Goal: Information Seeking & Learning: Learn about a topic

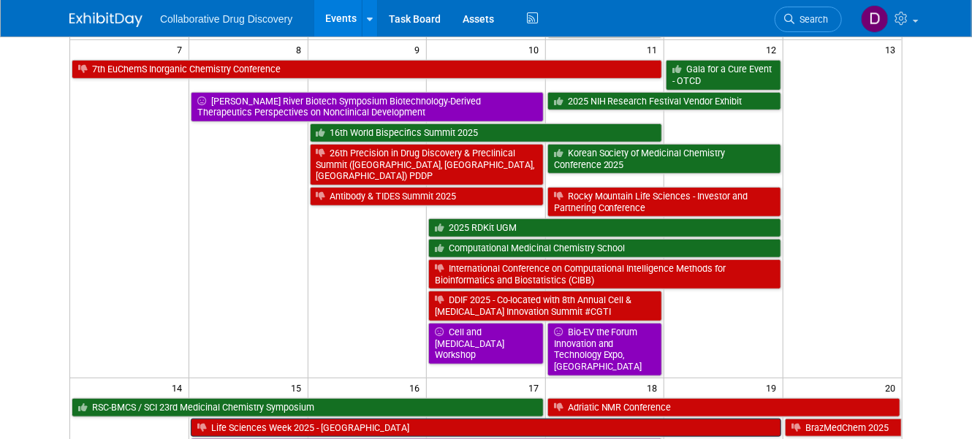
scroll to position [349, 0]
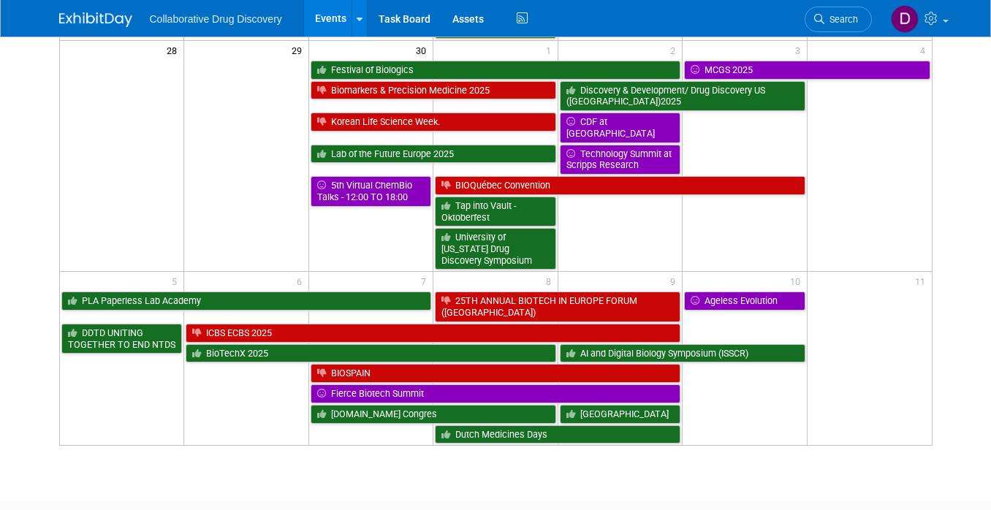
scroll to position [1492, 0]
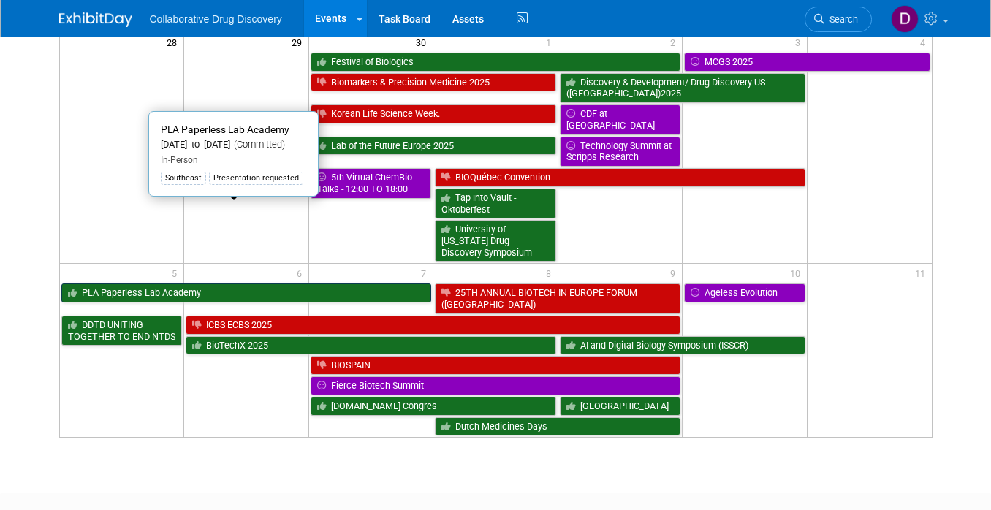
click at [188, 283] on link "PLA Paperless Lab Academy" at bounding box center [246, 292] width 370 height 19
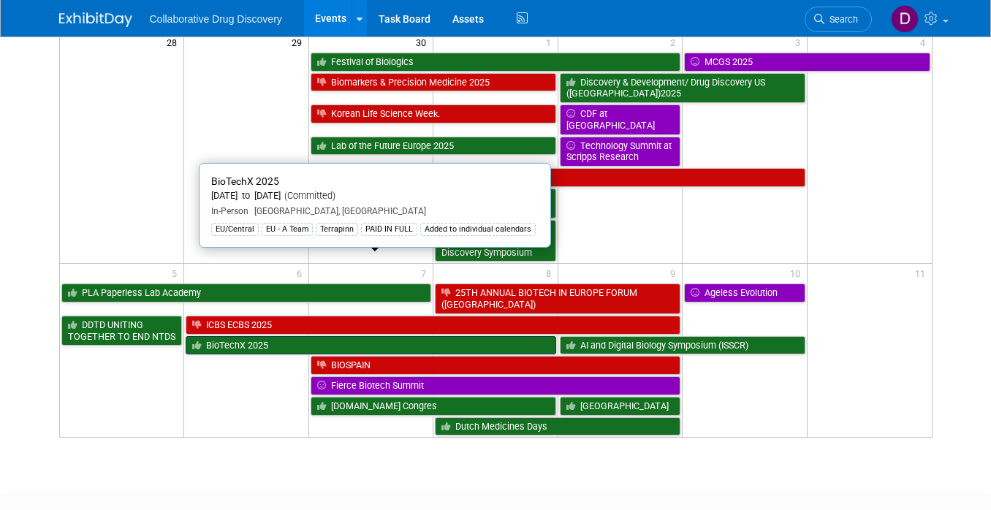
click at [251, 336] on link "BioTechX 2025" at bounding box center [371, 345] width 370 height 19
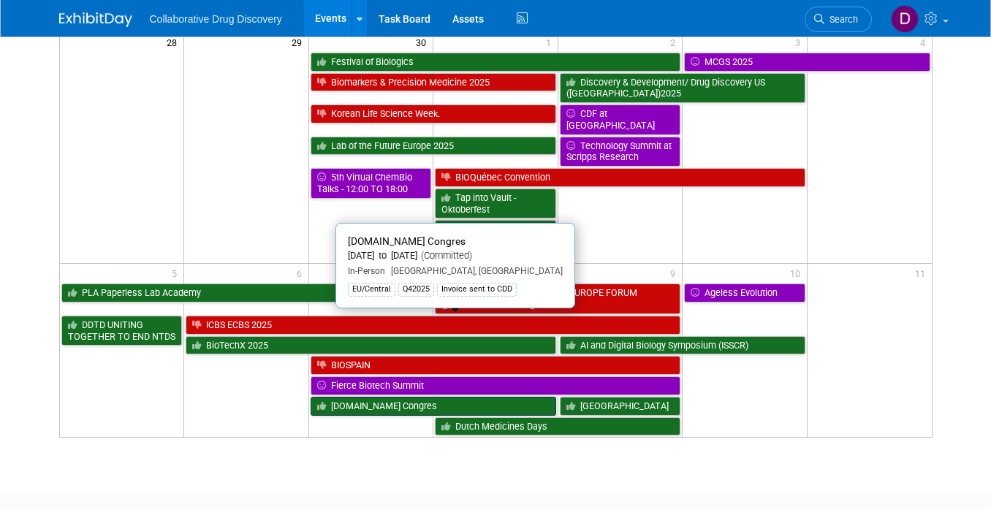
click at [367, 397] on link "[DOMAIN_NAME] Congres" at bounding box center [432, 406] width 245 height 19
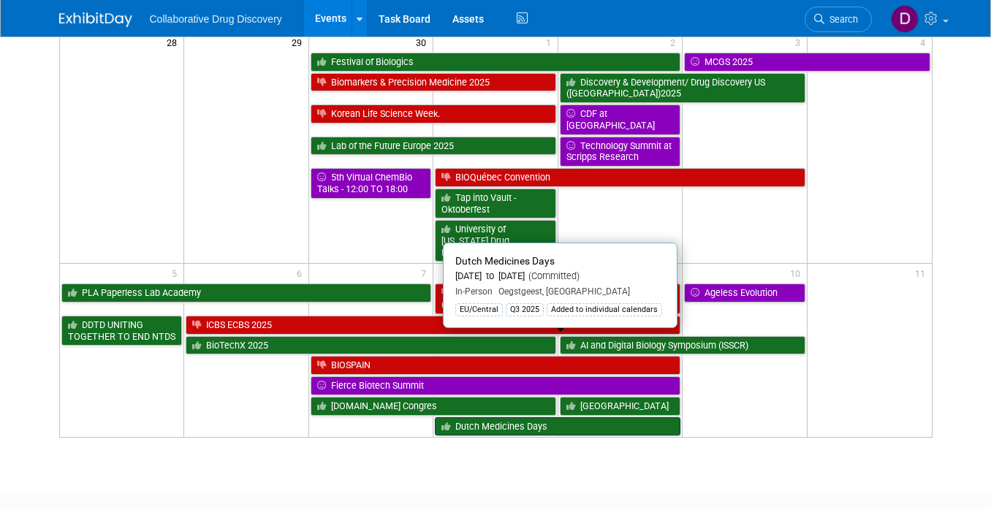
click at [525, 417] on link "Dutch Medicines Days" at bounding box center [557, 426] width 245 height 19
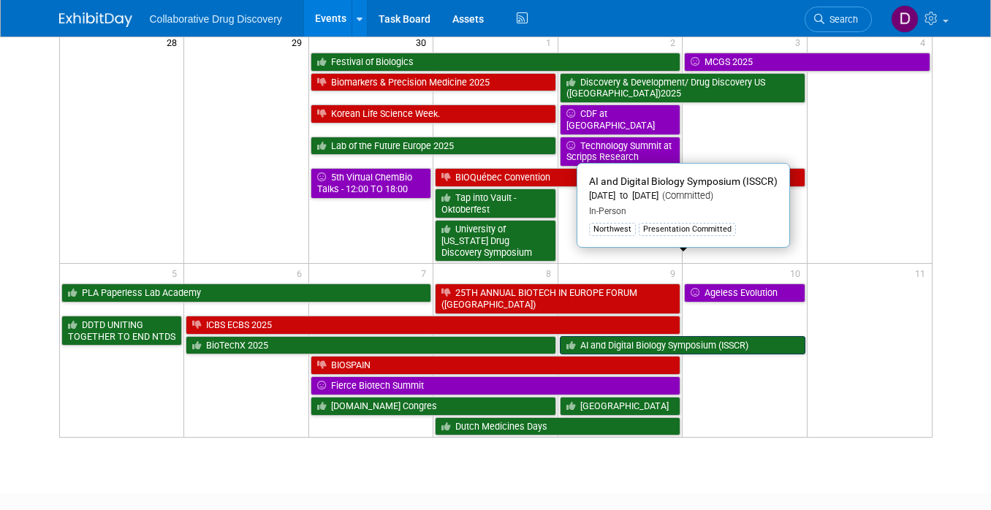
click at [607, 336] on link "AI and Digital Biology Symposium (ISSCR)" at bounding box center [682, 345] width 245 height 19
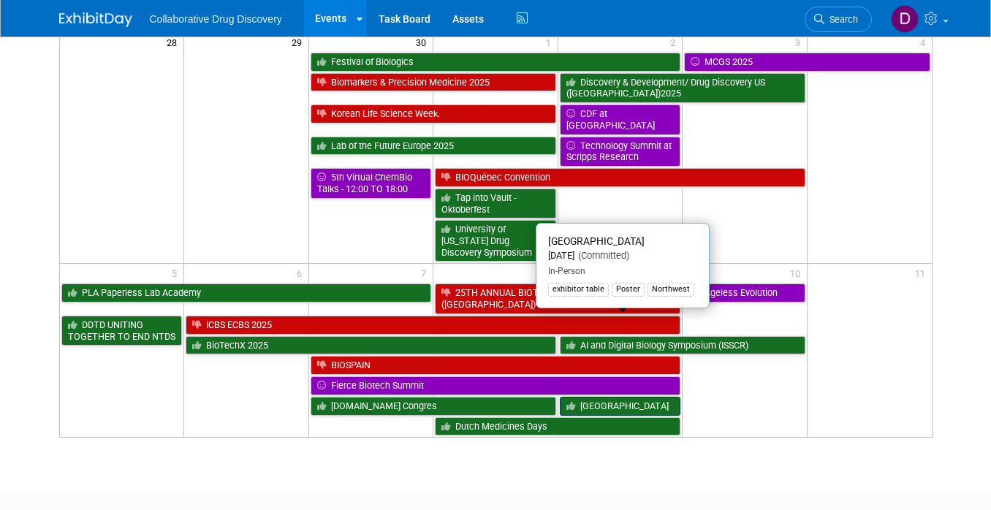
click at [611, 397] on link "[GEOGRAPHIC_DATA]" at bounding box center [620, 406] width 121 height 19
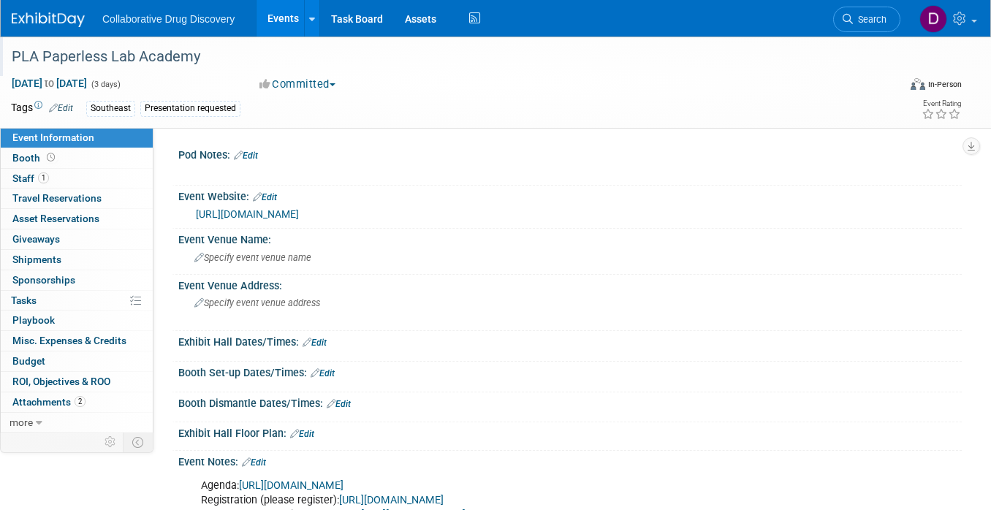
click at [129, 56] on div "PLA Paperless Lab Academy" at bounding box center [444, 57] width 874 height 26
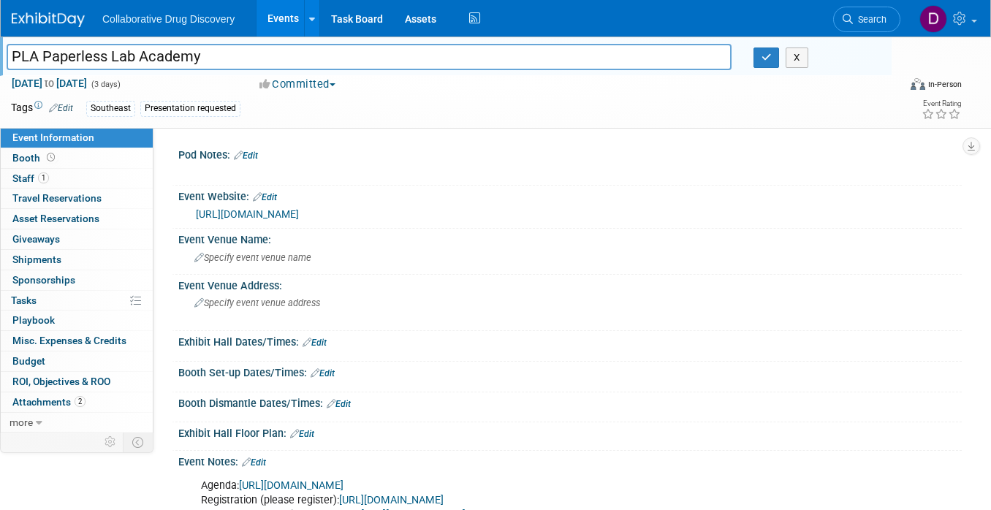
click at [129, 56] on input "PLA Paperless Lab Academy" at bounding box center [369, 57] width 725 height 26
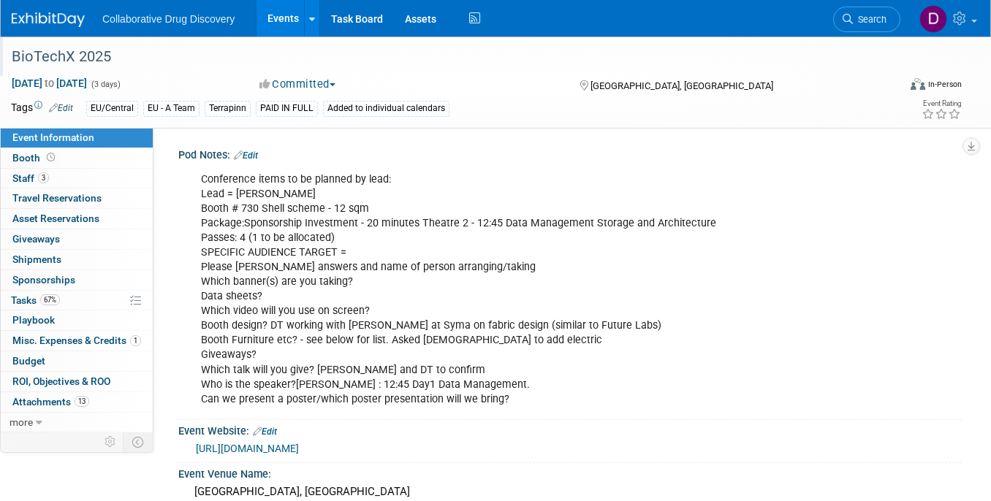
click at [92, 57] on div "BioTechX 2025" at bounding box center [444, 57] width 874 height 26
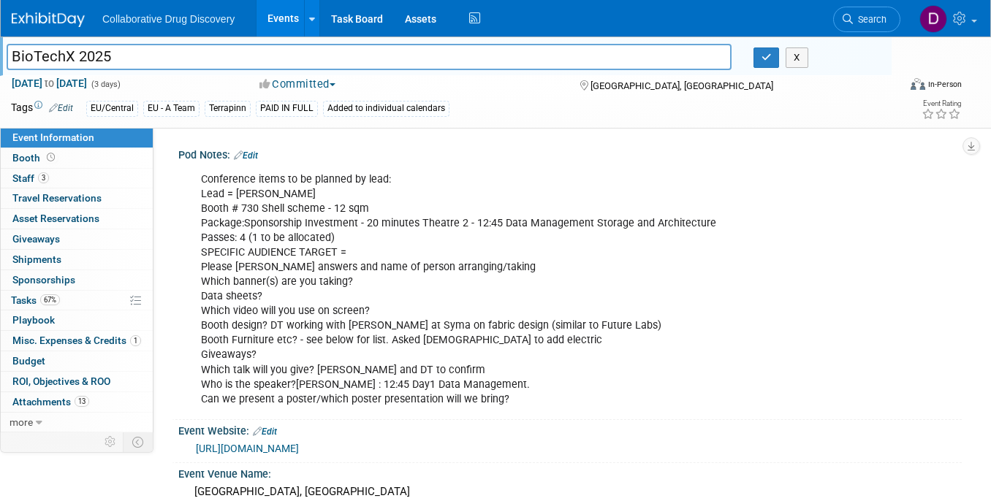
click at [92, 57] on input "BioTechX 2025" at bounding box center [369, 57] width 725 height 26
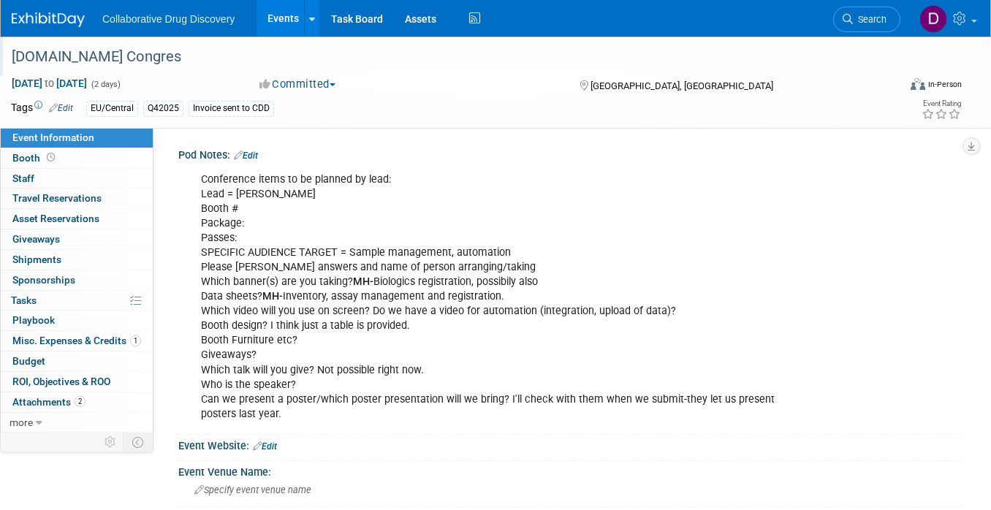
click at [77, 62] on div "[DOMAIN_NAME] Congres" at bounding box center [444, 57] width 874 height 26
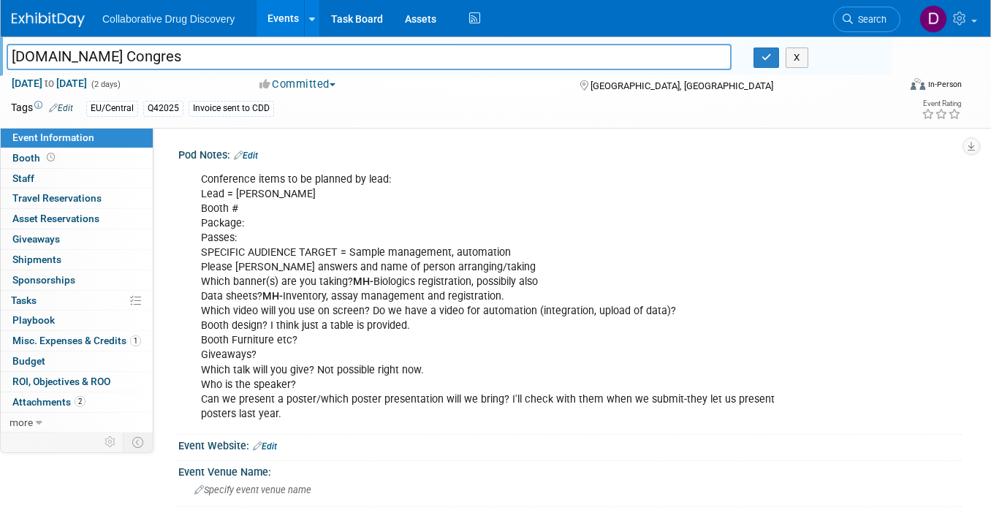
click at [76, 61] on input "[DOMAIN_NAME] Congres" at bounding box center [369, 57] width 725 height 26
click at [771, 55] on button "button" at bounding box center [766, 57] width 26 height 20
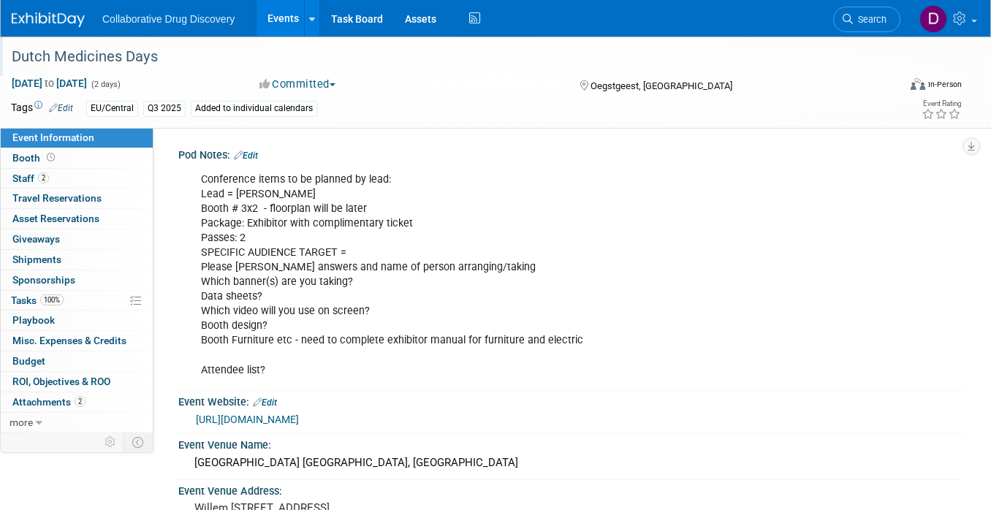
click at [123, 58] on div "Dutch Medicines Days" at bounding box center [444, 57] width 874 height 26
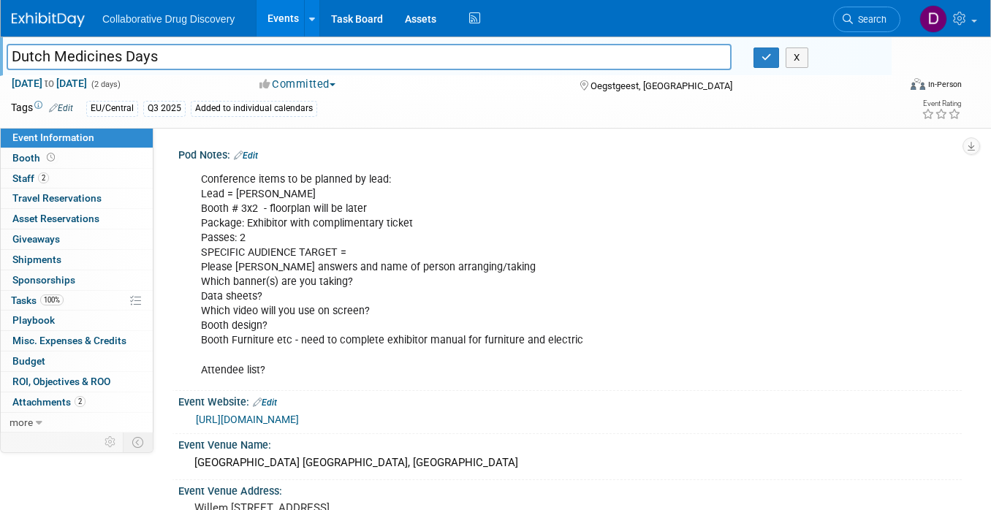
click at [123, 58] on input "Dutch Medicines Days" at bounding box center [369, 57] width 725 height 26
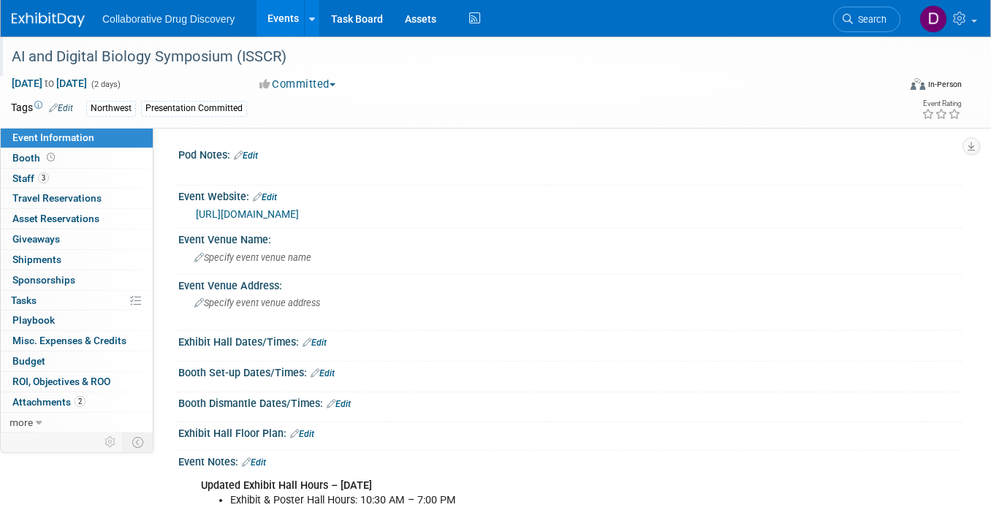
click at [136, 59] on div "AI and Digital Biology Symposium (ISSCR)" at bounding box center [444, 57] width 874 height 26
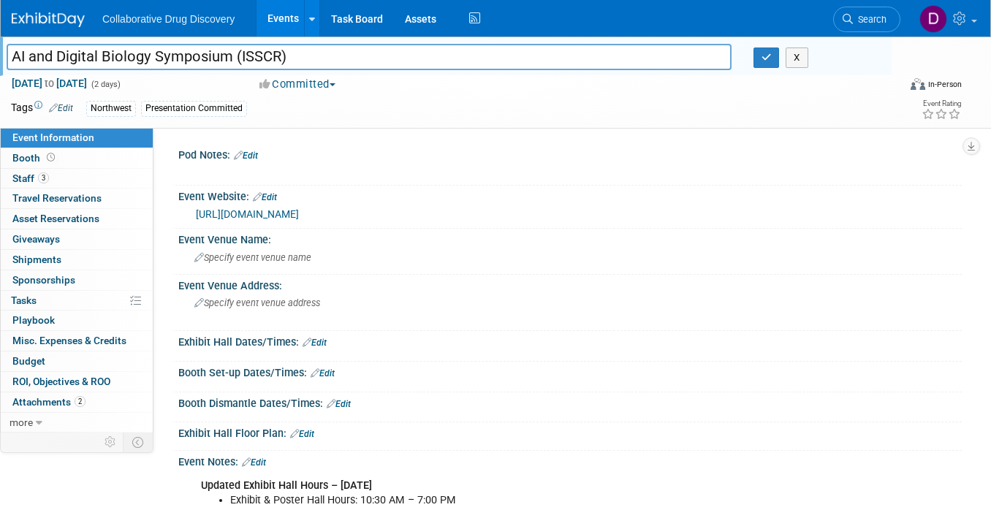
click at [136, 58] on input "AI and Digital Biology Symposium (ISSCR)" at bounding box center [369, 57] width 725 height 26
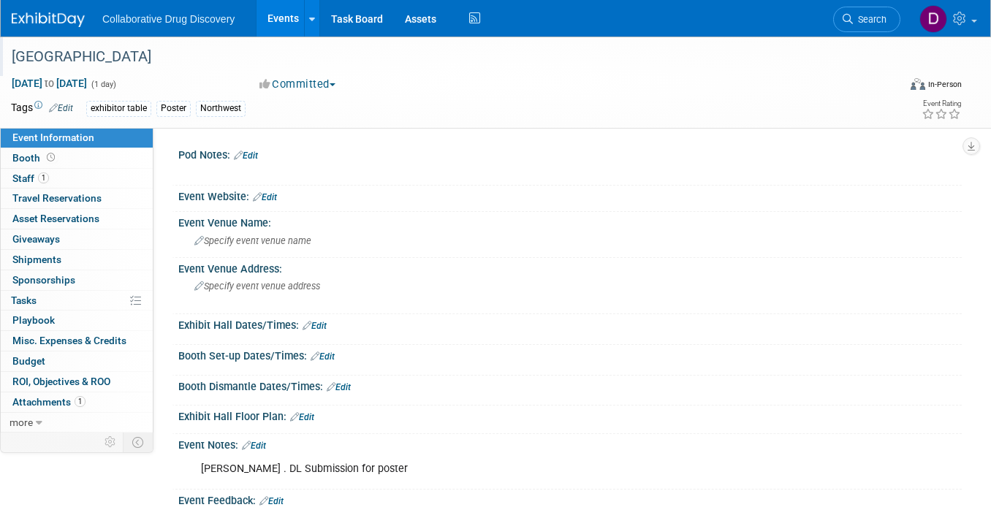
click at [71, 59] on div "[GEOGRAPHIC_DATA]" at bounding box center [444, 57] width 874 height 26
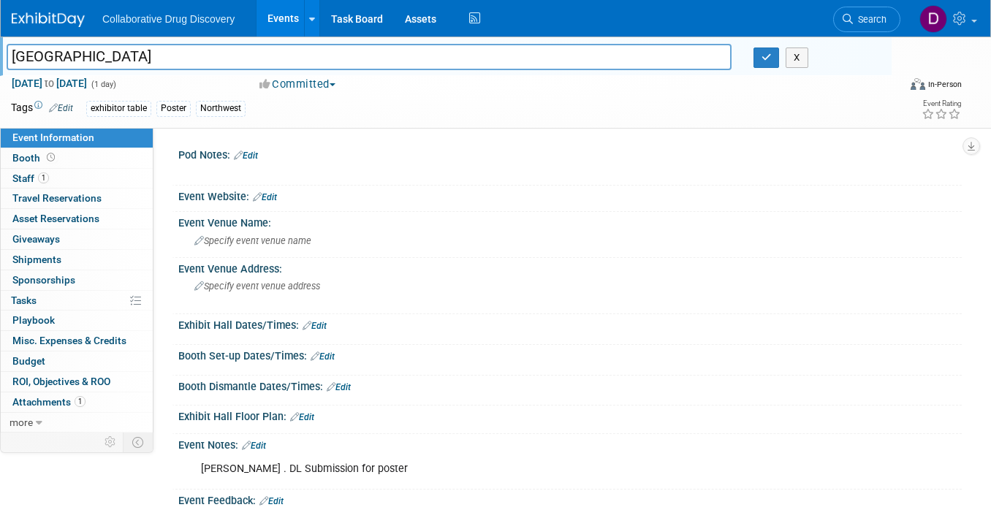
click at [71, 59] on input "[GEOGRAPHIC_DATA]" at bounding box center [369, 57] width 725 height 26
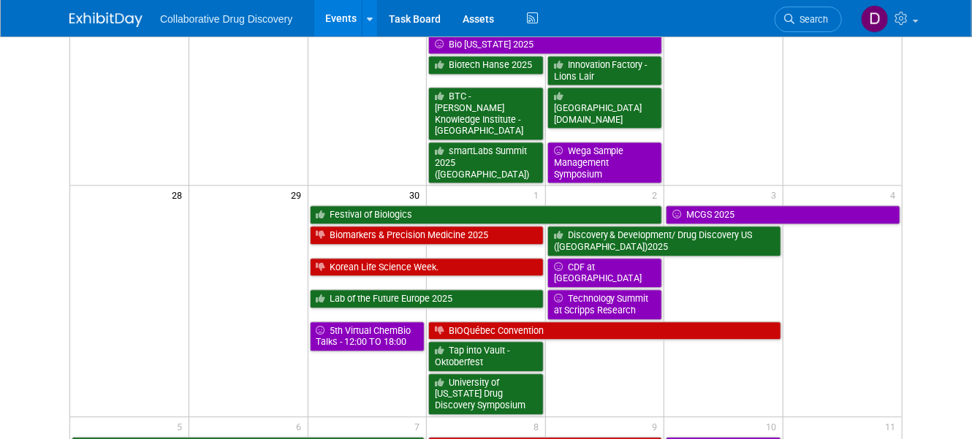
scroll to position [1370, 0]
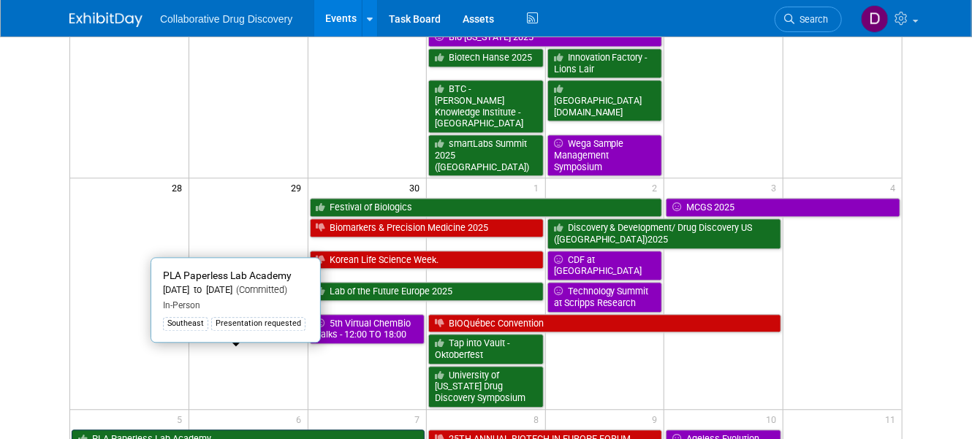
click at [152, 430] on link "PLA Paperless Lab Academy" at bounding box center [248, 439] width 353 height 19
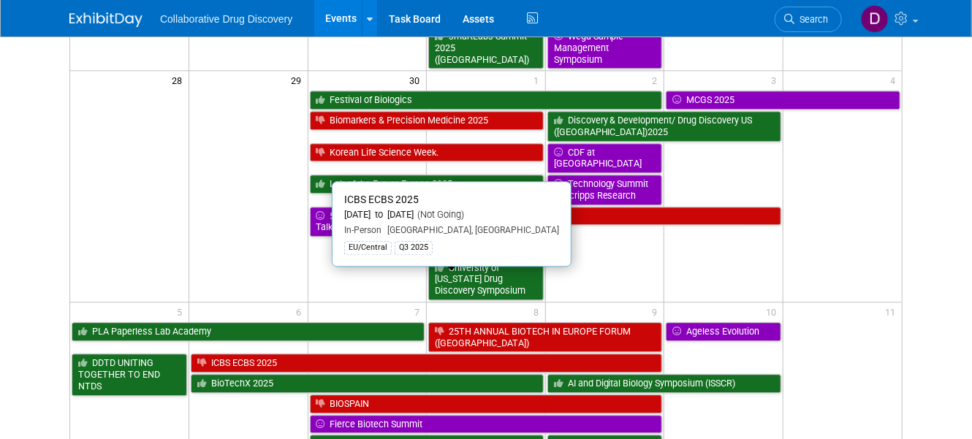
scroll to position [1536, 0]
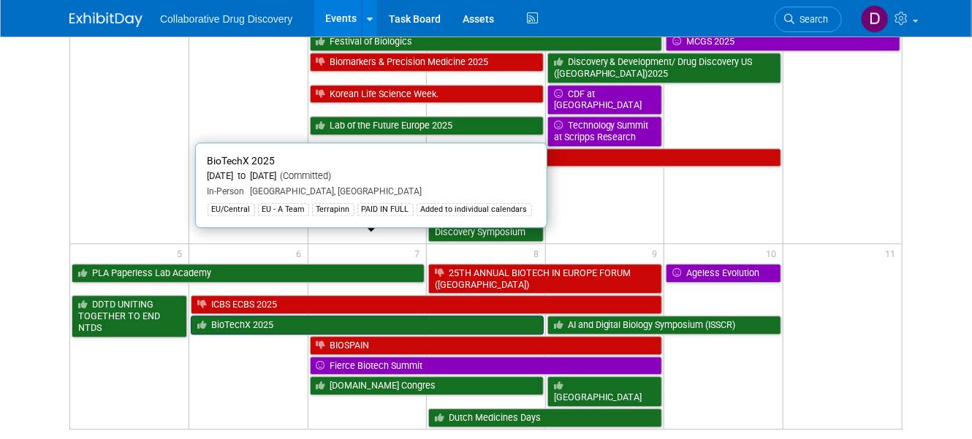
click at [279, 316] on link "BioTechX 2025" at bounding box center [367, 325] width 353 height 19
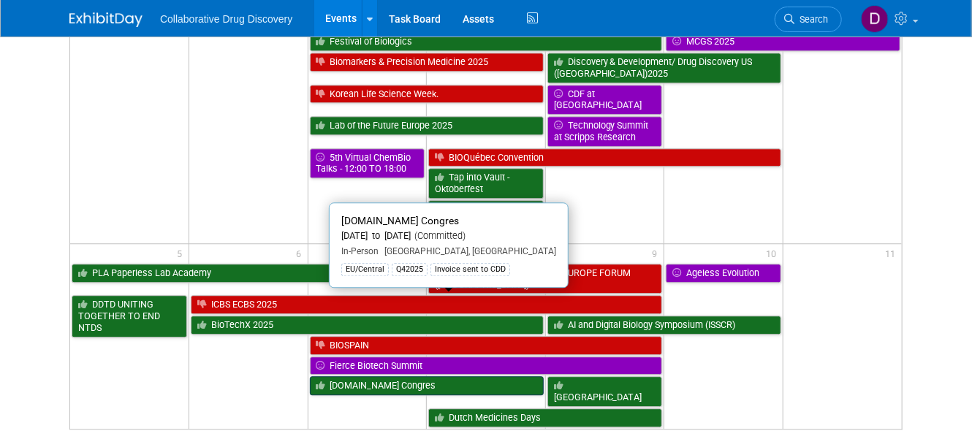
click at [332, 376] on link "[DOMAIN_NAME] Congres" at bounding box center [427, 385] width 234 height 19
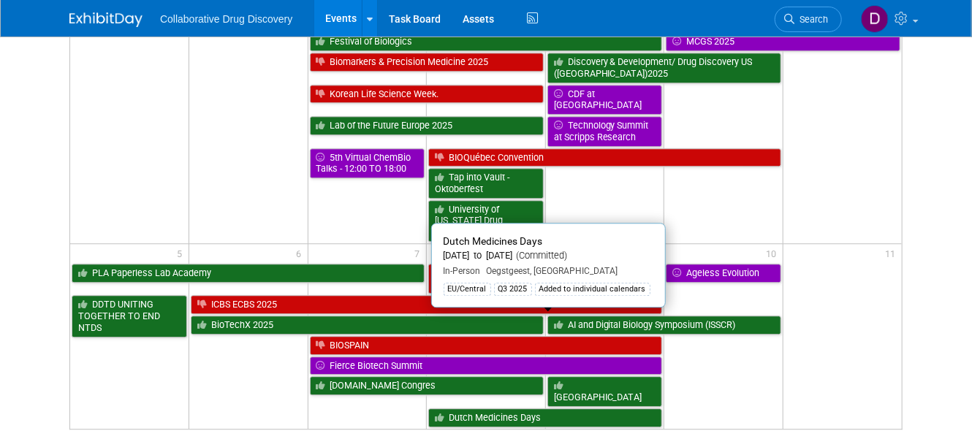
click at [519, 408] on link "Dutch Medicines Days" at bounding box center [545, 417] width 234 height 19
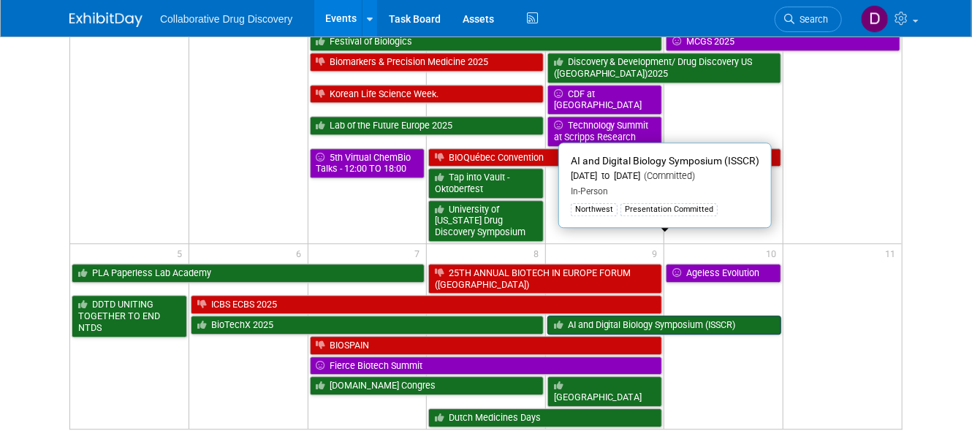
click at [619, 316] on link "AI and Digital Biology Symposium (ISSCR)" at bounding box center [664, 325] width 234 height 19
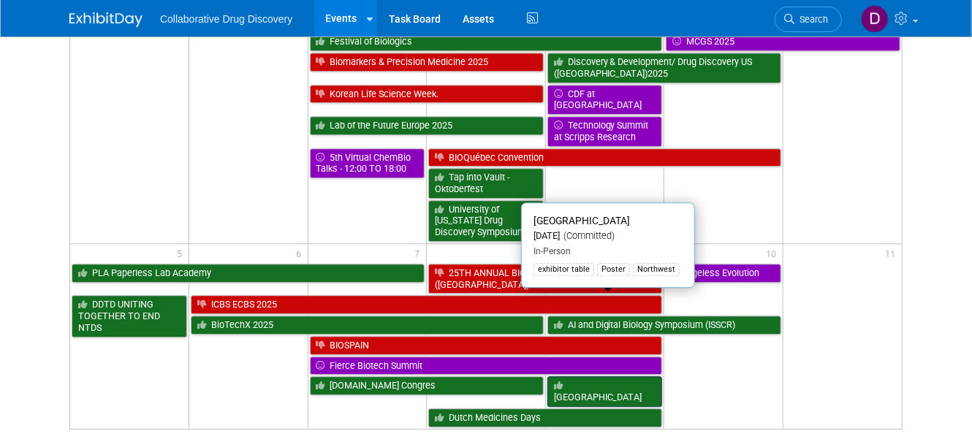
click at [610, 376] on link "[GEOGRAPHIC_DATA]" at bounding box center [604, 391] width 115 height 30
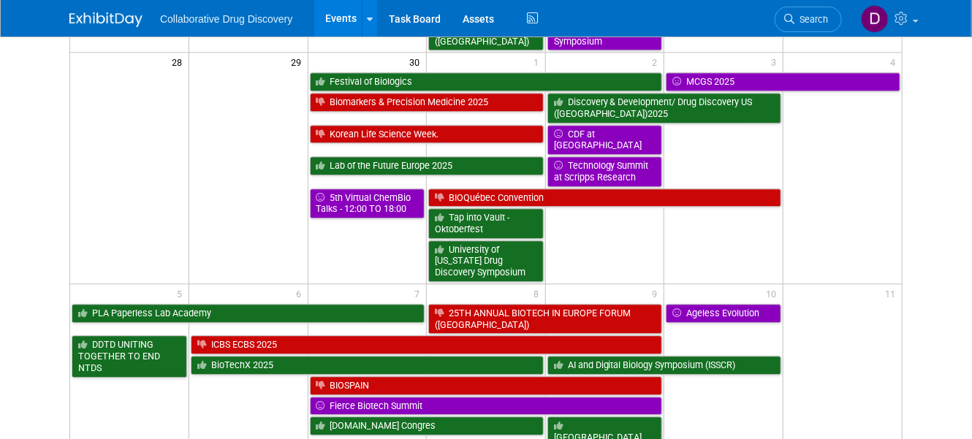
scroll to position [1480, 0]
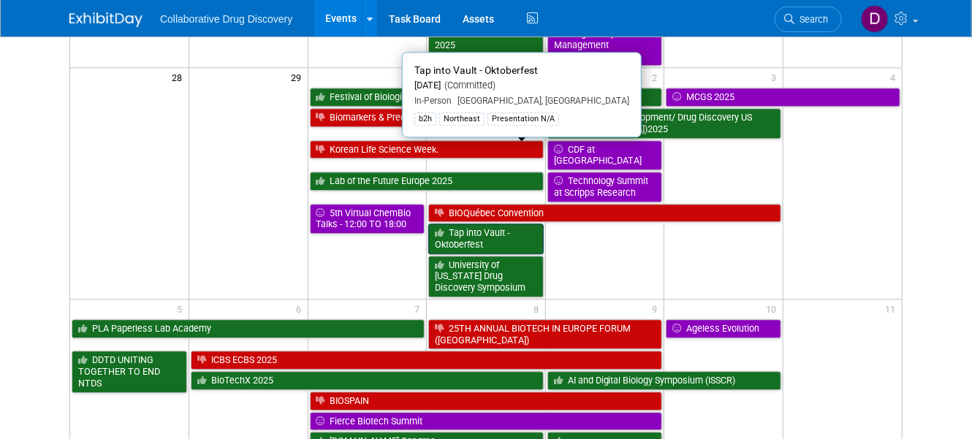
click at [496, 224] on link "Tap into Vault - Oktoberfest" at bounding box center [485, 239] width 115 height 30
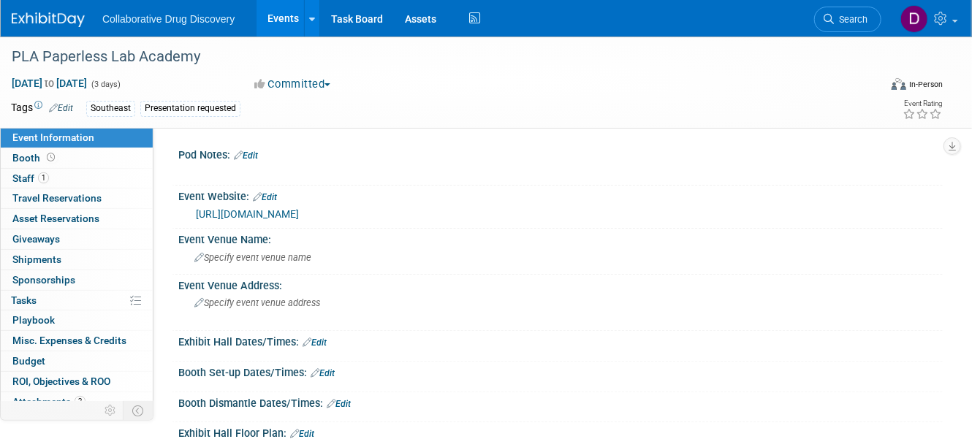
click at [295, 212] on link "https://www.paperlesslabacademy.com/usa/" at bounding box center [247, 214] width 103 height 12
click at [0, 0] on body "Collaborative Drug Discovery Events Add Event Bulk Upload Events Shareable Even…" at bounding box center [486, 219] width 972 height 439
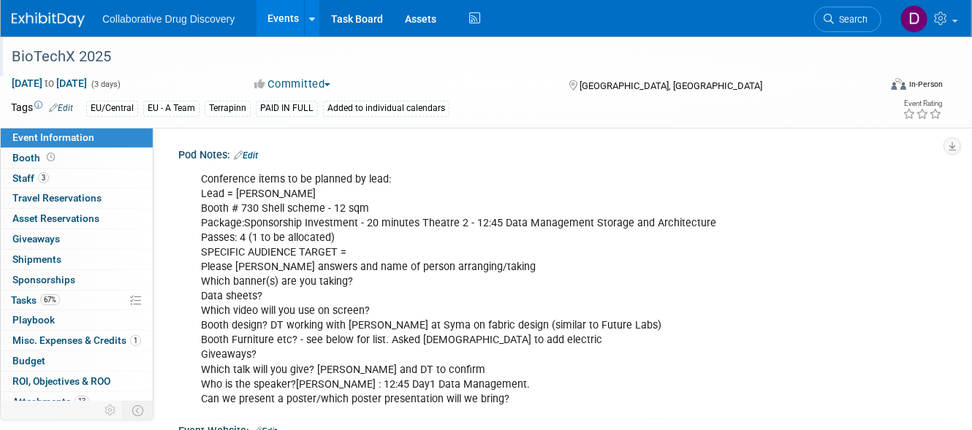
click at [86, 50] on div "BioTechX 2025" at bounding box center [435, 57] width 856 height 26
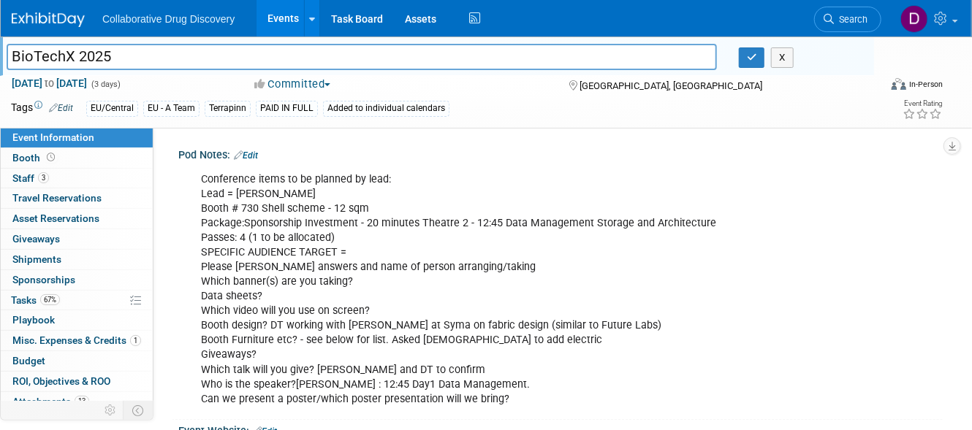
click at [86, 50] on input "BioTechX 2025" at bounding box center [362, 57] width 710 height 26
click at [85, 162] on link "Booth" at bounding box center [77, 158] width 152 height 20
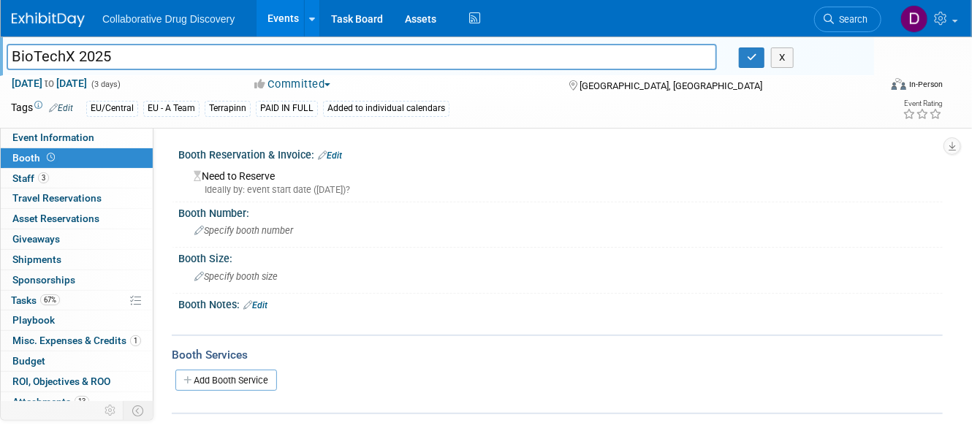
click at [94, 148] on link "Booth" at bounding box center [77, 158] width 152 height 20
click at [39, 178] on span "3" at bounding box center [43, 177] width 11 height 11
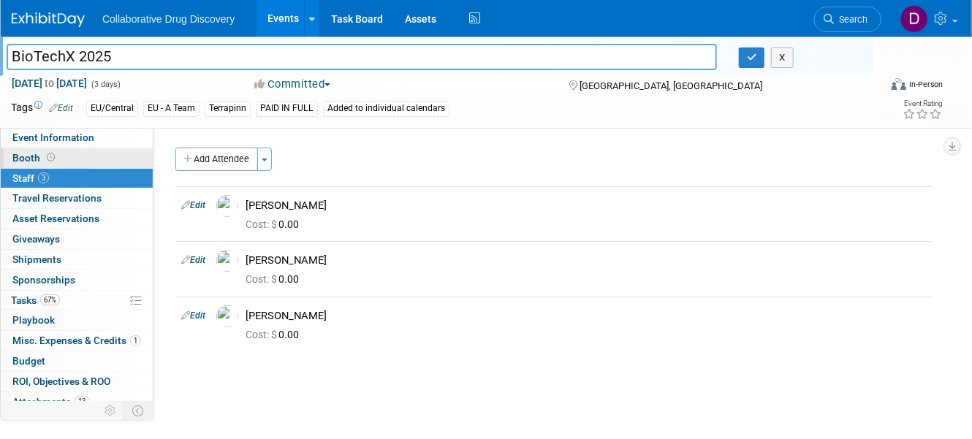
click at [47, 150] on link "Booth" at bounding box center [77, 158] width 152 height 20
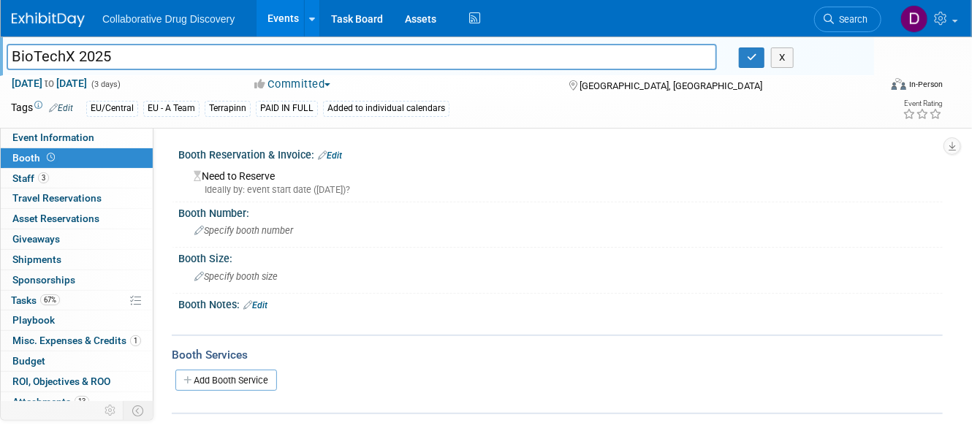
click at [41, 167] on link "Booth" at bounding box center [77, 158] width 152 height 20
click at [42, 146] on link "Event Information" at bounding box center [77, 138] width 152 height 20
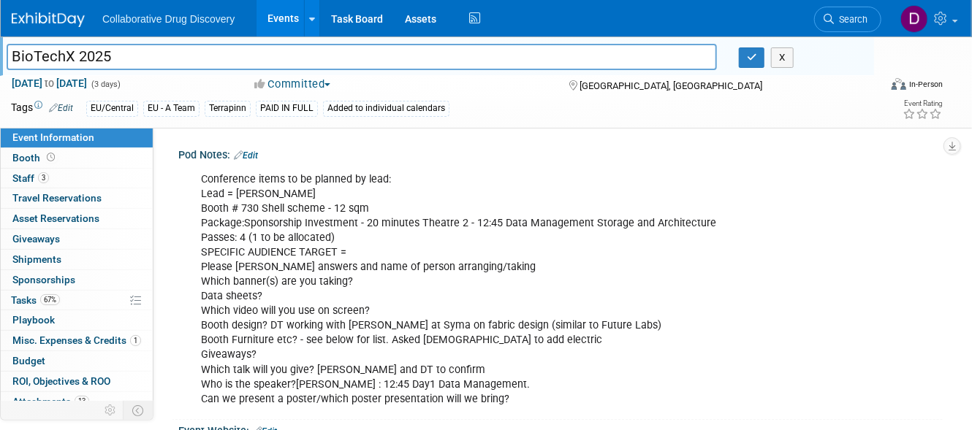
scroll to position [205, 0]
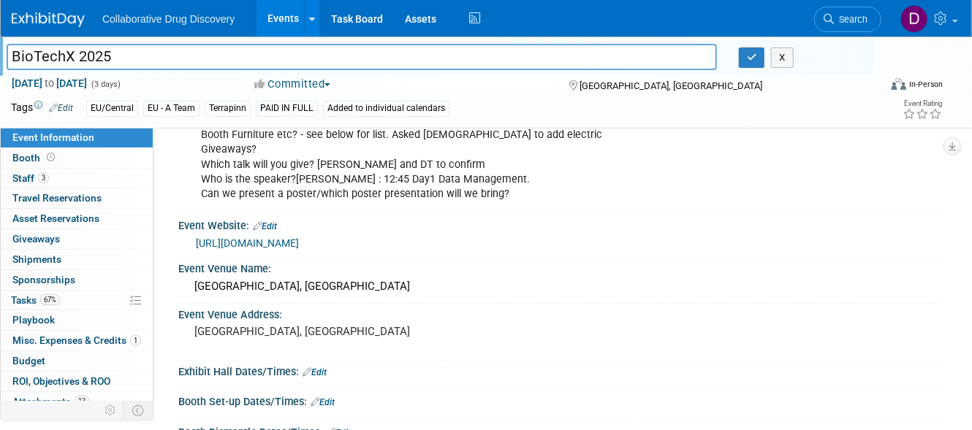
click at [264, 249] on link "https://www.terrapinn.com/conference/biotechx/index.stm?trc=sfmc&j=262125&sfmc_…" at bounding box center [247, 243] width 103 height 12
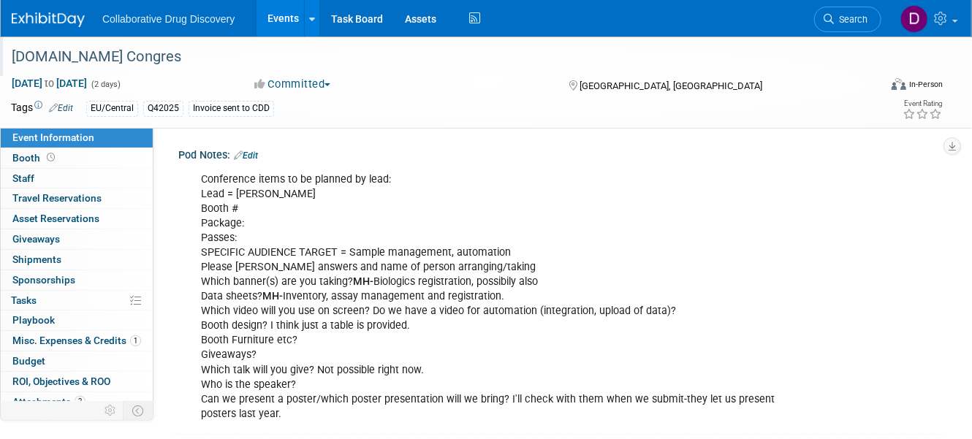
click at [82, 59] on div "[DOMAIN_NAME] Congres" at bounding box center [435, 57] width 856 height 26
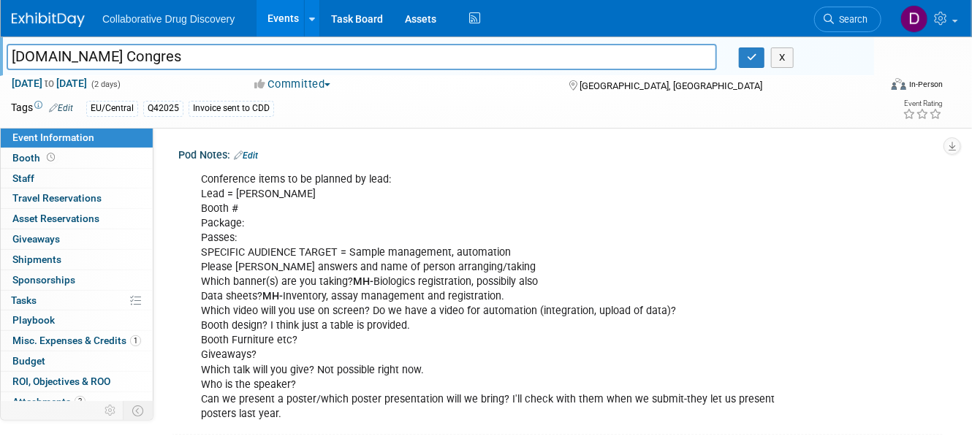
click at [82, 59] on input "[DOMAIN_NAME] Congres" at bounding box center [362, 57] width 710 height 26
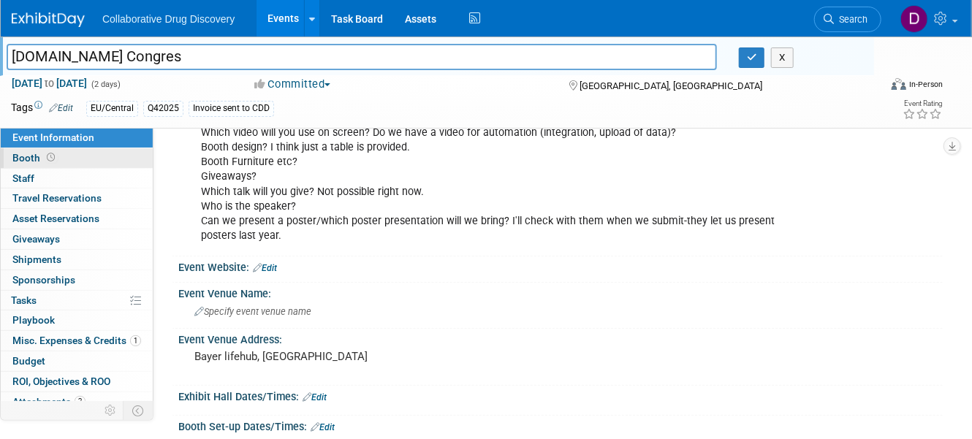
scroll to position [186, 0]
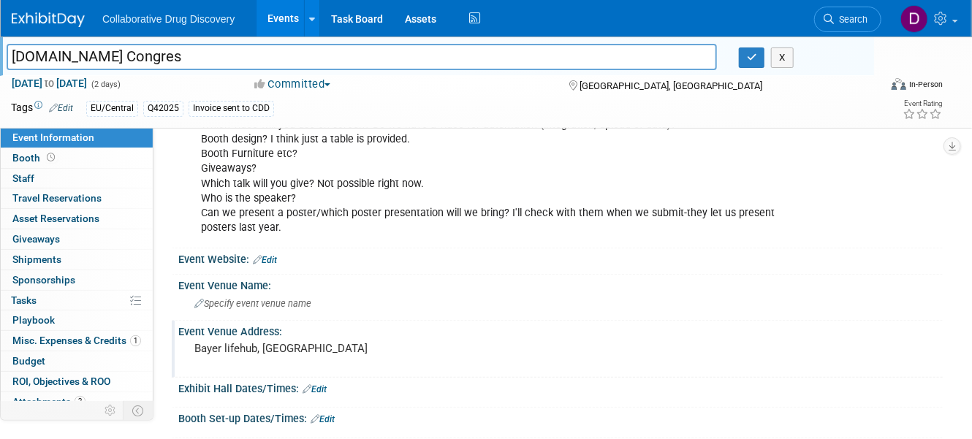
click at [253, 345] on pre "Bayer lifehub, Lyon" at bounding box center [337, 348] width 286 height 13
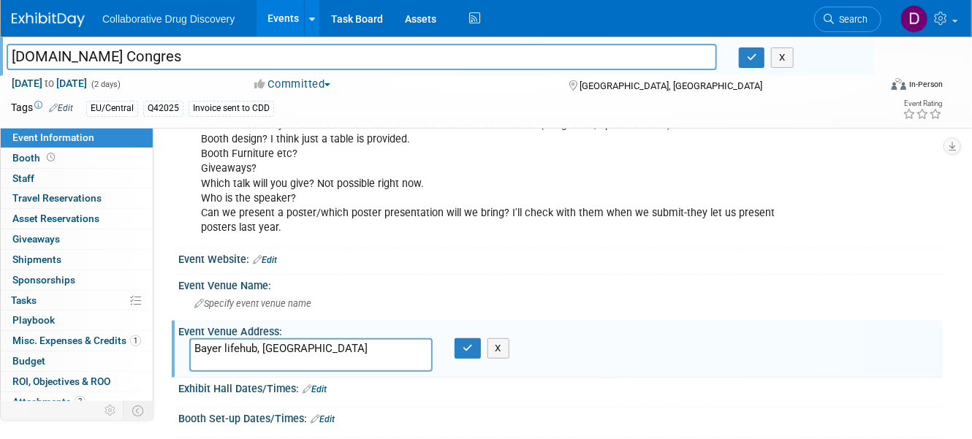
click at [253, 345] on textarea "Bayer lifehub, Lyon" at bounding box center [310, 355] width 243 height 34
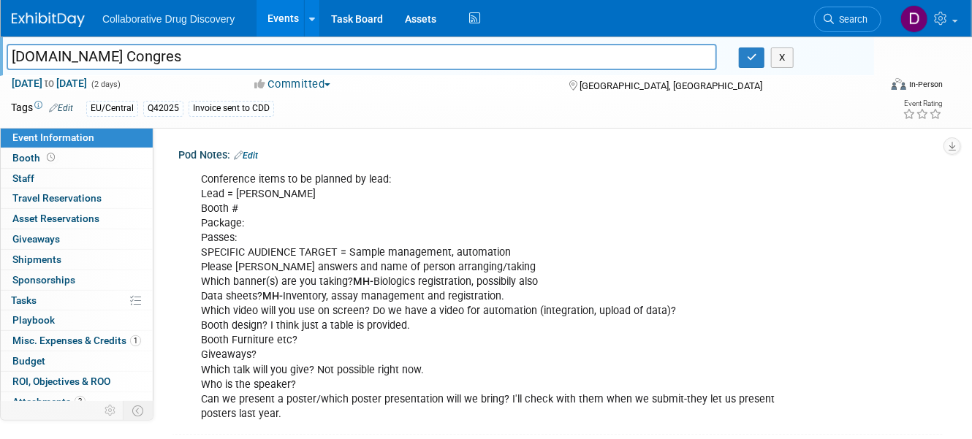
scroll to position [221, 0]
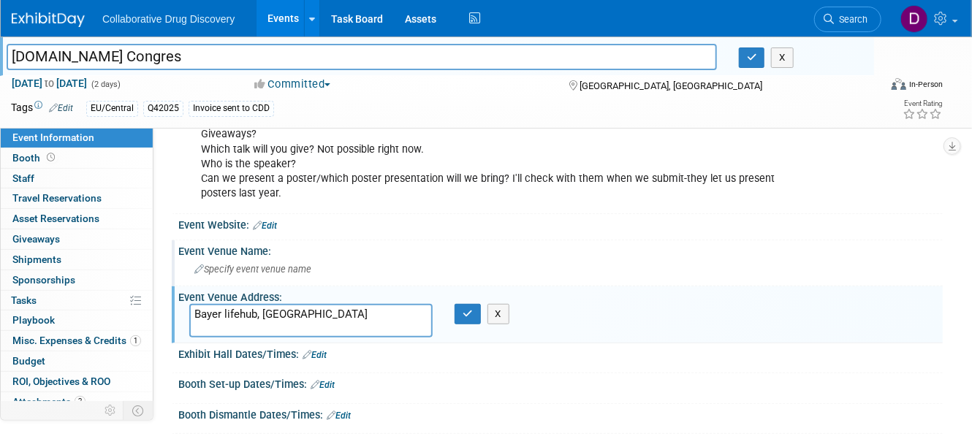
click at [378, 271] on div "Specify event venue name" at bounding box center [560, 269] width 742 height 23
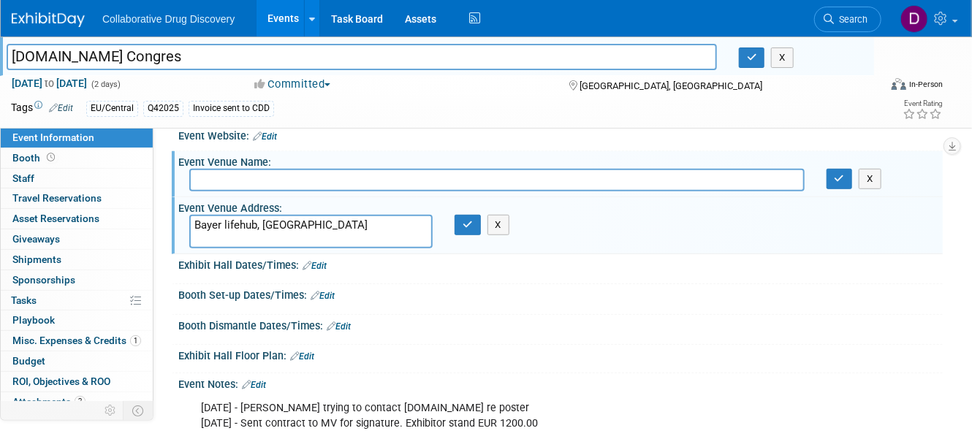
scroll to position [0, 0]
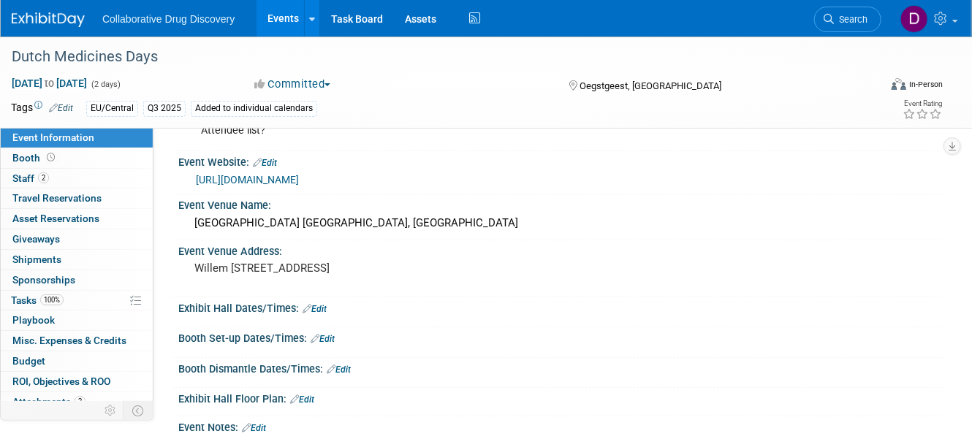
scroll to position [53, 0]
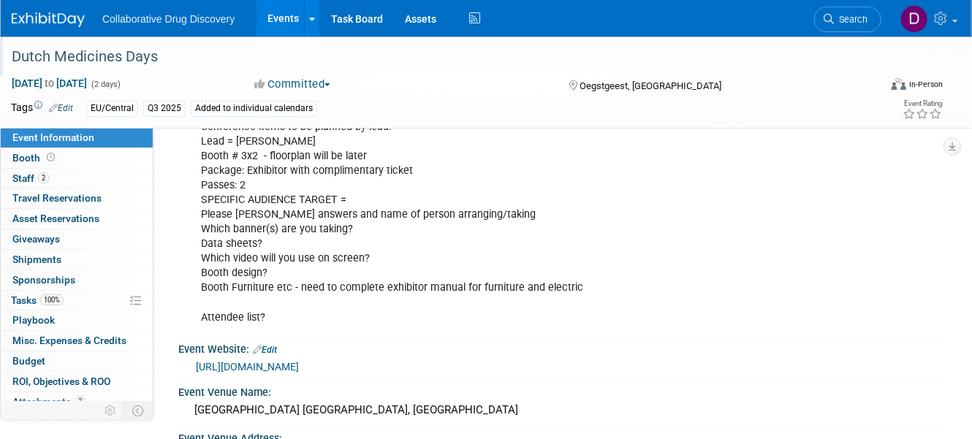
click at [81, 59] on div "Dutch Medicines Days" at bounding box center [435, 57] width 856 height 26
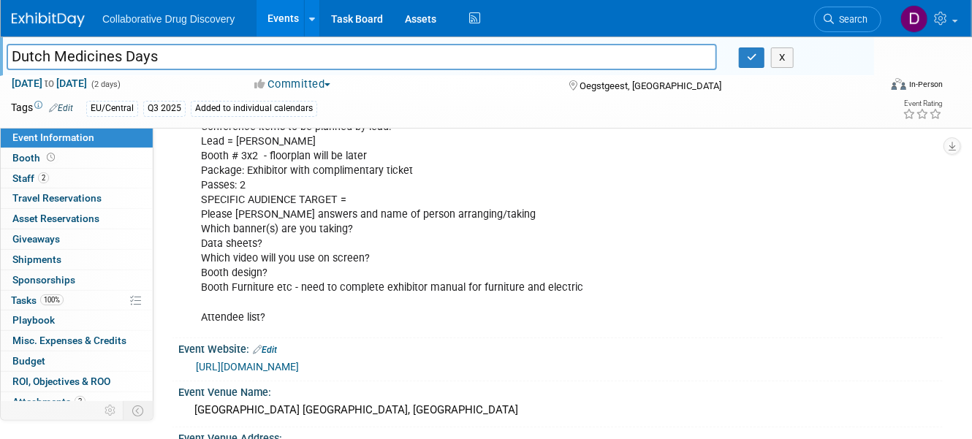
click at [81, 59] on input "Dutch Medicines Days" at bounding box center [362, 57] width 710 height 26
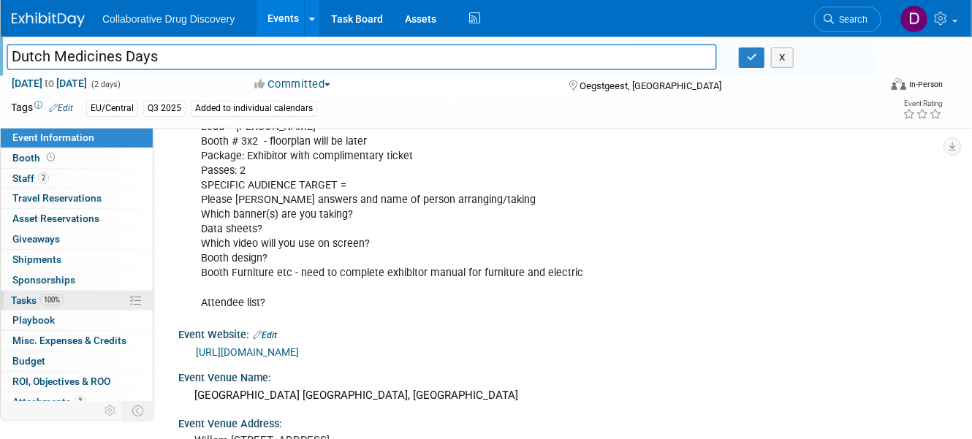
scroll to position [91, 0]
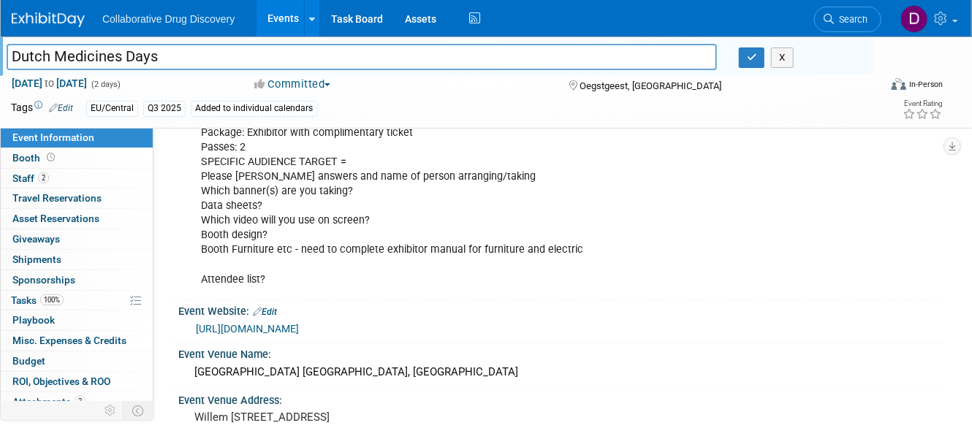
click at [282, 331] on link "[URL][DOMAIN_NAME]" at bounding box center [247, 329] width 103 height 12
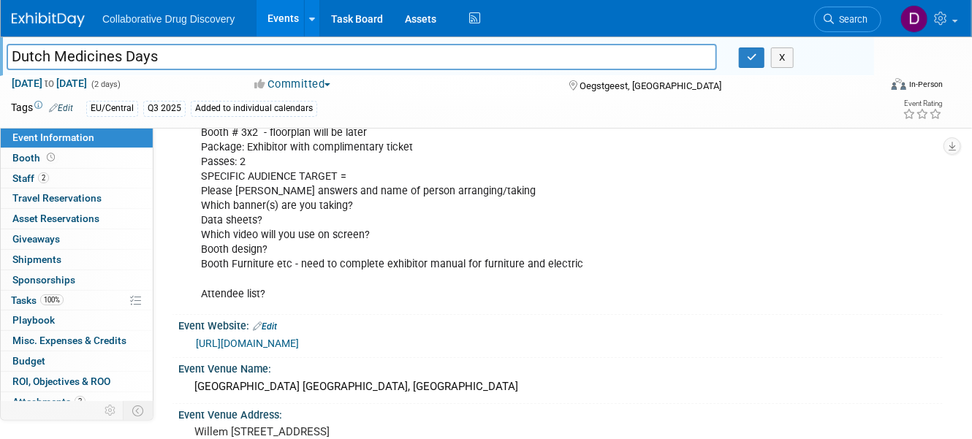
scroll to position [0, 0]
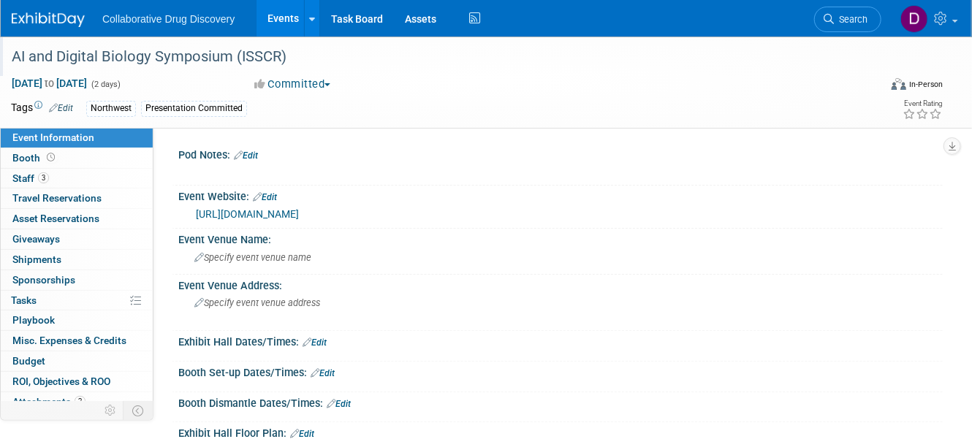
click at [159, 58] on div "AI and Digital Biology Symposium (ISSCR)" at bounding box center [435, 57] width 856 height 26
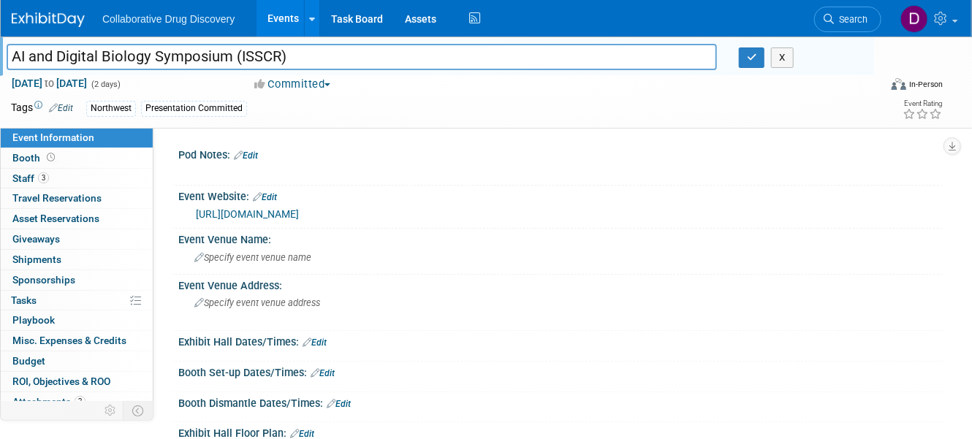
click at [159, 58] on input "AI and Digital Biology Symposium (ISSCR)" at bounding box center [362, 57] width 710 height 26
click at [299, 213] on link "[URL][DOMAIN_NAME]" at bounding box center [247, 214] width 103 height 12
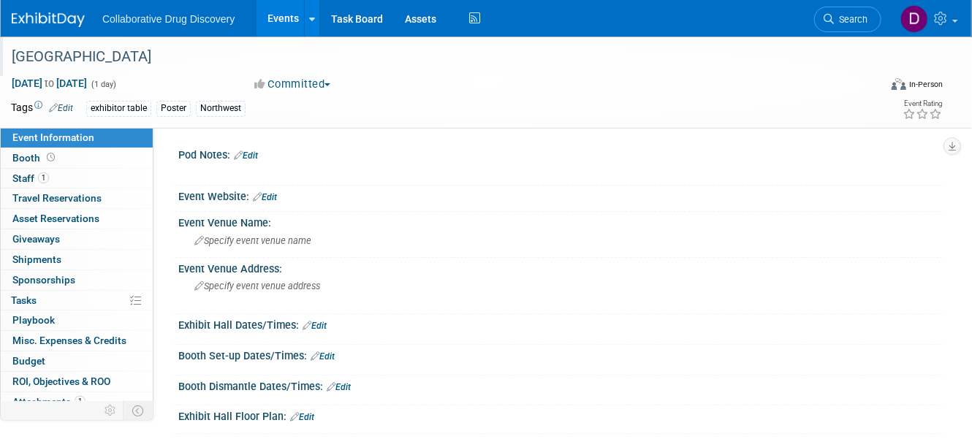
click at [47, 67] on div "[GEOGRAPHIC_DATA]" at bounding box center [435, 57] width 856 height 26
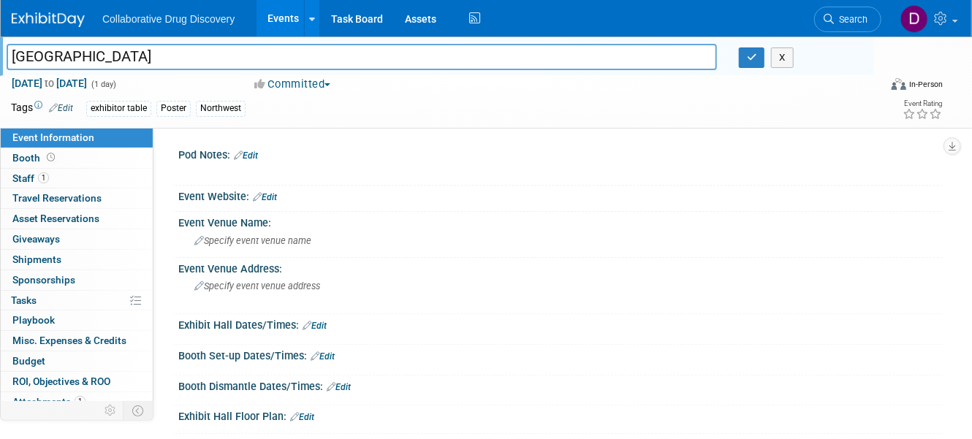
click at [47, 66] on input "[GEOGRAPHIC_DATA]" at bounding box center [362, 57] width 710 height 26
click at [47, 62] on input "[GEOGRAPHIC_DATA]" at bounding box center [362, 57] width 710 height 26
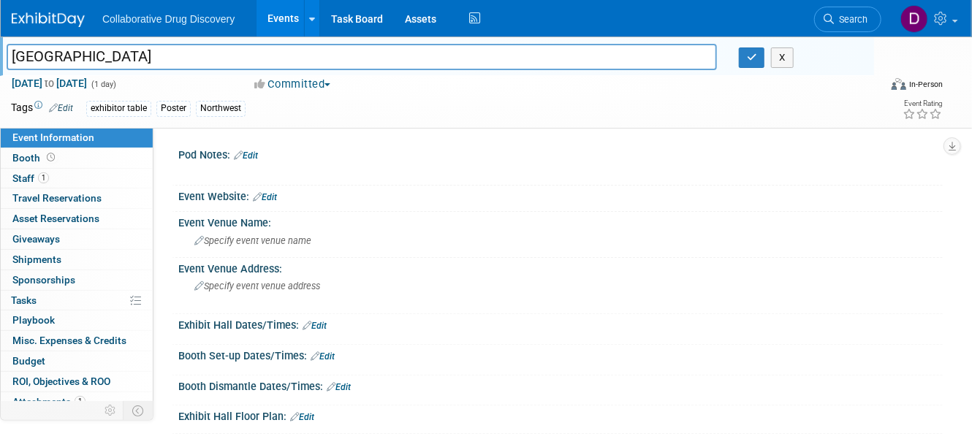
click at [47, 62] on input "[GEOGRAPHIC_DATA]" at bounding box center [362, 57] width 710 height 26
click at [257, 289] on span "Specify event venue address" at bounding box center [257, 286] width 126 height 11
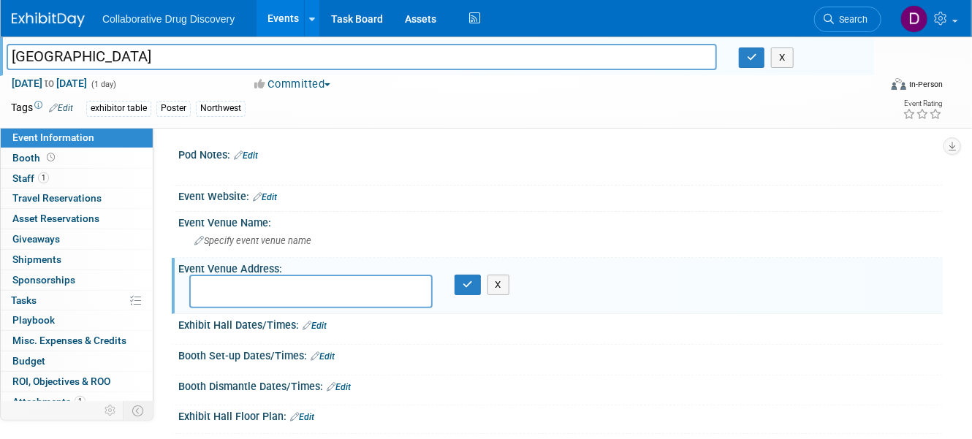
click at [274, 205] on div at bounding box center [560, 204] width 742 height 4
click at [272, 199] on link "Edit" at bounding box center [265, 197] width 24 height 10
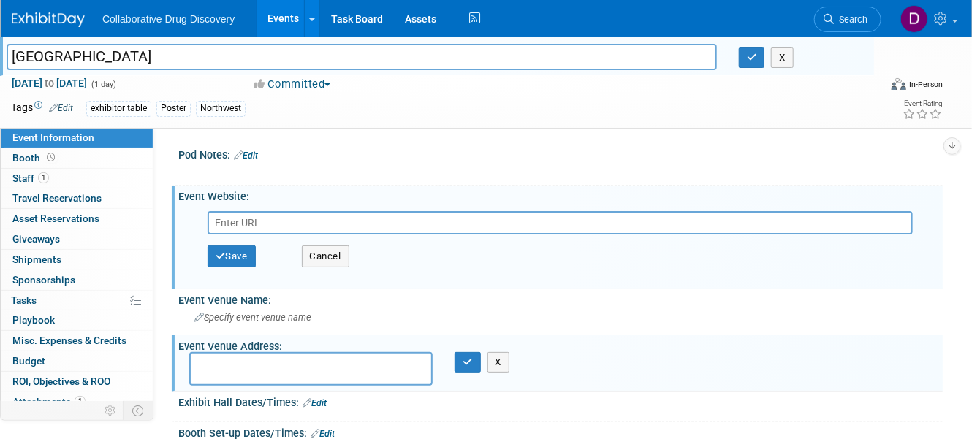
click at [256, 226] on input "text" at bounding box center [559, 222] width 705 height 23
click at [256, 224] on input "text" at bounding box center [559, 222] width 705 height 23
click at [257, 224] on input "text" at bounding box center [559, 222] width 705 height 23
click at [256, 225] on input "text" at bounding box center [559, 222] width 705 height 23
type input "https://www.lrig.org/chapters/bay-area"
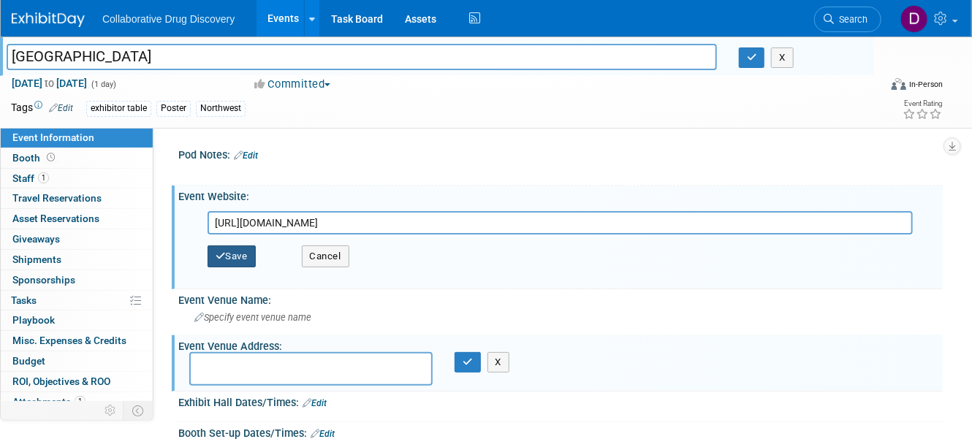
click at [243, 253] on button "Save" at bounding box center [231, 256] width 48 height 22
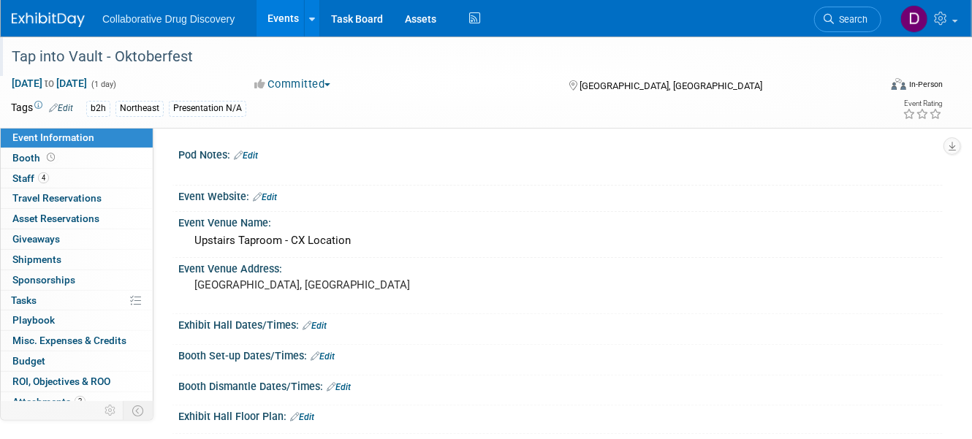
click at [106, 63] on div "Tap into Vault - Oktoberfest" at bounding box center [435, 57] width 856 height 26
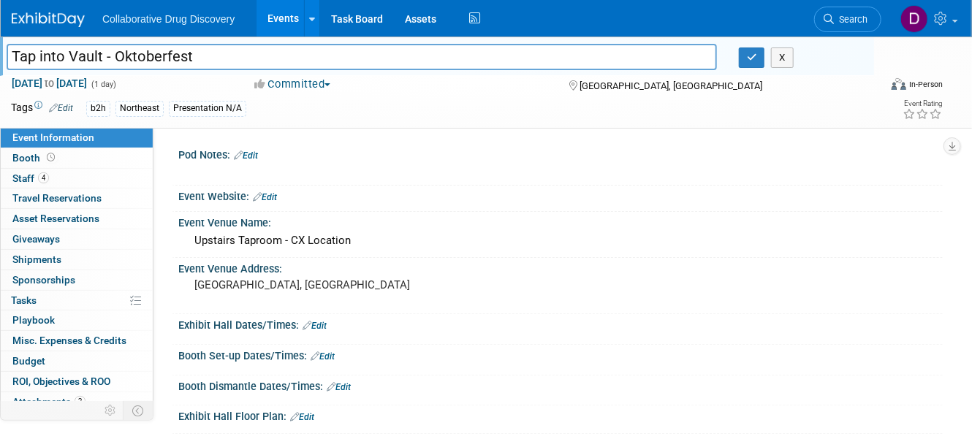
click at [106, 62] on input "Tap into Vault - Oktoberfest" at bounding box center [362, 57] width 710 height 26
click at [842, 20] on span "Search" at bounding box center [851, 19] width 34 height 11
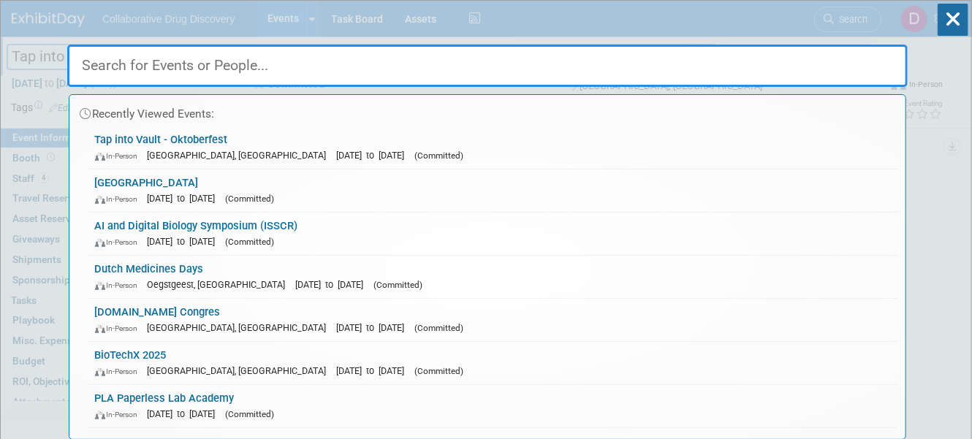
click at [256, 61] on input "text" at bounding box center [487, 66] width 840 height 42
paste input "PLA Paperless Lab Academy"
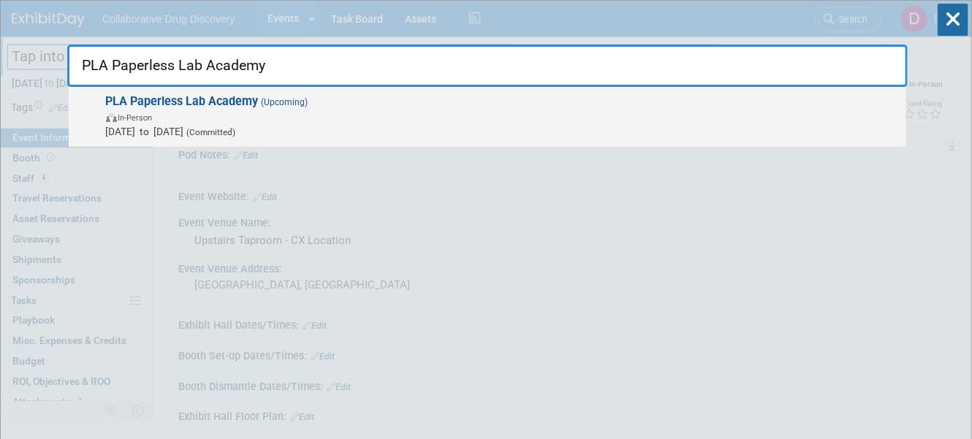
type input "PLA Paperless Lab Academy"
click at [270, 119] on span "In-Person" at bounding box center [502, 117] width 793 height 15
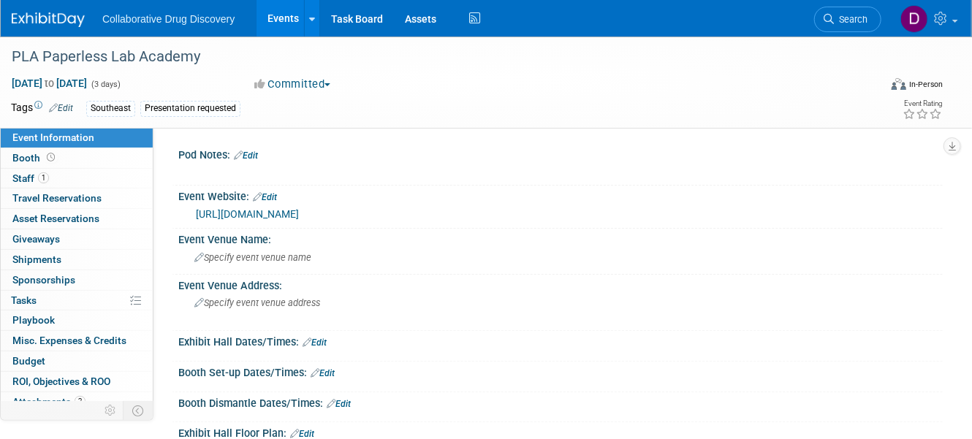
click at [243, 212] on link "https://www.paperlesslabacademy.com/usa/" at bounding box center [247, 214] width 103 height 12
click at [857, 13] on link "Search" at bounding box center [847, 20] width 67 height 26
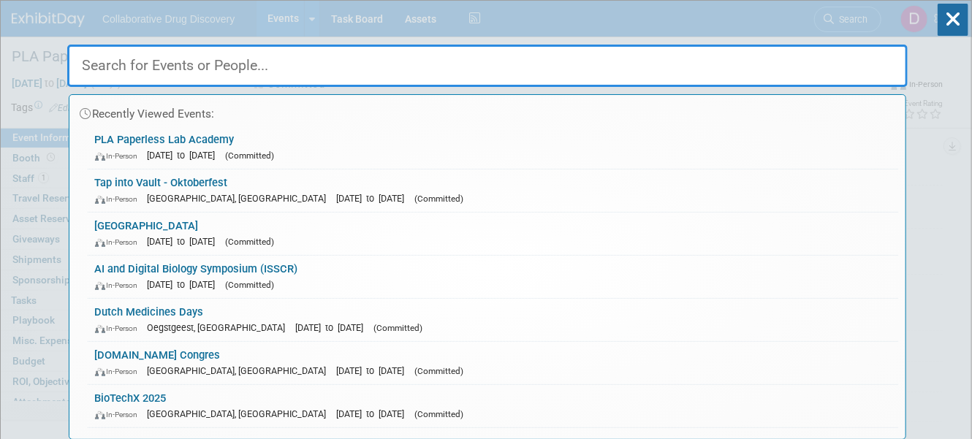
click at [180, 62] on input "text" at bounding box center [487, 66] width 840 height 42
paste input "BioTech X Europe"
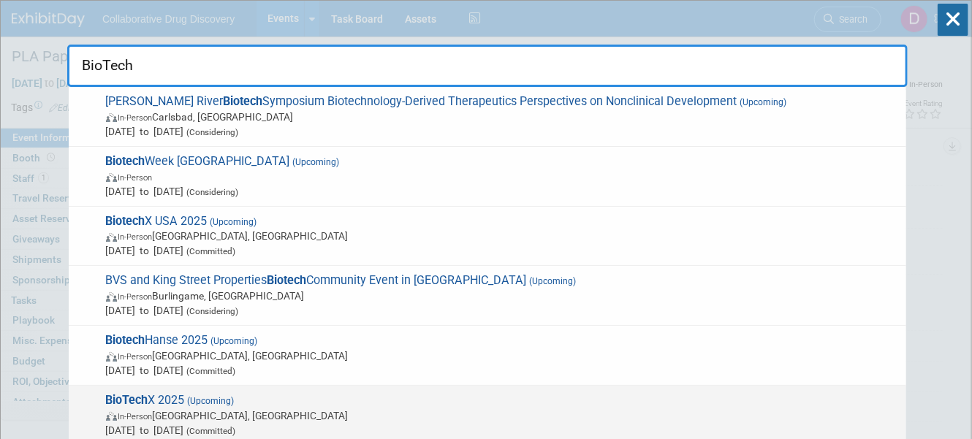
type input "BioTech"
click at [195, 418] on span "In-Person Basel, Switzerland" at bounding box center [502, 415] width 793 height 15
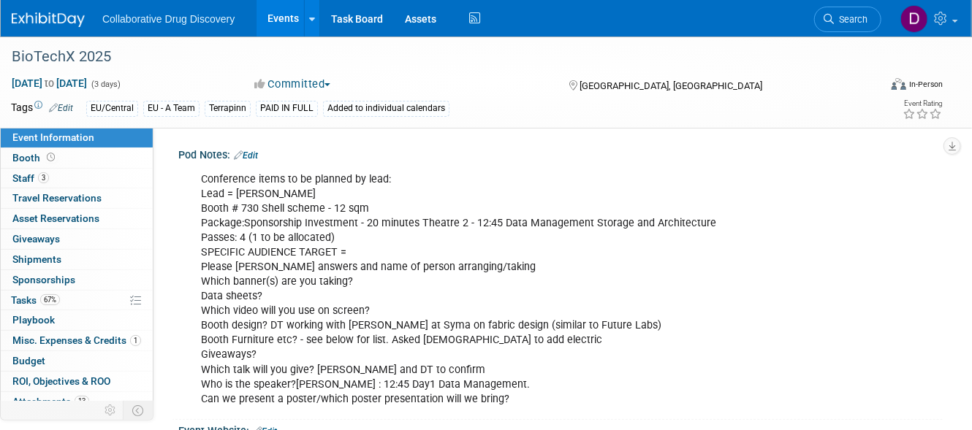
scroll to position [357, 0]
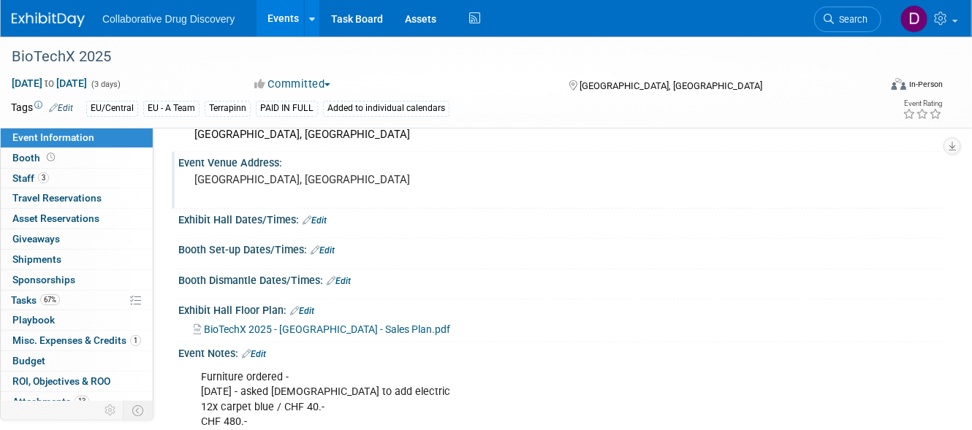
click at [260, 186] on pre "[GEOGRAPHIC_DATA], [GEOGRAPHIC_DATA]" at bounding box center [337, 179] width 286 height 13
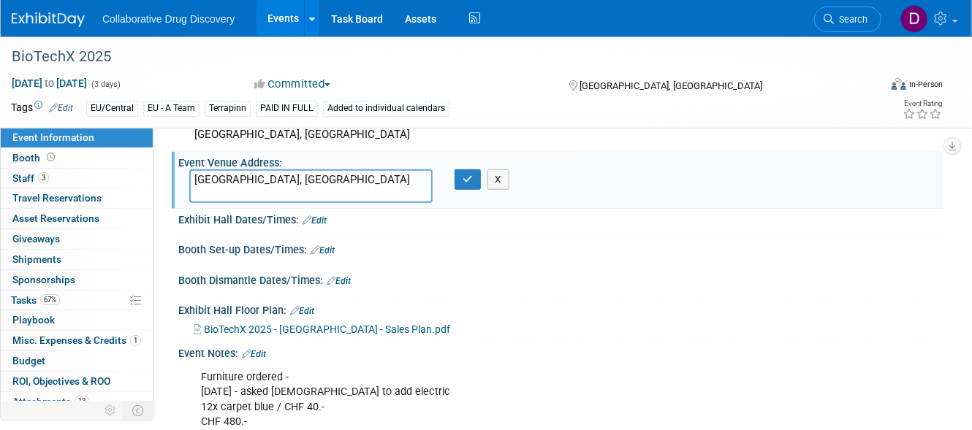
click at [260, 190] on textarea "[GEOGRAPHIC_DATA], [GEOGRAPHIC_DATA]" at bounding box center [310, 186] width 243 height 34
drag, startPoint x: 283, startPoint y: 182, endPoint x: 226, endPoint y: 188, distance: 57.3
click at [226, 188] on div "Event Venue Address: Basel, Switzerland Basel, Switzerland X" at bounding box center [557, 180] width 771 height 56
click at [226, 188] on textarea "[GEOGRAPHIC_DATA], [GEOGRAPHIC_DATA]" at bounding box center [310, 186] width 243 height 34
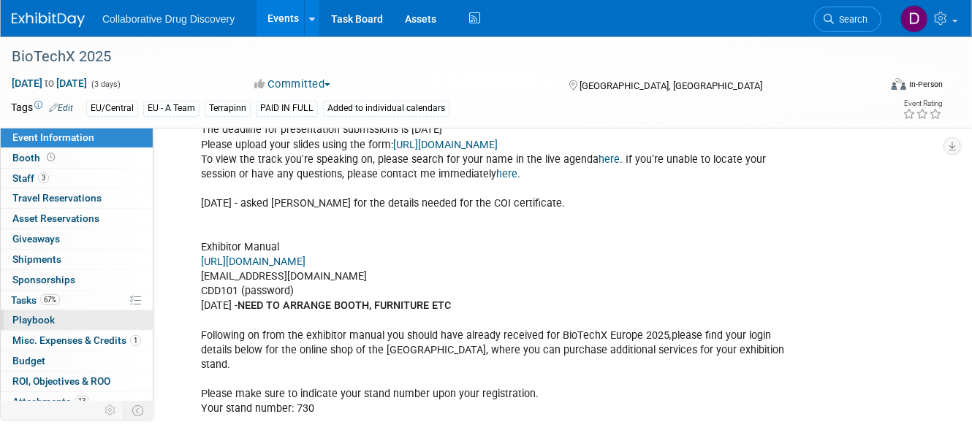
scroll to position [808, 0]
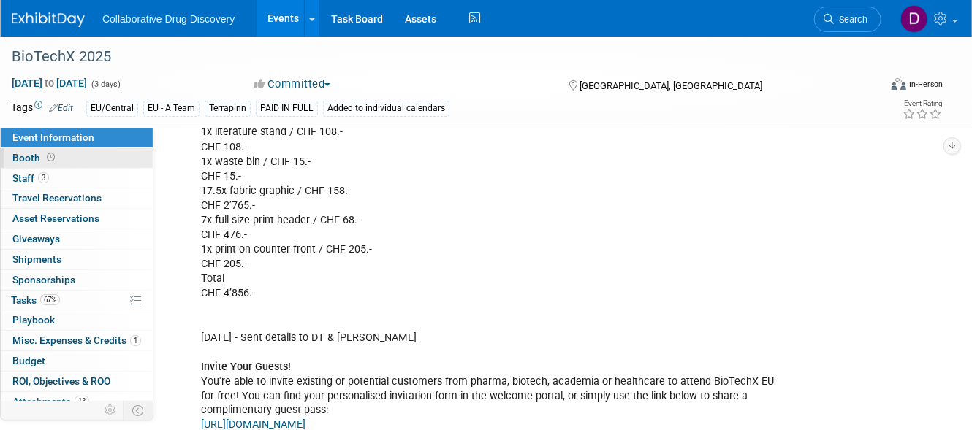
click at [67, 162] on link "Booth" at bounding box center [77, 158] width 152 height 20
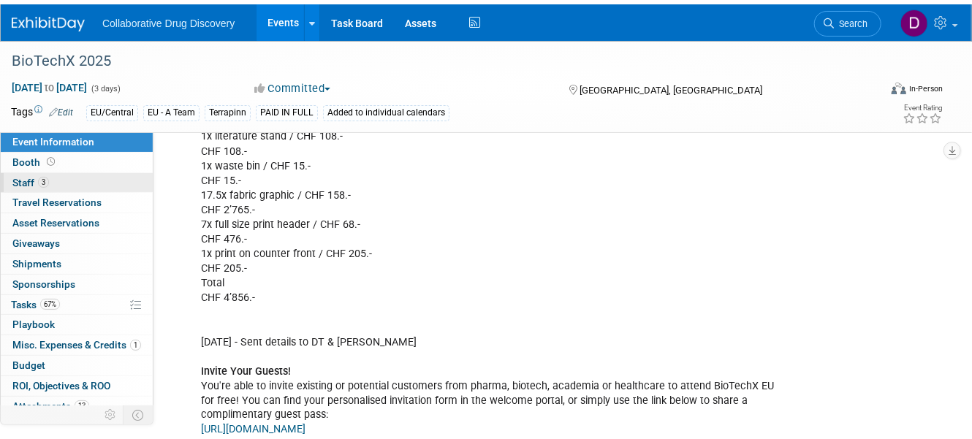
scroll to position [0, 0]
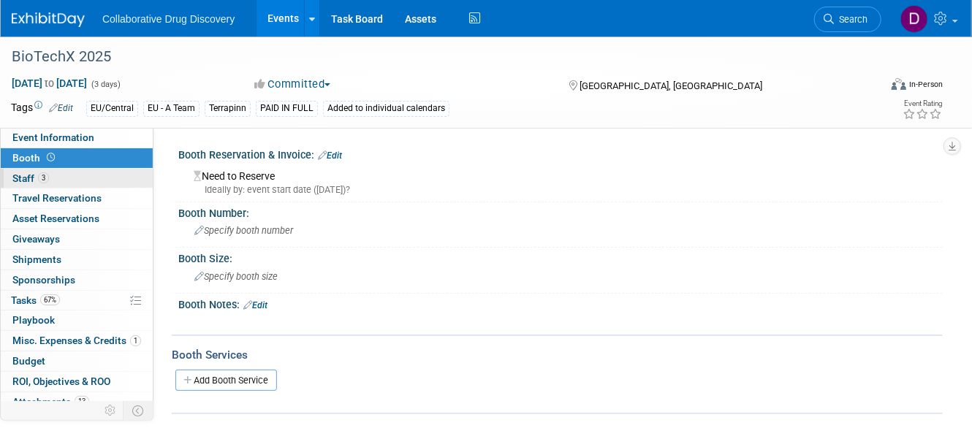
click at [56, 186] on link "3 Staff 3" at bounding box center [77, 179] width 152 height 20
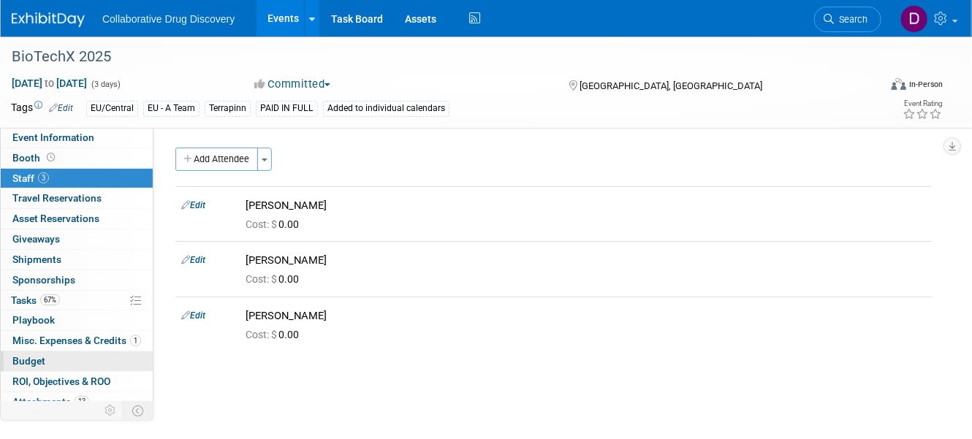
scroll to position [29, 0]
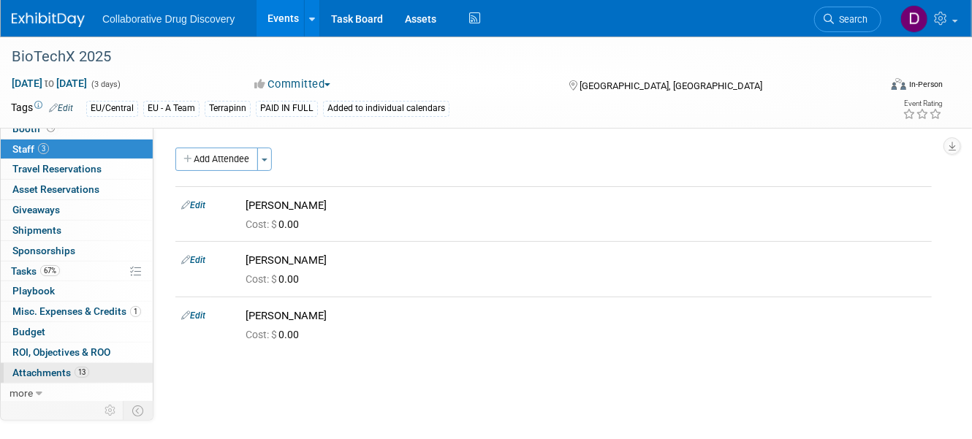
click at [68, 367] on span "Attachments 13" at bounding box center [50, 373] width 77 height 12
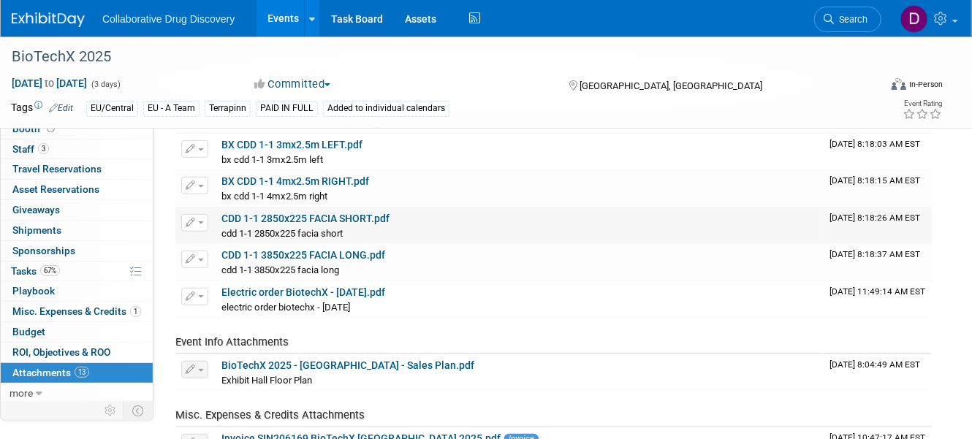
scroll to position [297, 0]
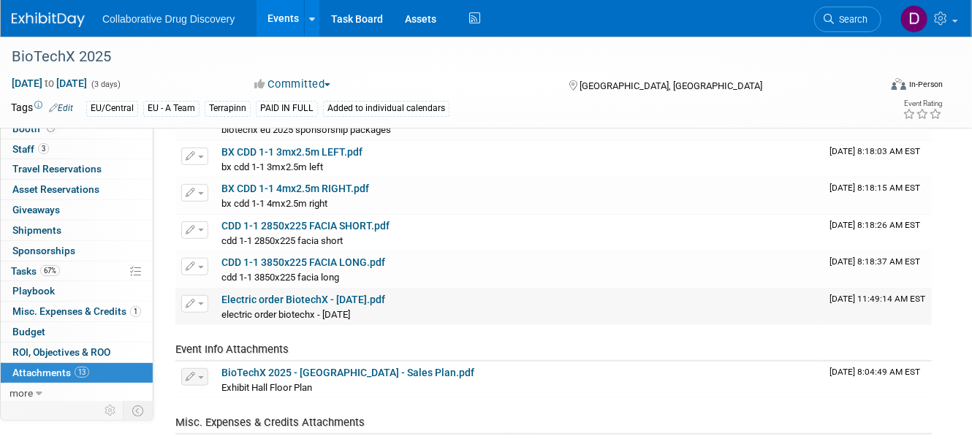
click at [321, 294] on link "Electric order BiotechX - 04SEP2025.pdf" at bounding box center [303, 300] width 164 height 12
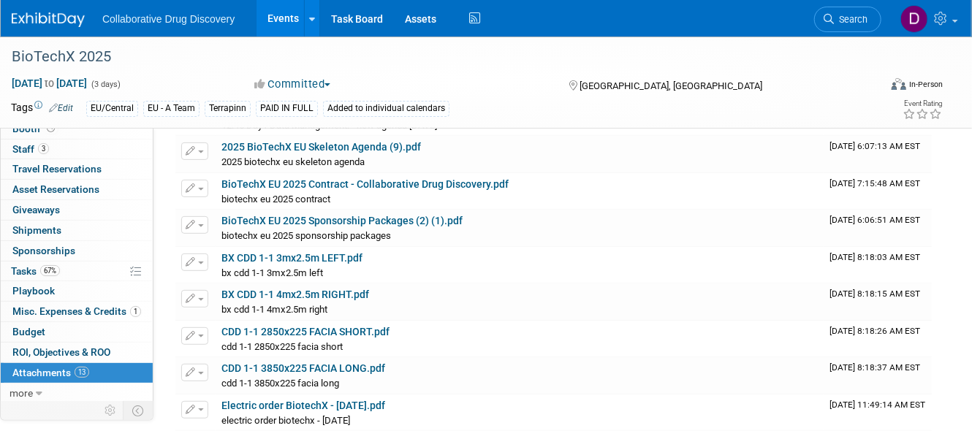
scroll to position [0, 0]
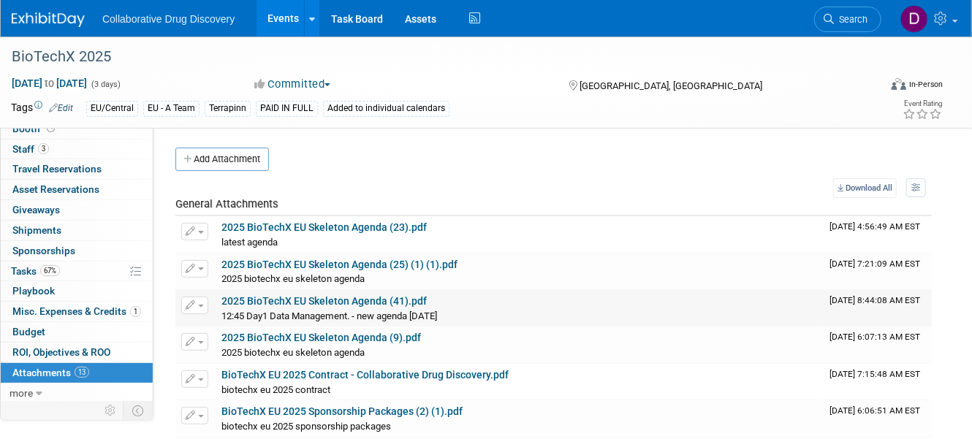
click at [328, 304] on link "2025 BioTechX EU Skeleton Agenda (41).pdf" at bounding box center [323, 301] width 205 height 12
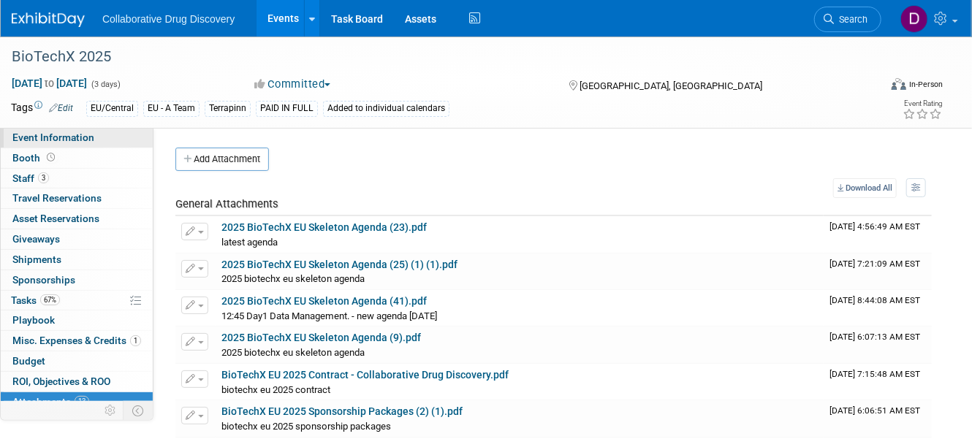
click at [83, 145] on link "Event Information" at bounding box center [77, 138] width 152 height 20
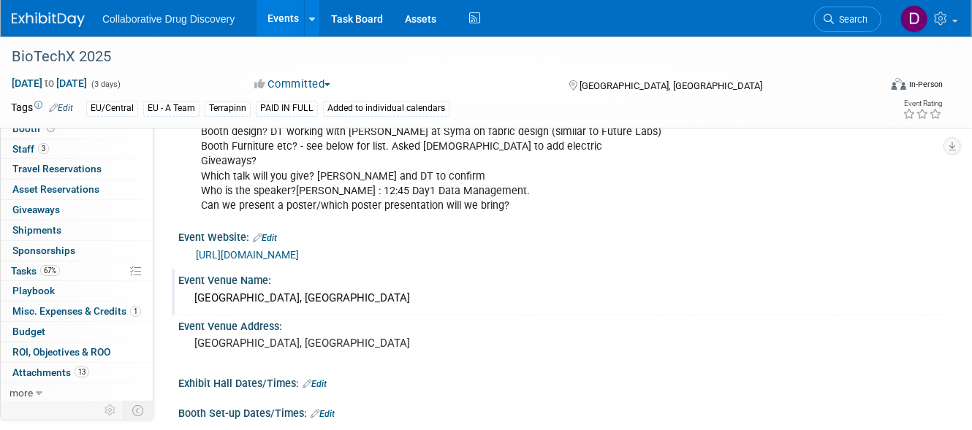
scroll to position [70, 0]
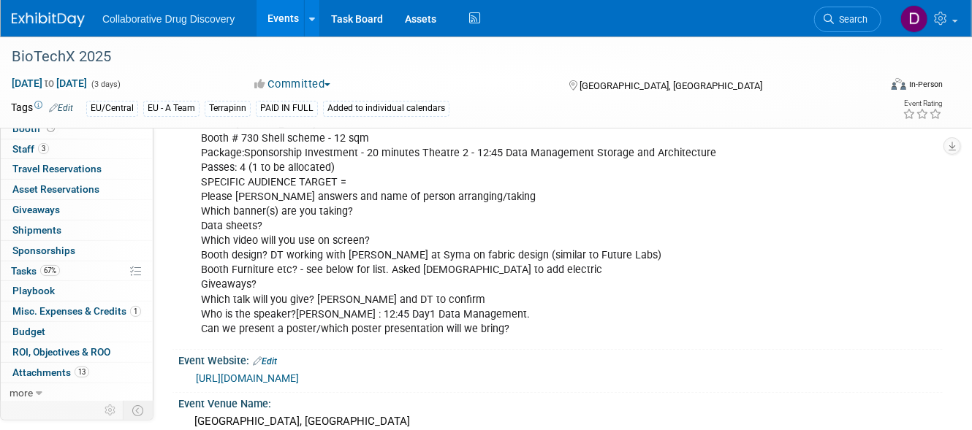
click at [342, 385] on div "[URL][DOMAIN_NAME]" at bounding box center [564, 378] width 736 height 17
click at [299, 374] on link "[URL][DOMAIN_NAME]" at bounding box center [247, 379] width 103 height 12
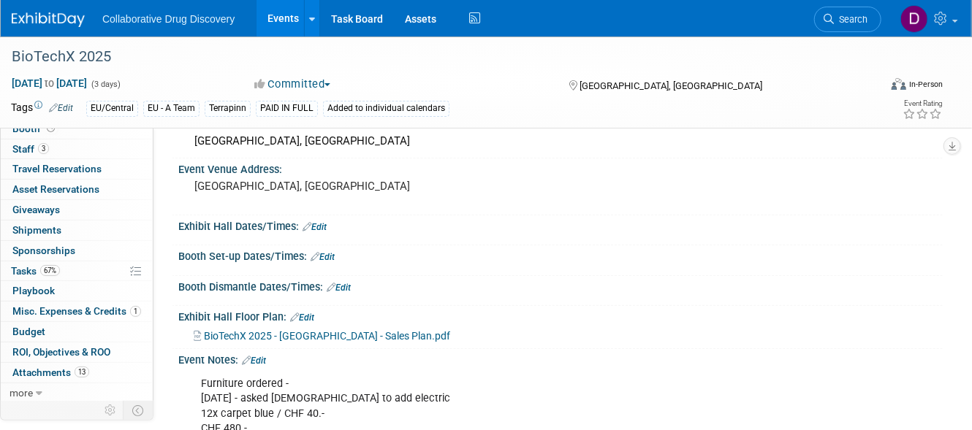
scroll to position [471, 0]
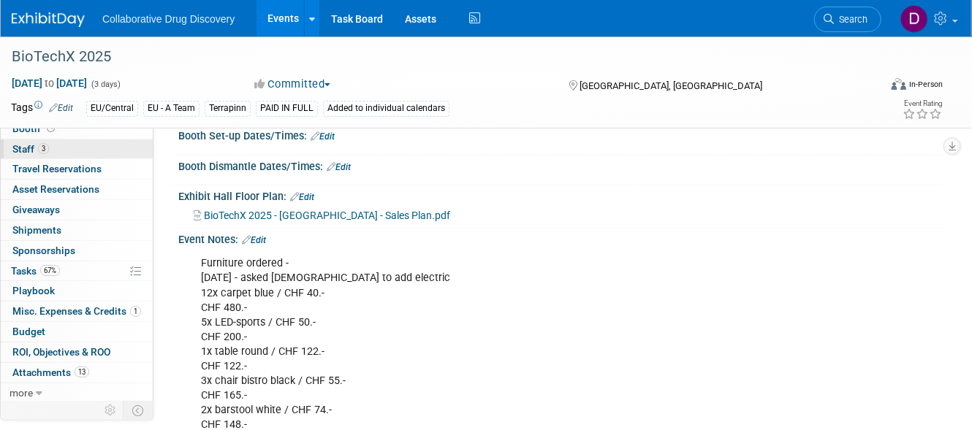
click at [35, 145] on span "Staff 3" at bounding box center [30, 149] width 37 height 12
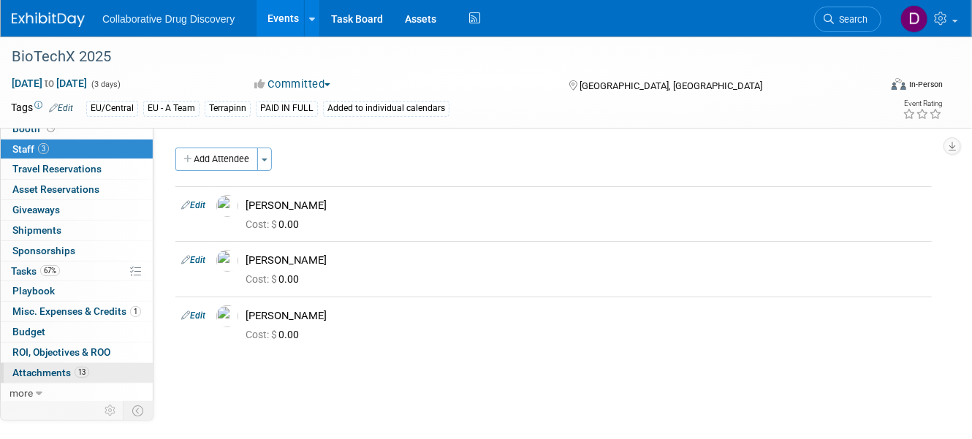
scroll to position [149, 0]
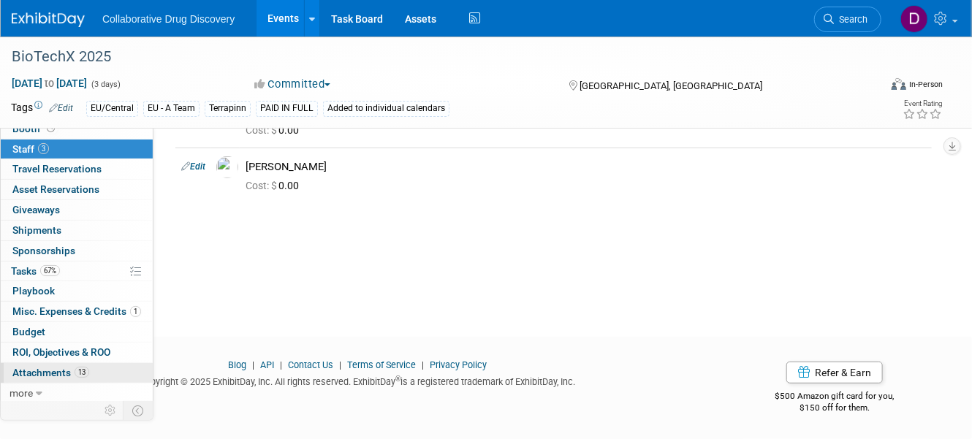
click at [74, 377] on link "13 Attachments 13" at bounding box center [77, 373] width 152 height 20
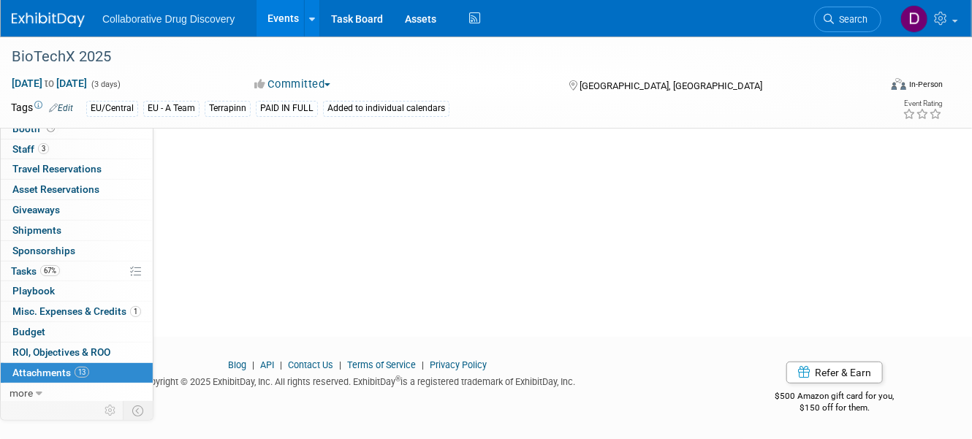
scroll to position [0, 0]
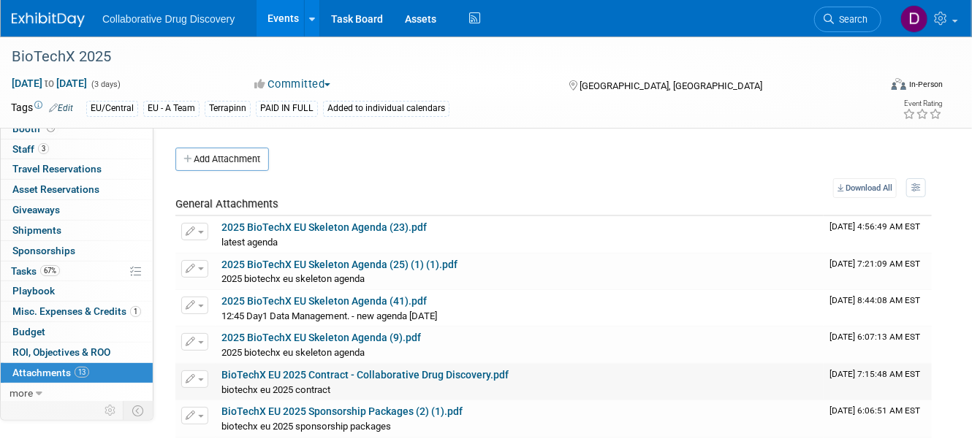
click at [384, 373] on link "BioTechX EU 2025 Contract - Collaborative Drug Discovery.pdf" at bounding box center [364, 375] width 287 height 12
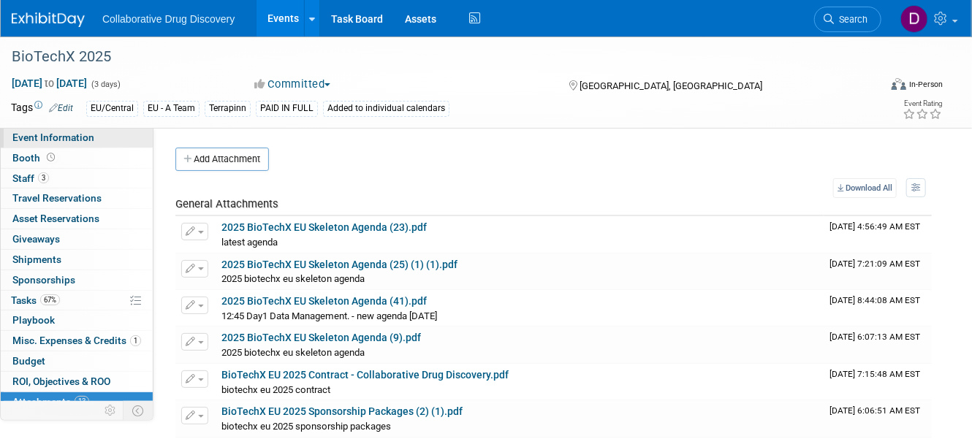
click at [72, 136] on span "Event Information" at bounding box center [53, 137] width 82 height 12
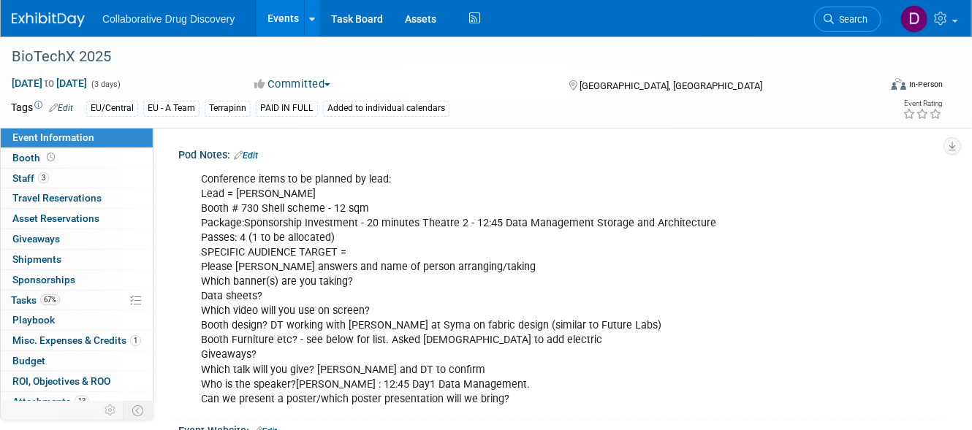
scroll to position [300, 0]
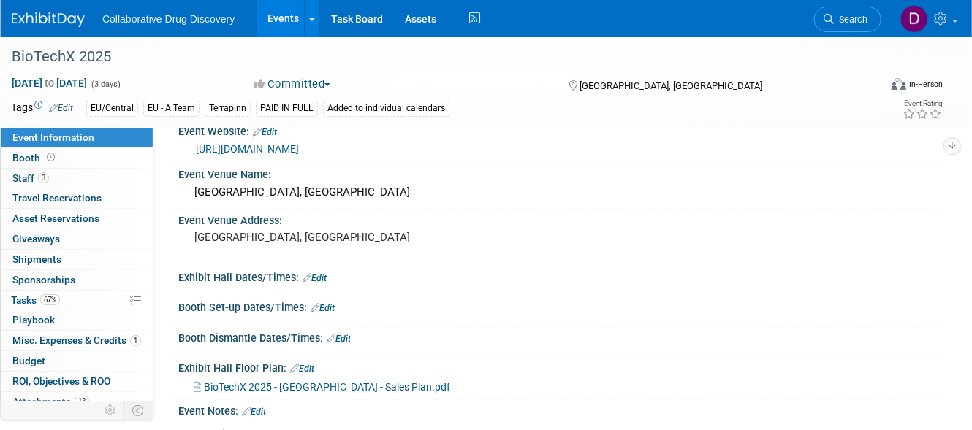
click at [299, 155] on link "https://www.terrapinn.com/conference/biotechx/index.stm?trc=sfmc&j=262125&sfmc_…" at bounding box center [247, 149] width 103 height 12
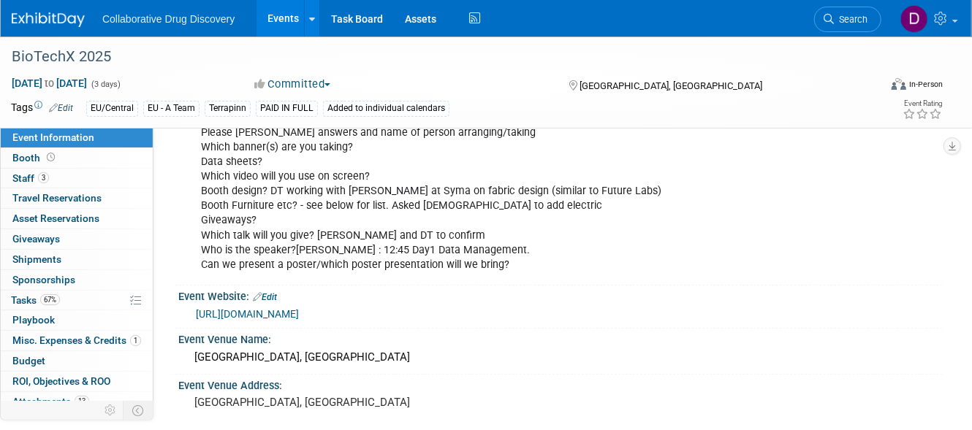
scroll to position [0, 0]
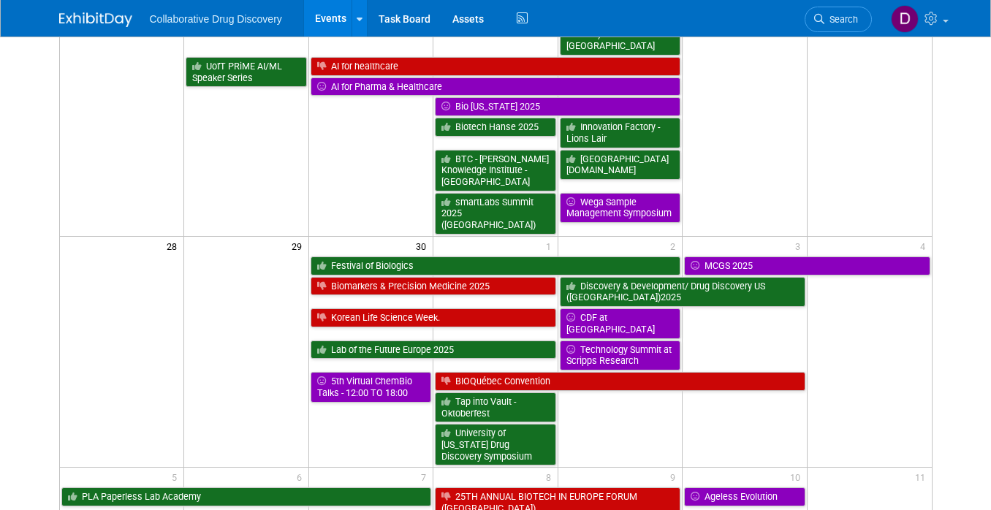
scroll to position [1407, 0]
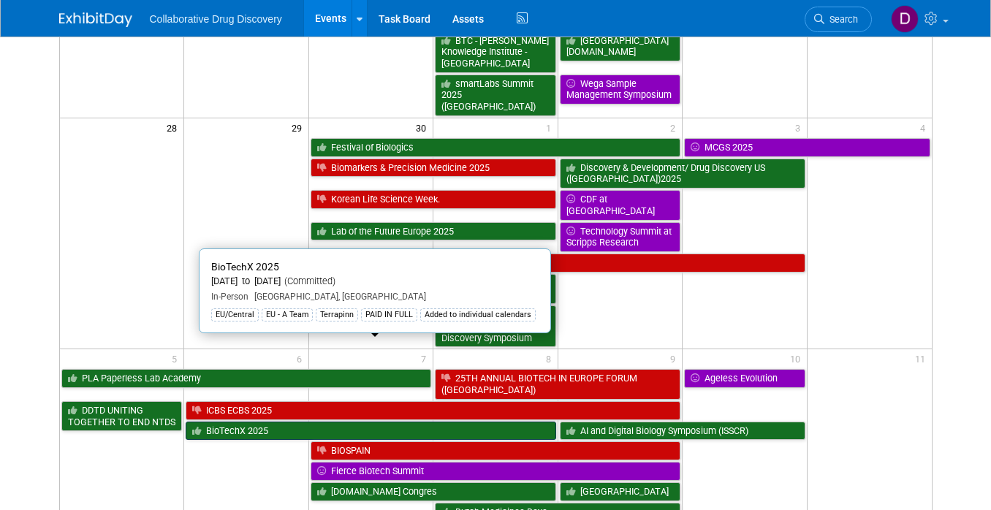
click at [346, 422] on link "BioTechX 2025" at bounding box center [371, 431] width 370 height 19
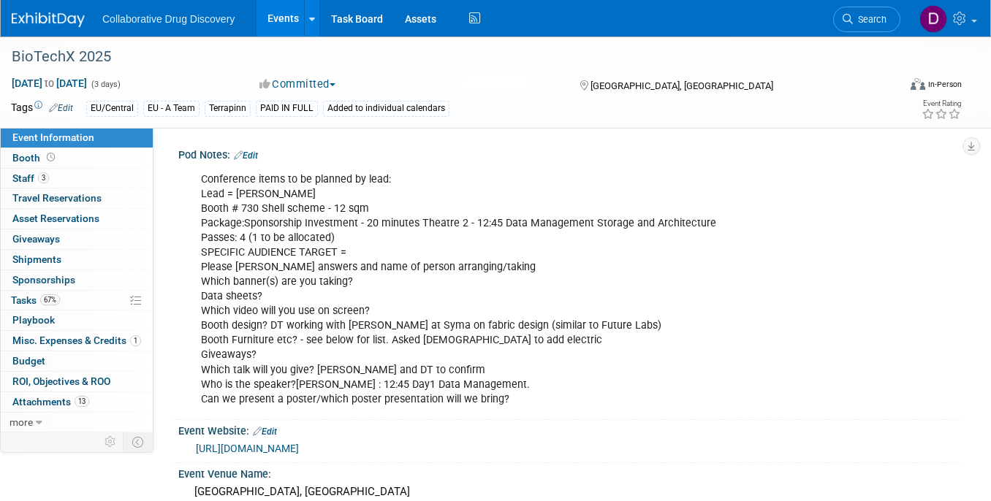
click at [269, 213] on div "Conference items to be planned by lead: Lead = [PERSON_NAME] # 730 Shell scheme…" at bounding box center [500, 289] width 618 height 249
click at [255, 240] on div "Conference items to be planned by lead: Lead = [PERSON_NAME] # 730 Shell scheme…" at bounding box center [500, 289] width 618 height 249
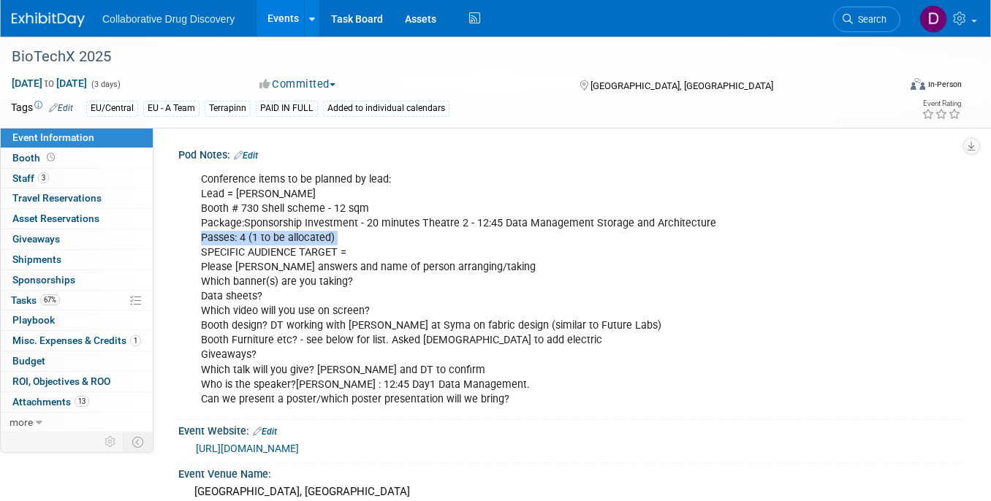
click at [255, 240] on div "Conference items to be planned by lead: Lead = [PERSON_NAME] # 730 Shell scheme…" at bounding box center [500, 289] width 618 height 249
click at [267, 268] on div "Conference items to be planned by lead: Lead = [PERSON_NAME] # 730 Shell scheme…" at bounding box center [500, 289] width 618 height 249
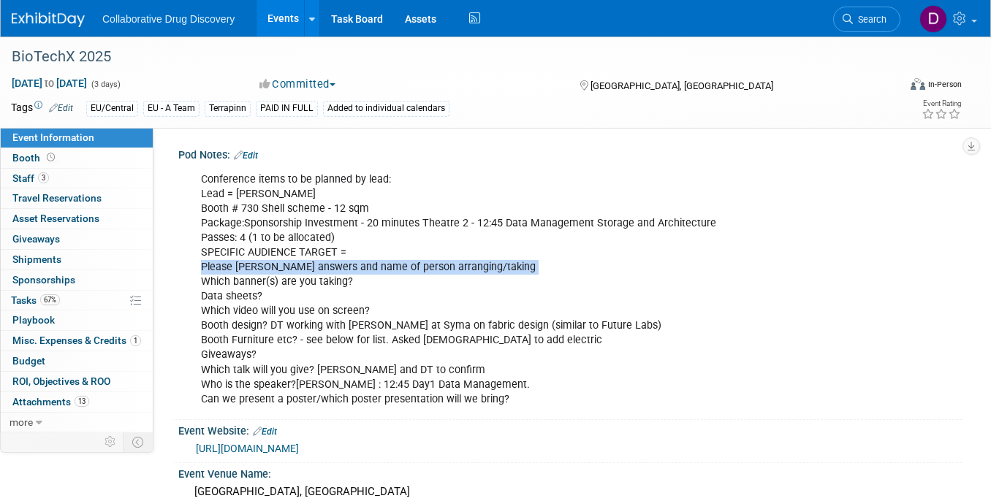
click at [267, 268] on div "Conference items to be planned by lead: Lead = [PERSON_NAME] # 730 Shell scheme…" at bounding box center [500, 289] width 618 height 249
click at [280, 283] on div "Conference items to be planned by lead: Lead = [PERSON_NAME] # 730 Shell scheme…" at bounding box center [500, 289] width 618 height 249
click at [280, 282] on div "Conference items to be planned by lead: Lead = [PERSON_NAME] # 730 Shell scheme…" at bounding box center [500, 289] width 618 height 249
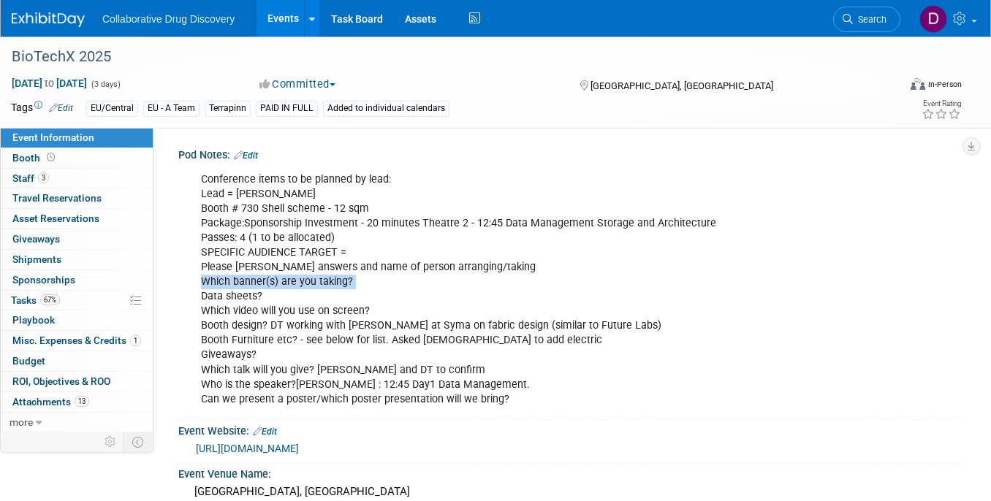
click at [280, 282] on div "Conference items to be planned by lead: Lead = [PERSON_NAME] # 730 Shell scheme…" at bounding box center [500, 289] width 618 height 249
click at [88, 59] on div "BioTechX 2025" at bounding box center [444, 57] width 874 height 26
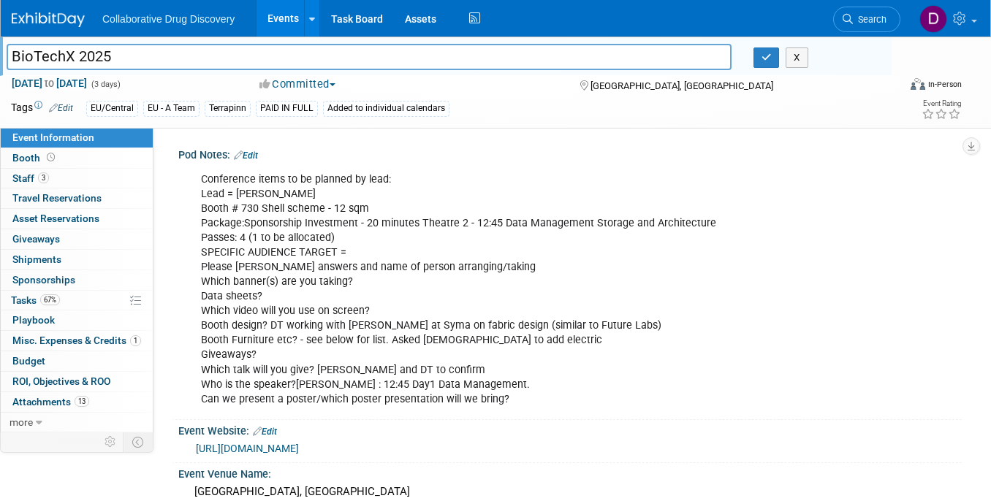
click at [88, 59] on input "BioTechX 2025" at bounding box center [369, 57] width 725 height 26
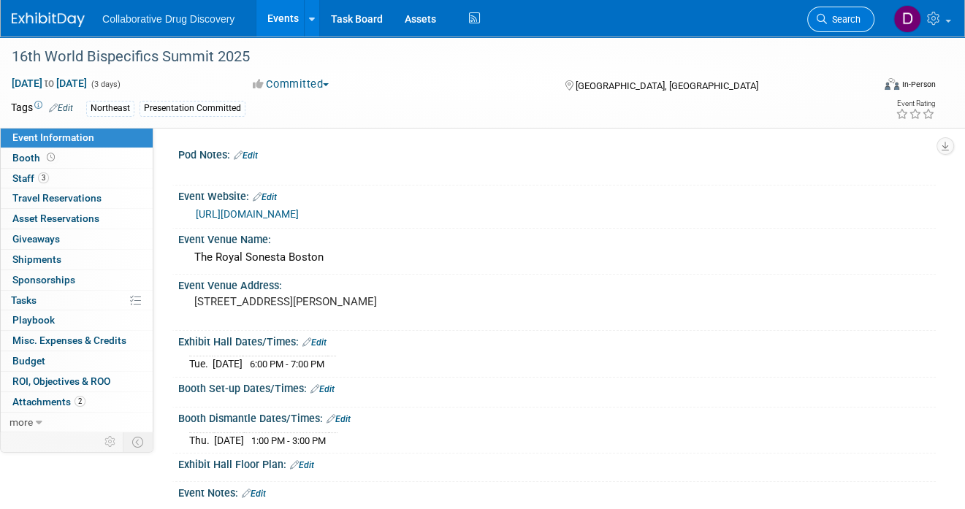
click at [834, 28] on link "Search" at bounding box center [840, 20] width 67 height 26
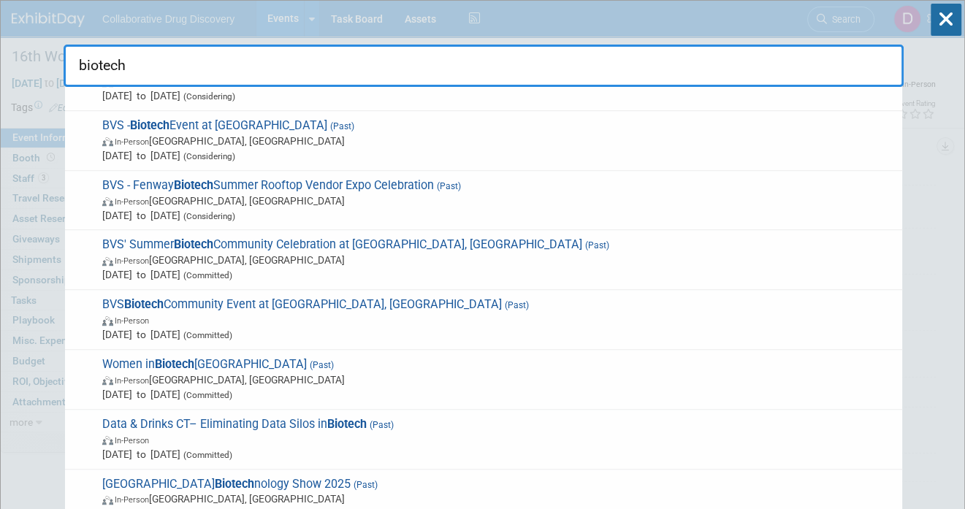
scroll to position [1121, 0]
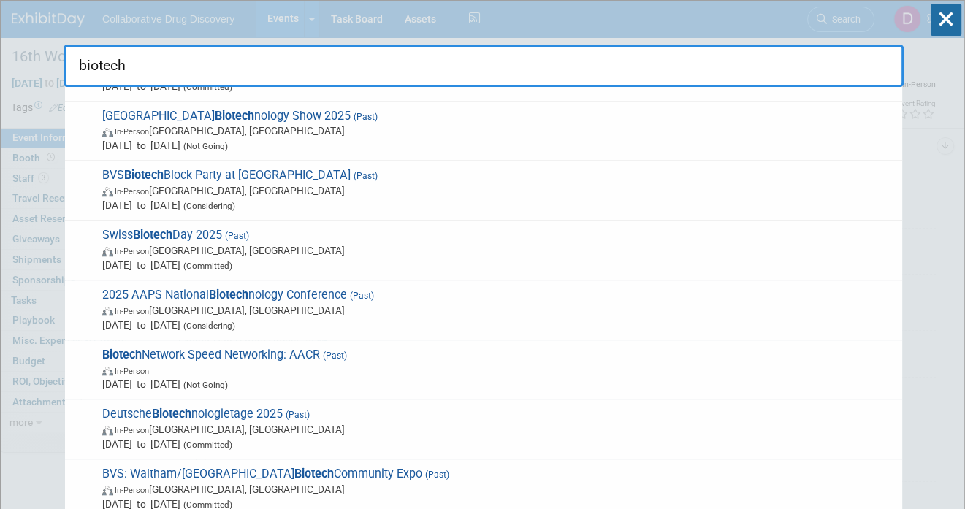
type input "biotech"
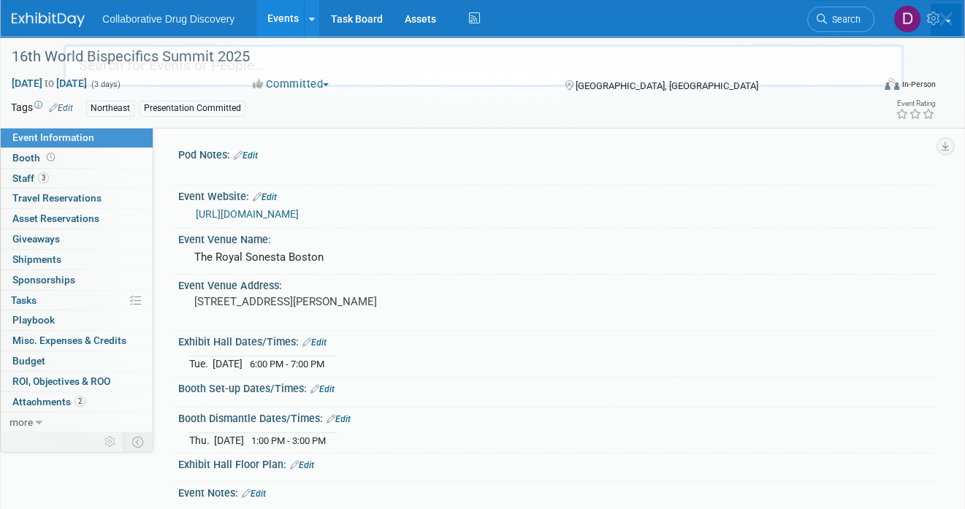
click at [34, 29] on div "Collaborative Drug Discovery Events Add Event Bulk Upload Events Shareable Even…" at bounding box center [473, 18] width 923 height 37
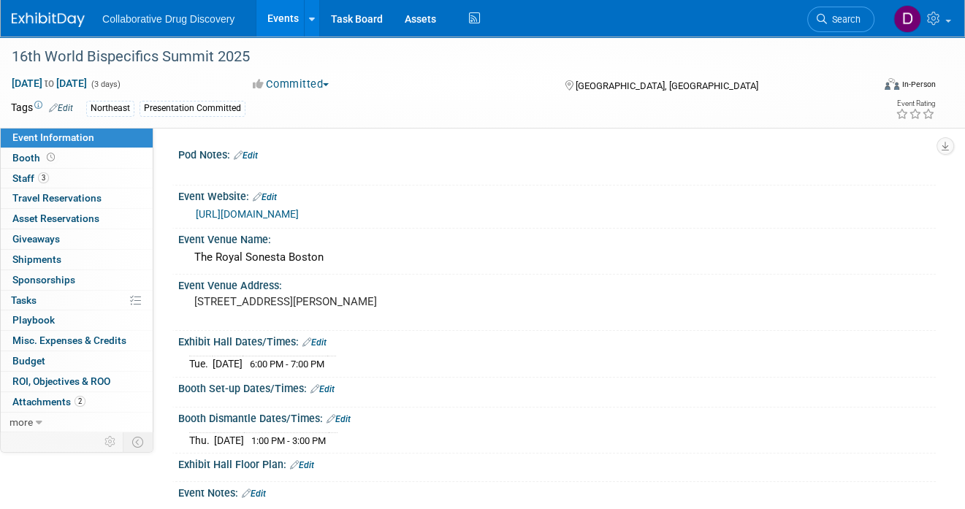
click at [34, 22] on img at bounding box center [48, 19] width 73 height 15
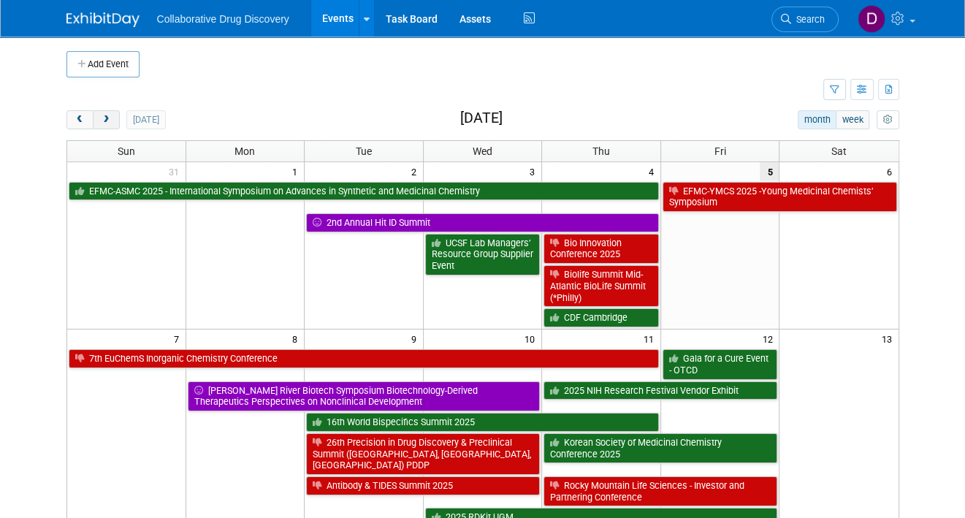
click at [105, 114] on button "next" at bounding box center [106, 119] width 27 height 19
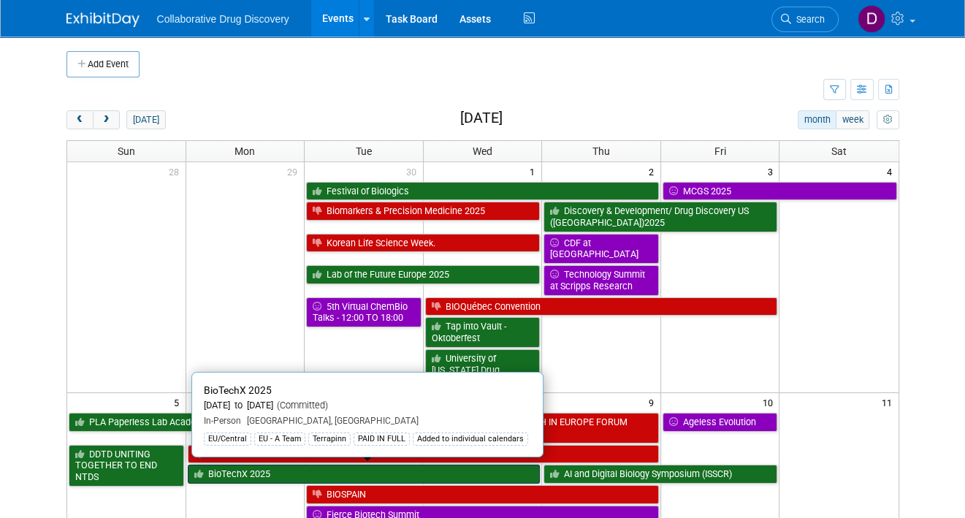
click at [383, 471] on link "BioTechX 2025" at bounding box center [364, 474] width 353 height 19
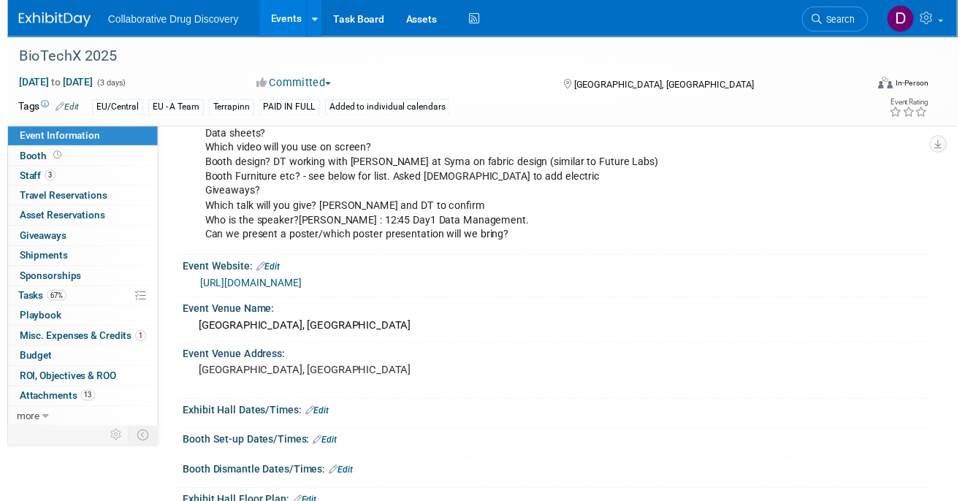
scroll to position [221, 0]
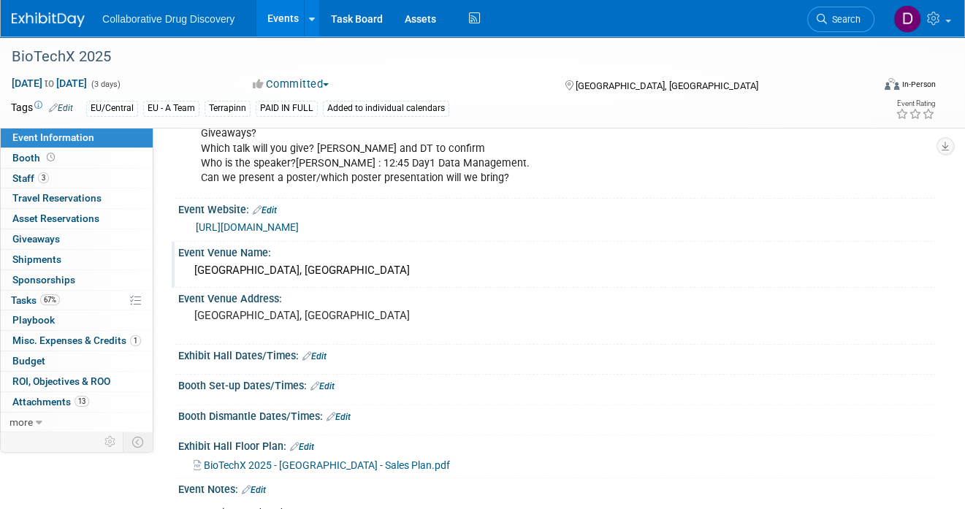
click at [221, 282] on div "[GEOGRAPHIC_DATA], [GEOGRAPHIC_DATA]" at bounding box center [557, 270] width 736 height 23
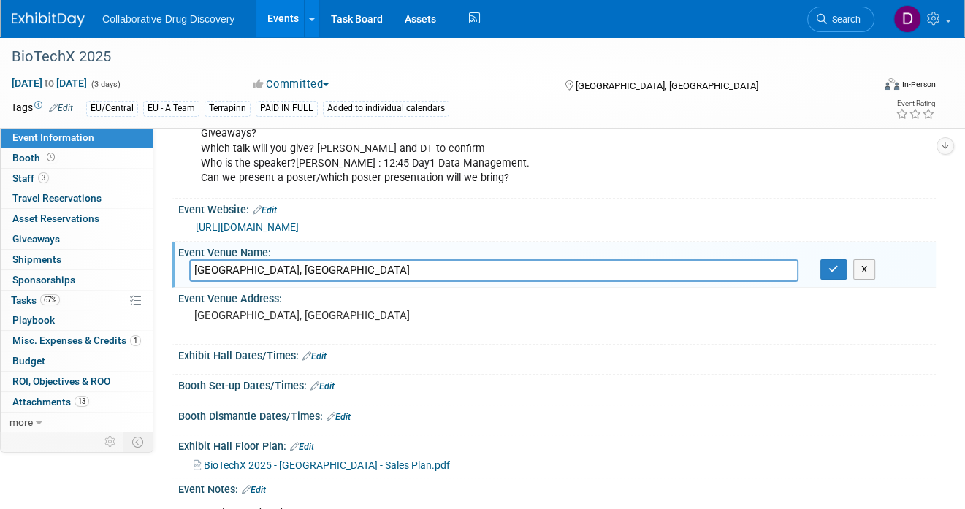
click at [221, 282] on input "[GEOGRAPHIC_DATA], [GEOGRAPHIC_DATA]" at bounding box center [493, 270] width 609 height 23
click at [232, 322] on pre "[GEOGRAPHIC_DATA], [GEOGRAPHIC_DATA]" at bounding box center [335, 315] width 283 height 13
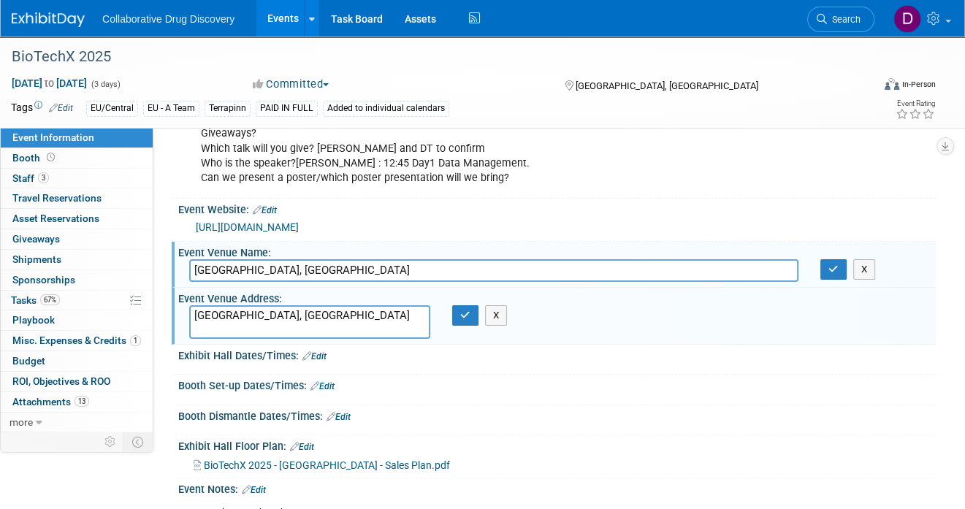
click at [232, 324] on textarea "[GEOGRAPHIC_DATA], [GEOGRAPHIC_DATA]" at bounding box center [309, 322] width 241 height 34
click at [249, 331] on textarea "[GEOGRAPHIC_DATA], [GEOGRAPHIC_DATA]" at bounding box center [309, 322] width 241 height 34
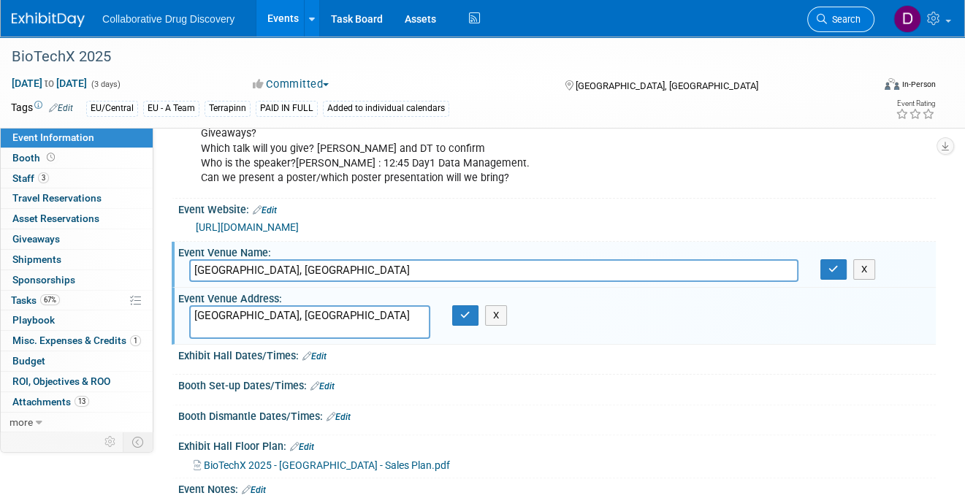
click at [836, 27] on link "Search" at bounding box center [840, 20] width 67 height 26
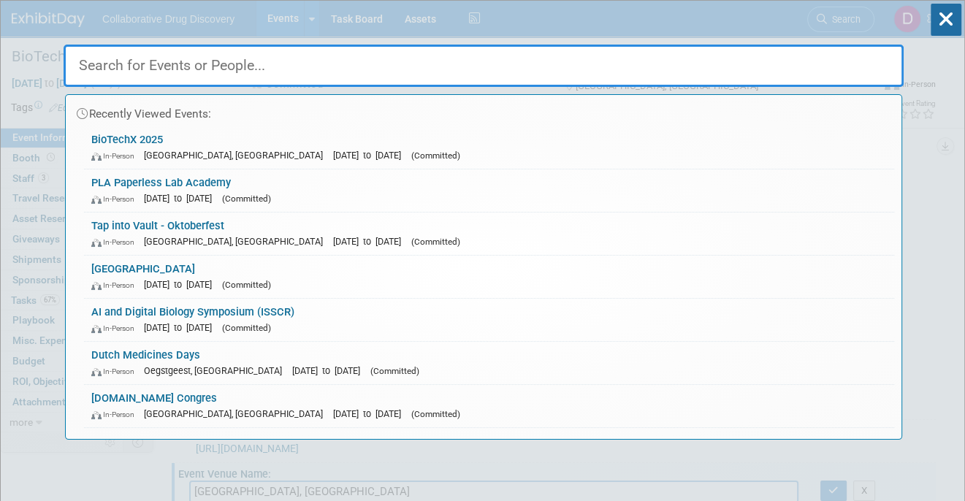
click at [184, 69] on input "text" at bounding box center [484, 66] width 840 height 42
paste input "Dutch Medicines Days"
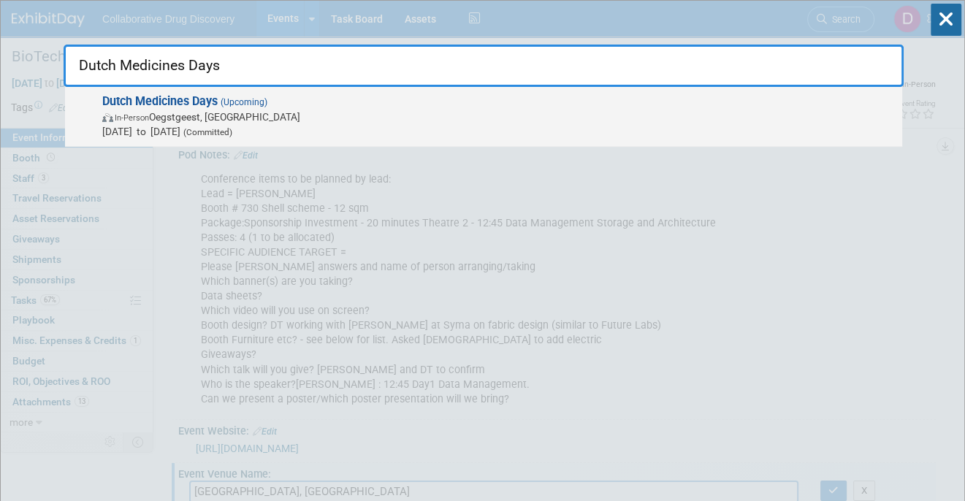
type input "Dutch Medicines Days"
click at [175, 92] on div "Dutch Medicines Days (Upcoming) In-Person Oegstgeest, Netherlands Oct 8, 2025 t…" at bounding box center [483, 117] width 837 height 60
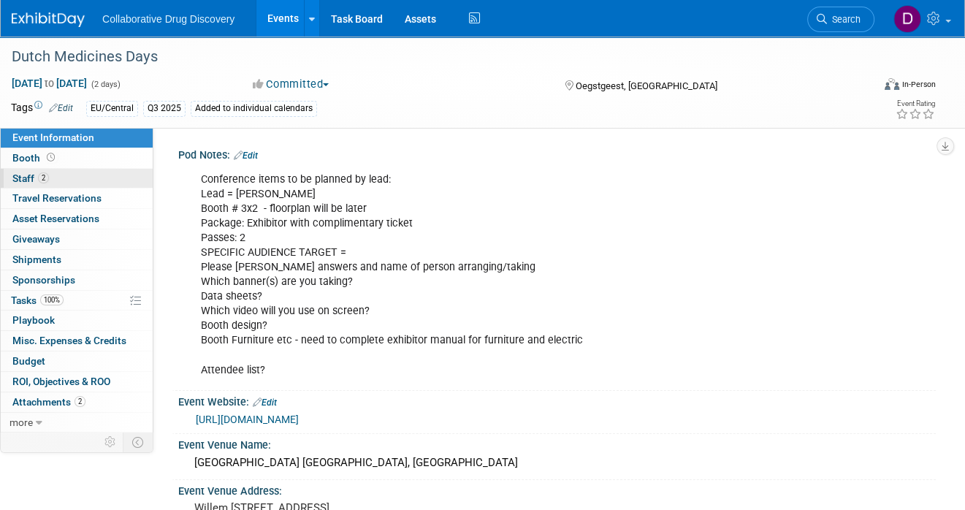
click at [45, 183] on span "Staff 2" at bounding box center [30, 178] width 37 height 12
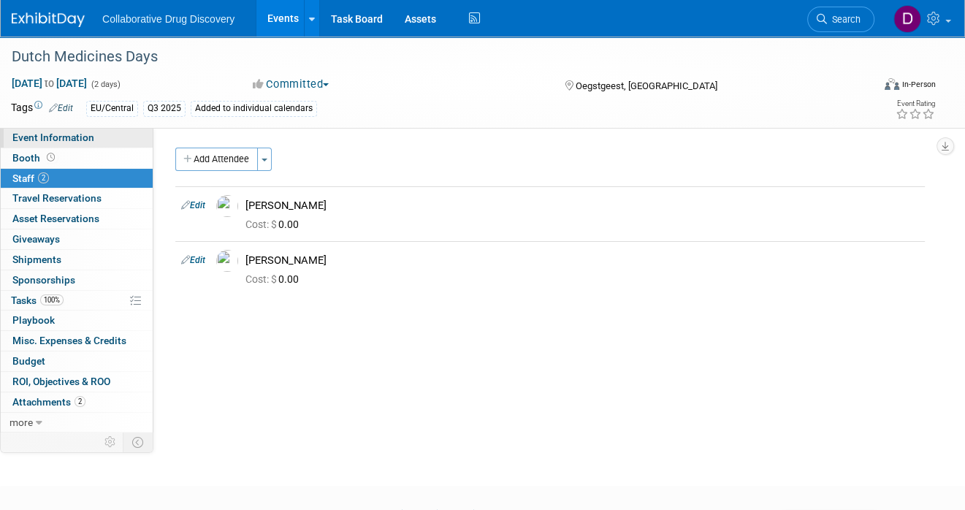
click at [61, 141] on span "Event Information" at bounding box center [53, 137] width 82 height 12
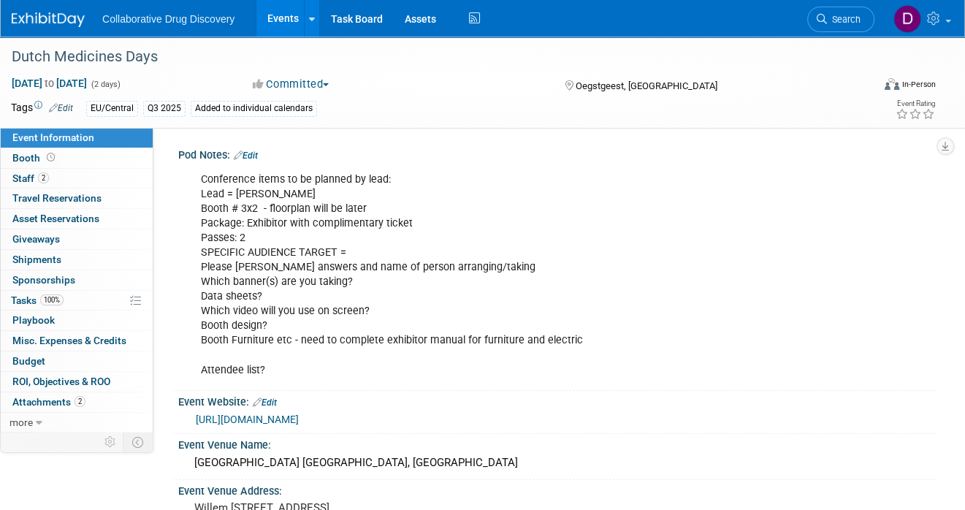
click at [299, 424] on link "https://www.hyphenprojects.nl/figon-dmd/" at bounding box center [247, 419] width 103 height 12
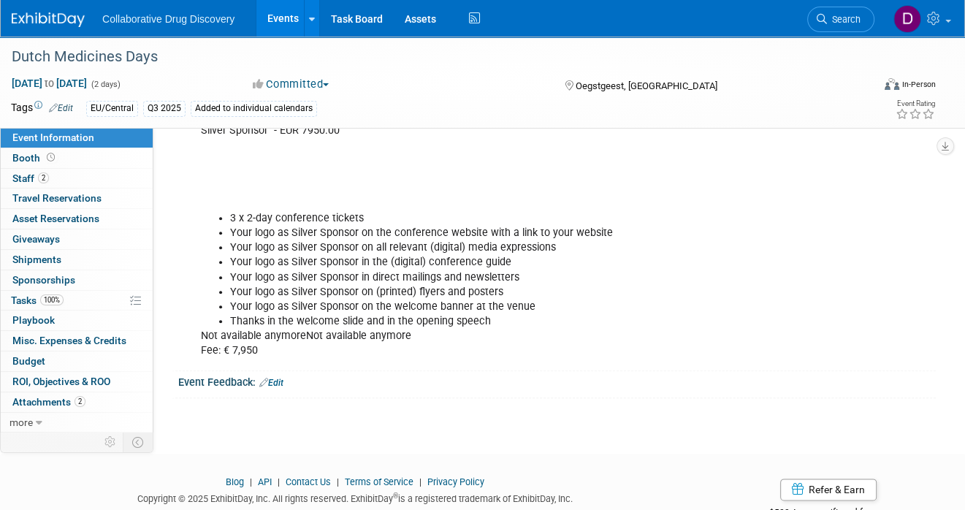
scroll to position [1425, 0]
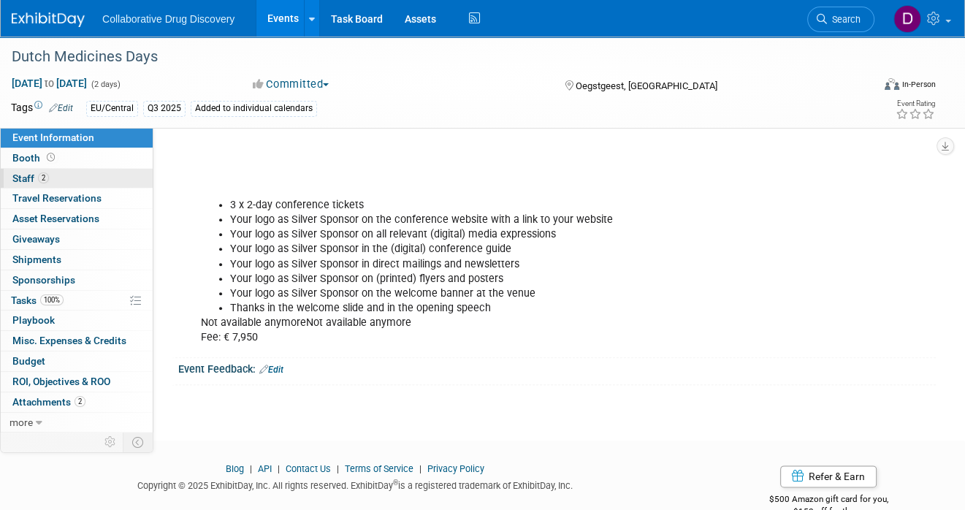
click at [75, 184] on link "2 Staff 2" at bounding box center [77, 179] width 152 height 20
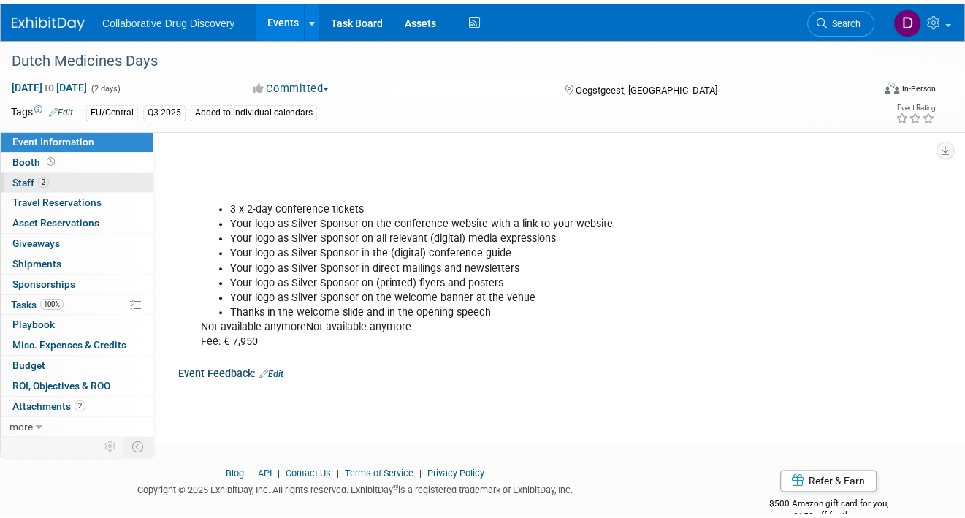
scroll to position [0, 0]
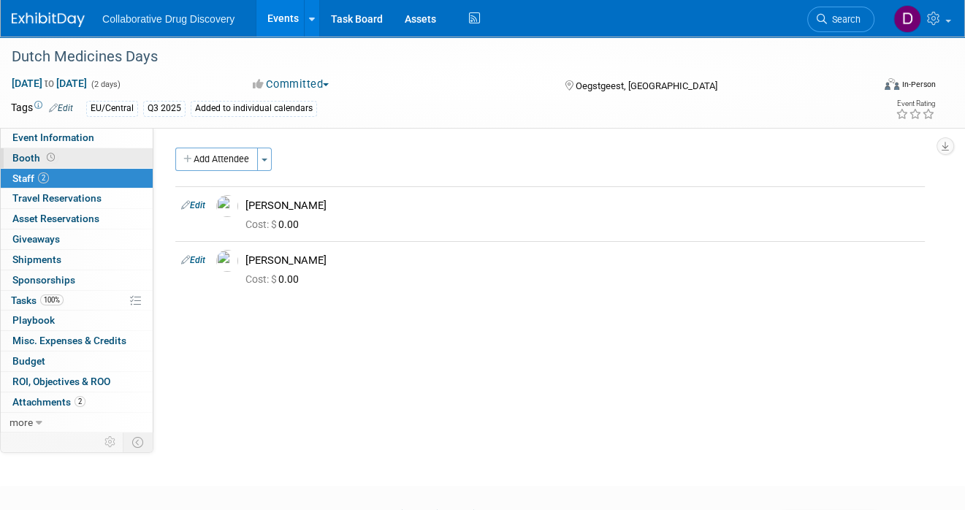
click at [70, 157] on link "Booth" at bounding box center [77, 158] width 152 height 20
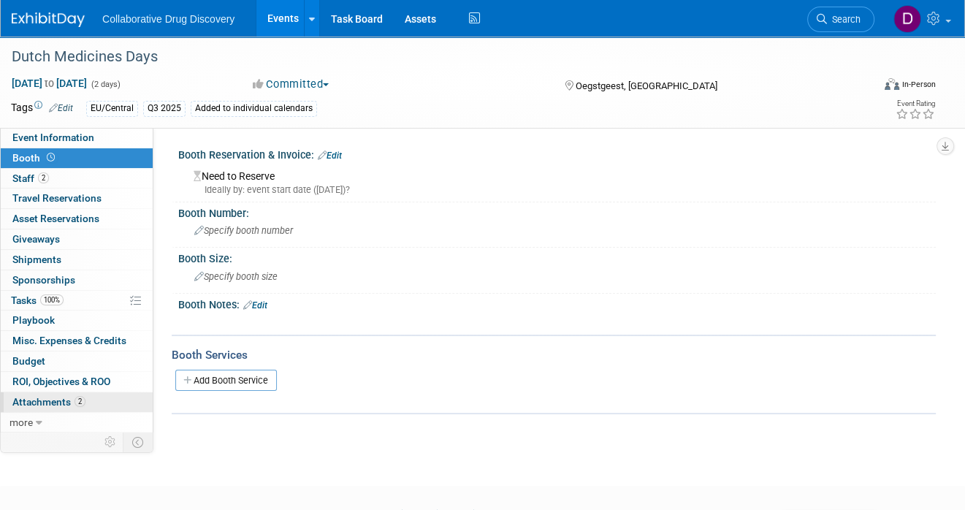
click at [60, 397] on span "Attachments 2" at bounding box center [48, 402] width 73 height 12
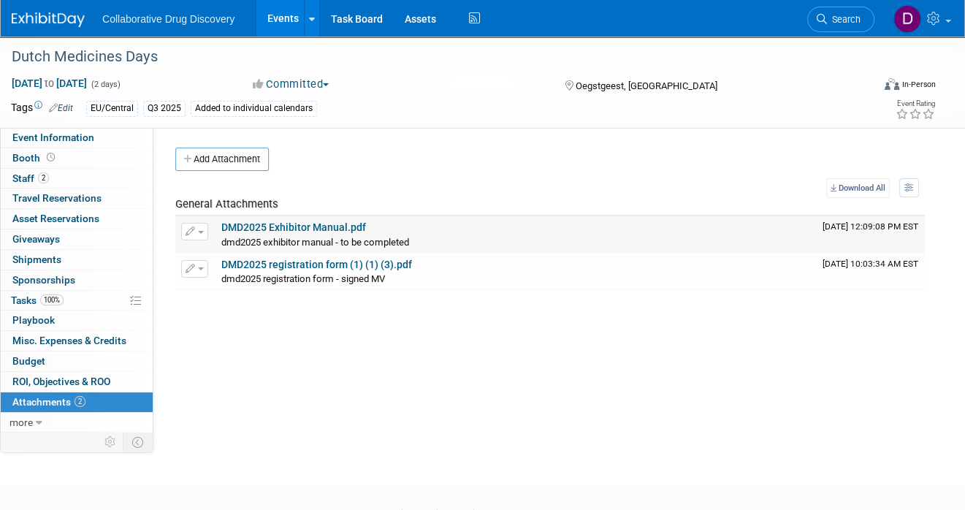
click at [326, 228] on link "DMD2025 Exhibitor Manual.pdf" at bounding box center [293, 227] width 145 height 12
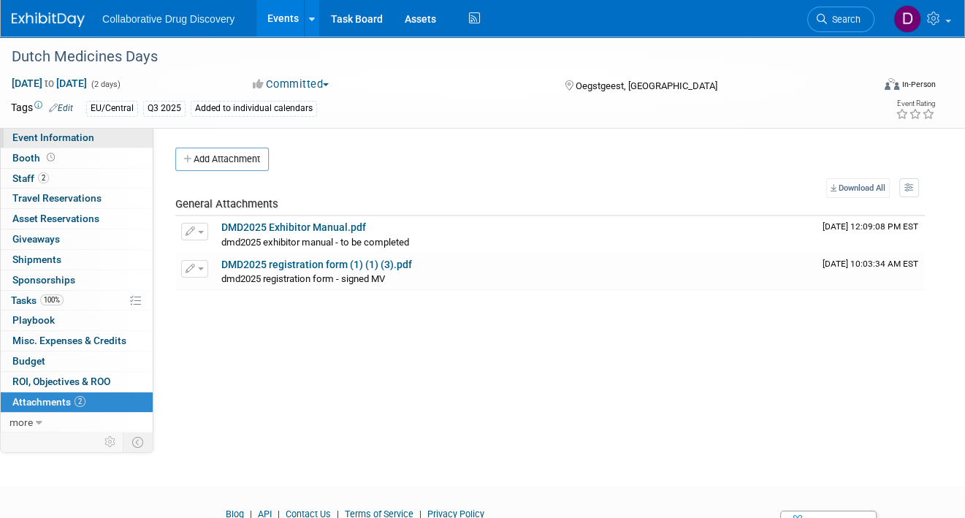
click at [66, 138] on span "Event Information" at bounding box center [53, 137] width 82 height 12
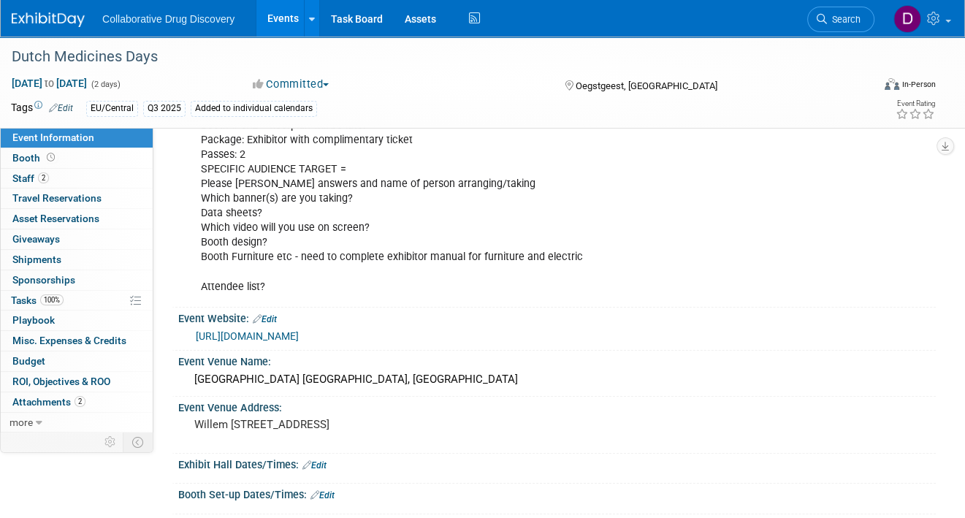
scroll to position [91, 0]
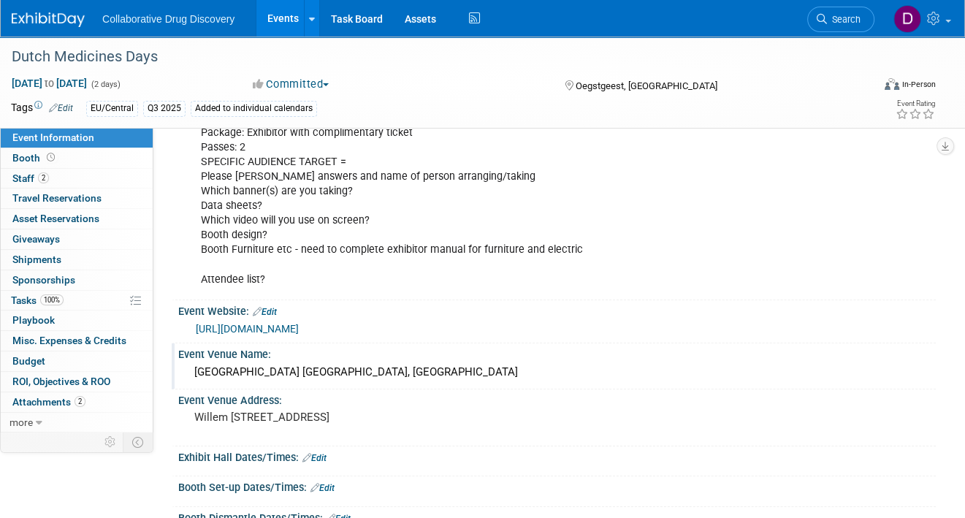
drag, startPoint x: 435, startPoint y: 368, endPoint x: 363, endPoint y: 367, distance: 72.3
click at [363, 367] on div "CORPUS Congress Centre Leiden, Netherlands" at bounding box center [557, 372] width 736 height 23
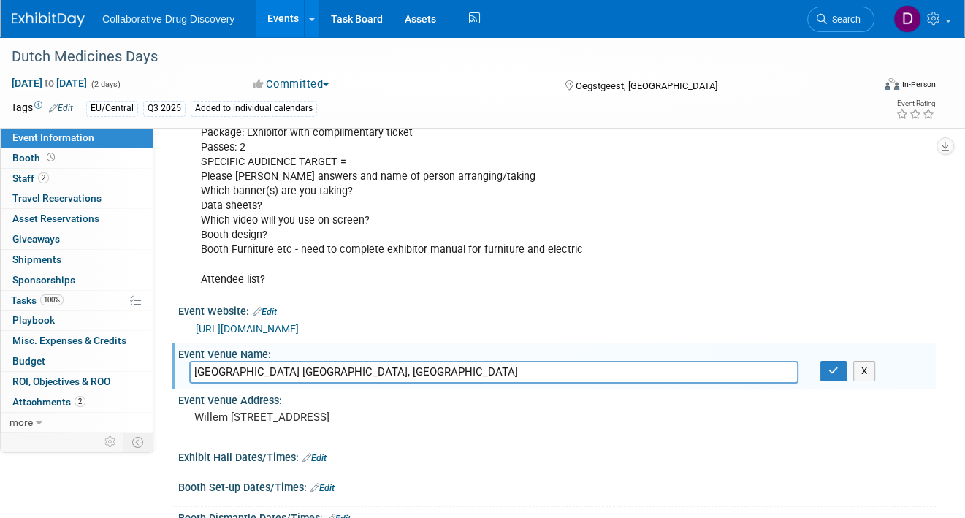
click at [359, 367] on input "CORPUS Congress Centre Leiden, Netherlands" at bounding box center [493, 372] width 609 height 23
click at [355, 372] on input "CORPUS Congress Centre Leiden, Netherlands" at bounding box center [493, 372] width 609 height 23
click at [411, 329] on div "https://www.hyphenprojects.nl/figon-dmd/" at bounding box center [560, 329] width 729 height 17
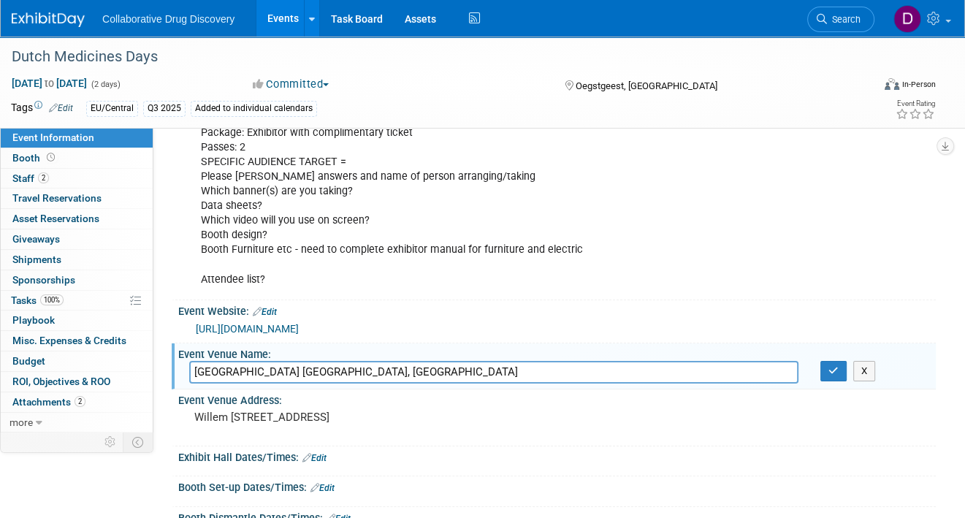
click at [299, 329] on link "https://www.hyphenprojects.nl/figon-dmd/" at bounding box center [247, 329] width 103 height 12
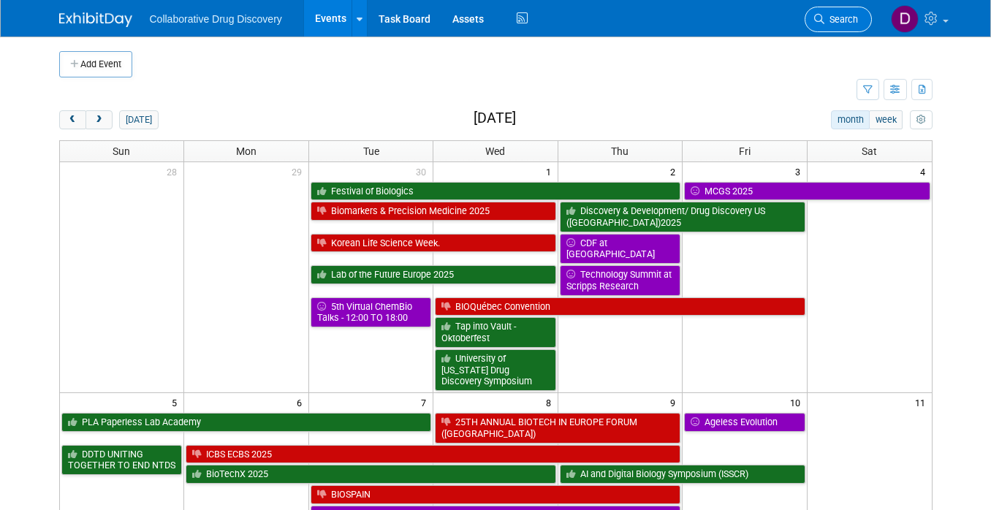
click at [818, 27] on link "Search" at bounding box center [837, 20] width 67 height 26
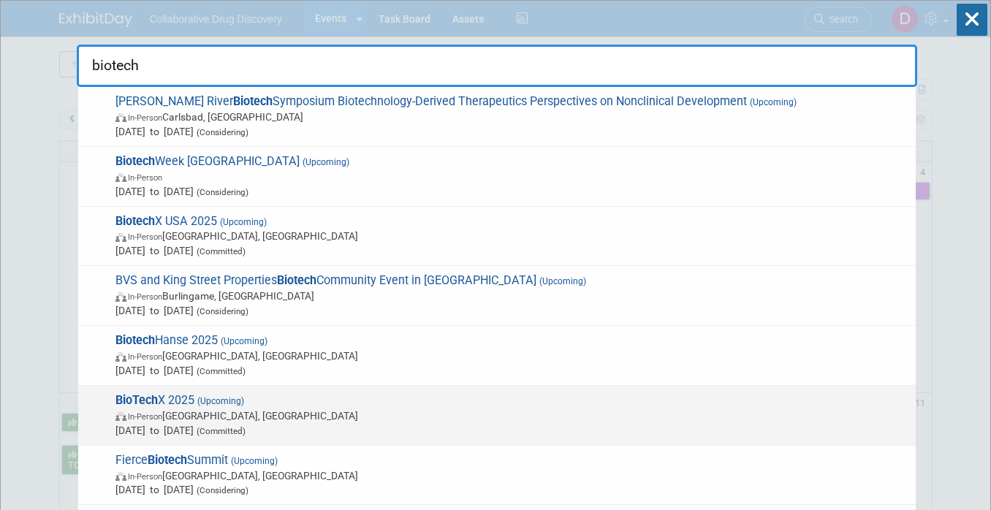
type input "biotech"
click at [221, 418] on span "In-Person [GEOGRAPHIC_DATA], [GEOGRAPHIC_DATA]" at bounding box center [511, 415] width 793 height 15
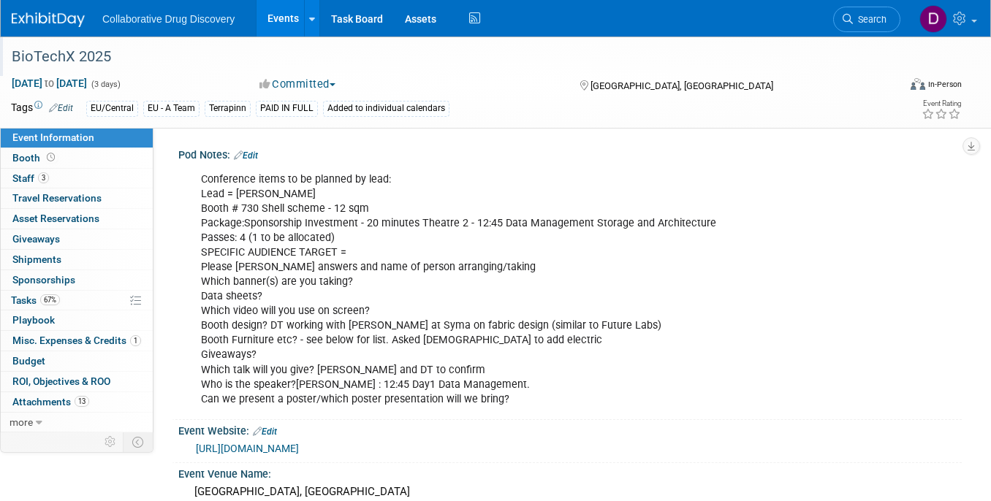
click at [23, 53] on div "BioTechX 2025" at bounding box center [444, 57] width 874 height 26
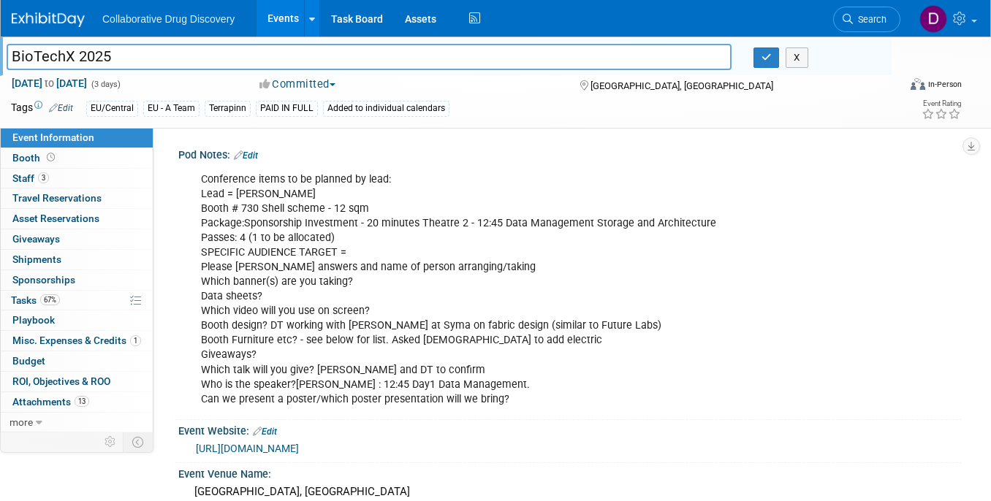
click at [23, 53] on input "BioTechX 2025" at bounding box center [369, 57] width 725 height 26
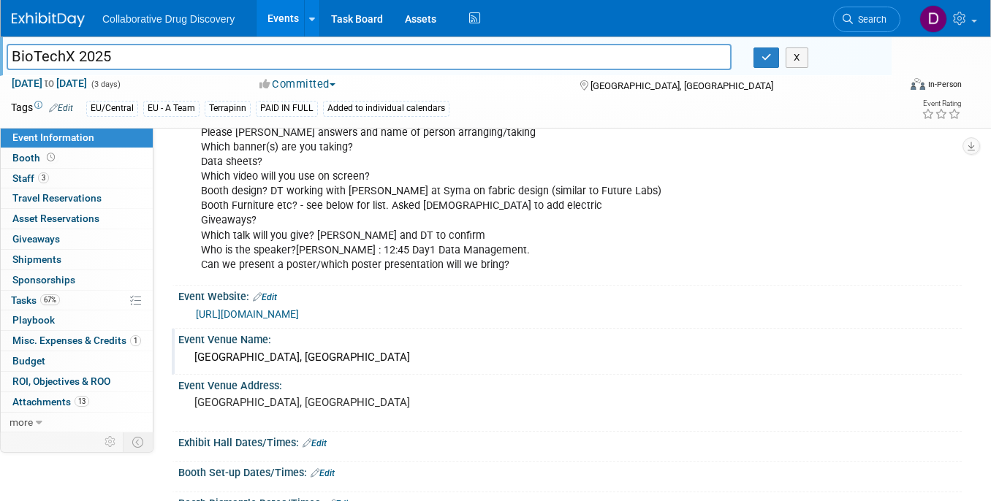
click at [286, 365] on div "Messe Basel, Switzerland" at bounding box center [569, 357] width 761 height 23
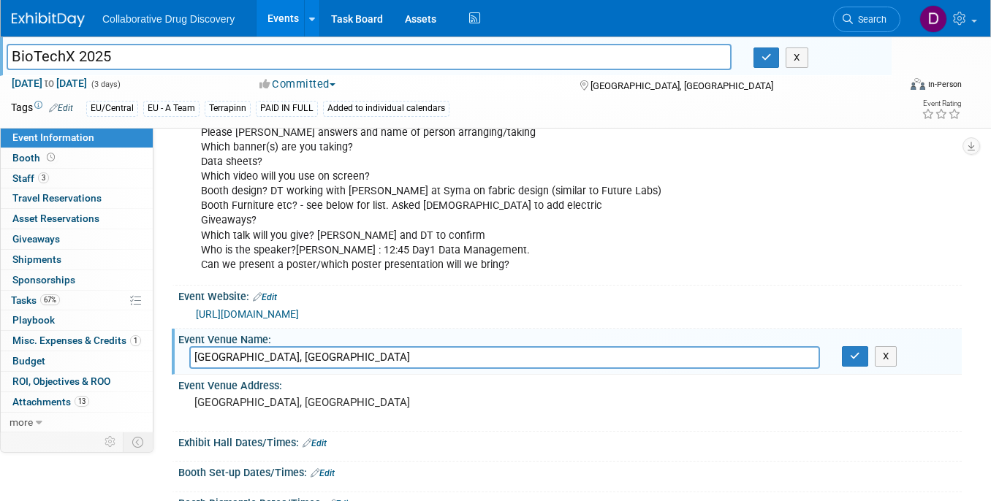
click at [286, 365] on input "Messe Basel, Switzerland" at bounding box center [504, 357] width 630 height 23
click at [858, 16] on span "Search" at bounding box center [870, 19] width 34 height 11
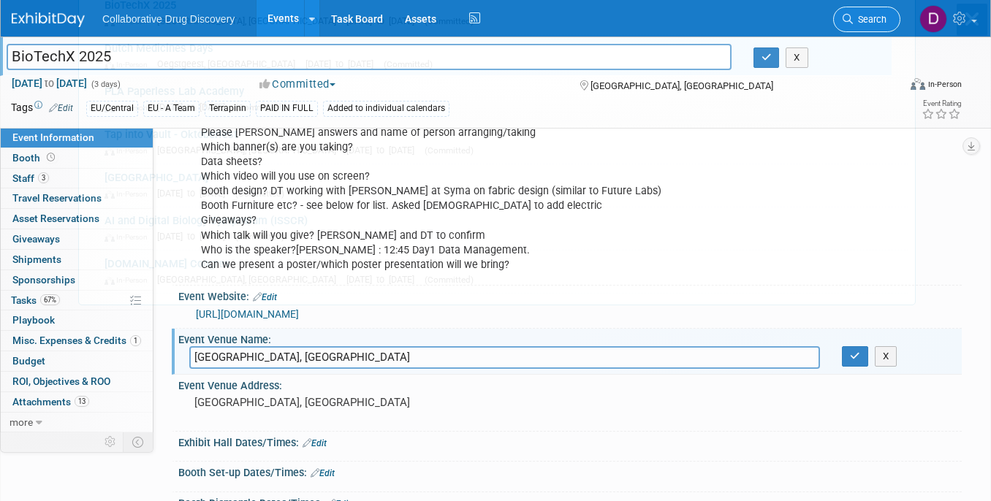
scroll to position [0, 0]
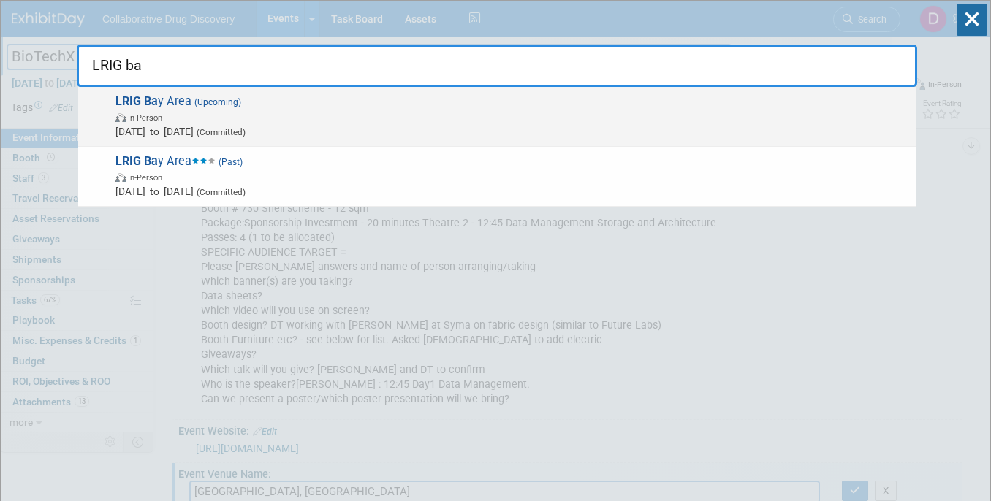
type input "LRIG ba"
click at [202, 126] on span "Oct 9, 2025 to Oct 9, 2025 (Committed)" at bounding box center [511, 131] width 793 height 15
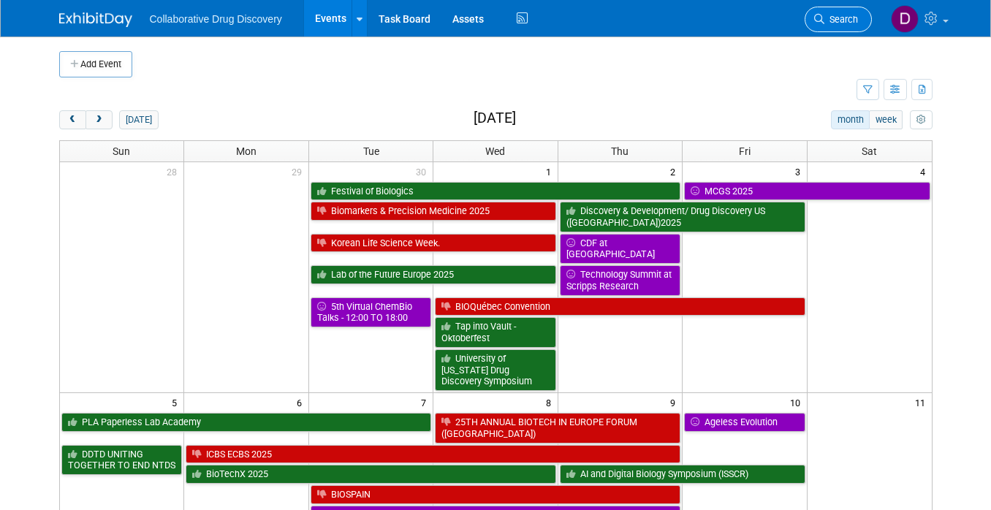
click at [819, 22] on icon at bounding box center [819, 19] width 10 height 10
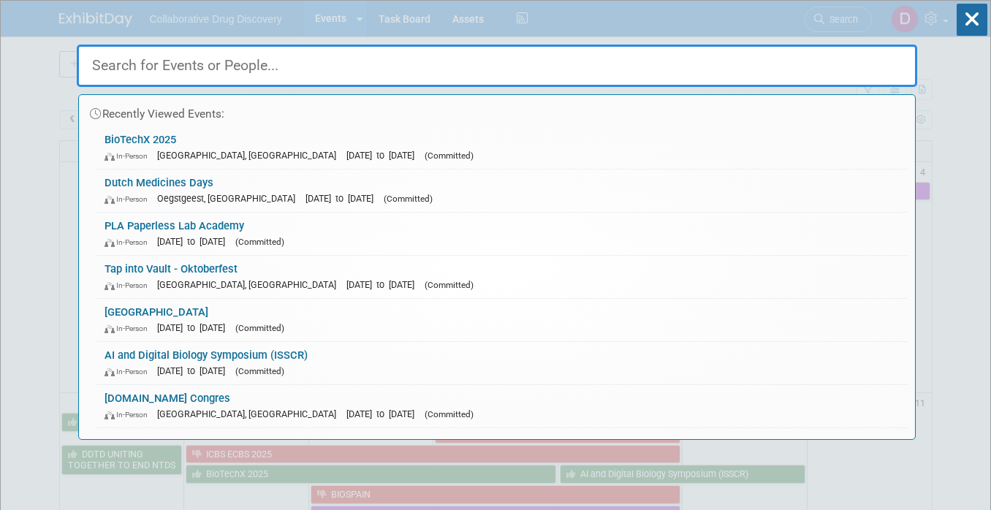
click at [268, 52] on input "text" at bounding box center [497, 66] width 840 height 42
paste input "AI and Digital Biology Symposium (ISSCR)"
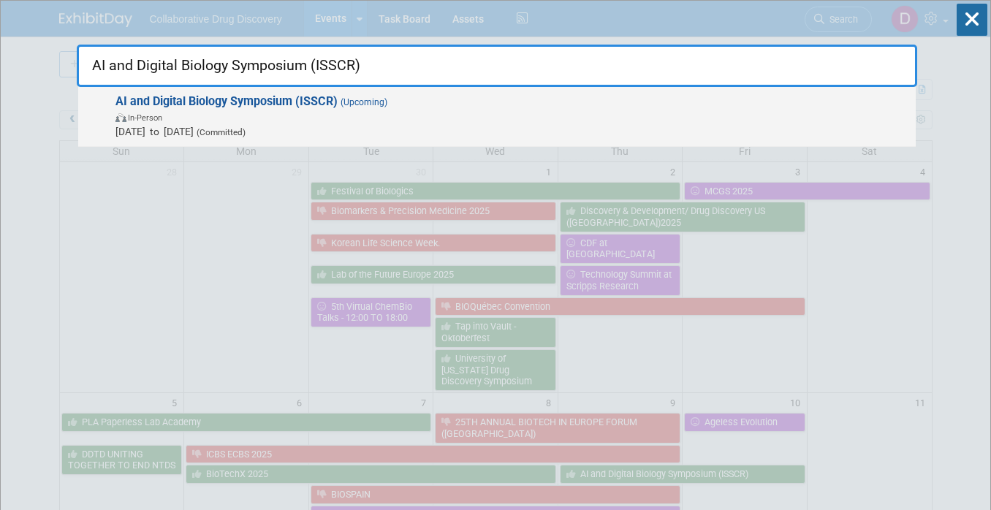
type input "AI and Digital Biology Symposium (ISSCR)"
click at [218, 111] on span "In-Person" at bounding box center [511, 117] width 793 height 15
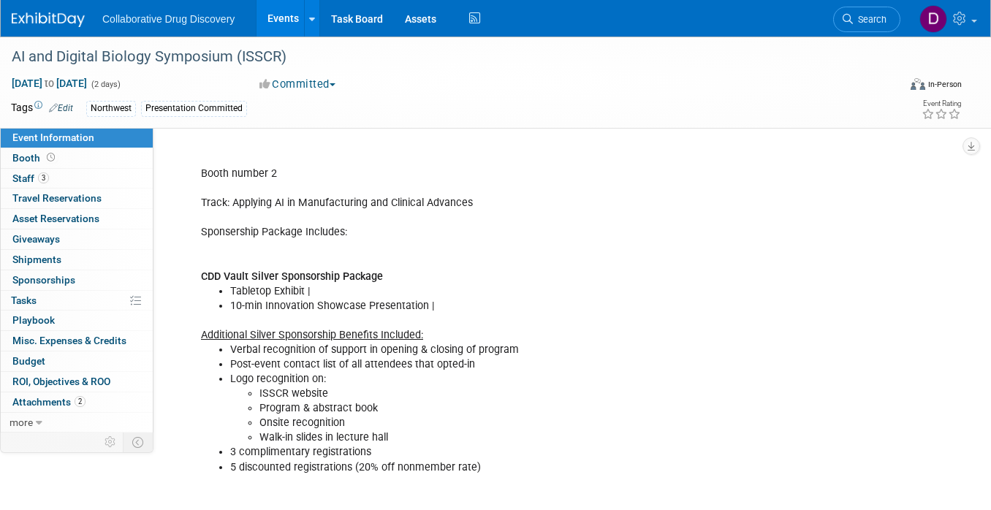
scroll to position [459, 0]
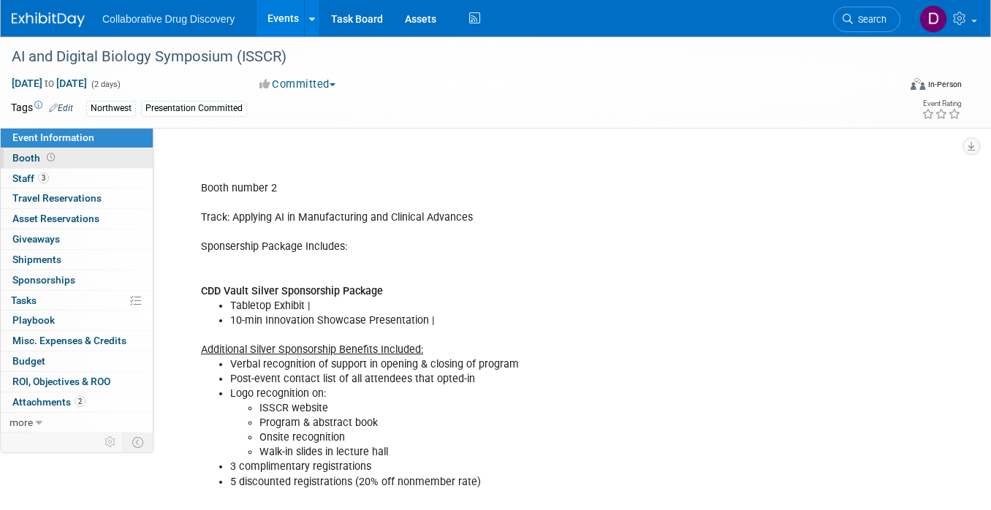
click at [31, 159] on span "Booth" at bounding box center [34, 158] width 45 height 12
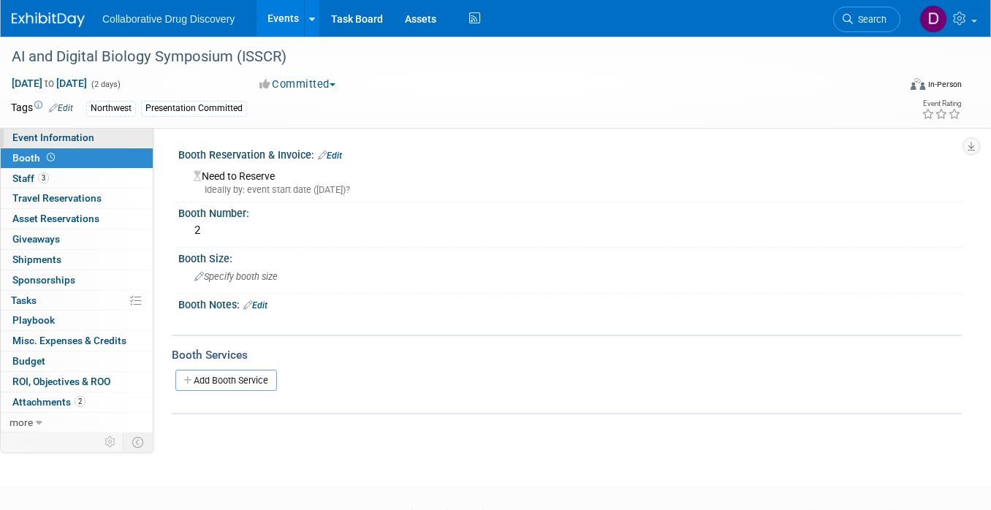
click at [50, 136] on span "Event Information" at bounding box center [53, 137] width 82 height 12
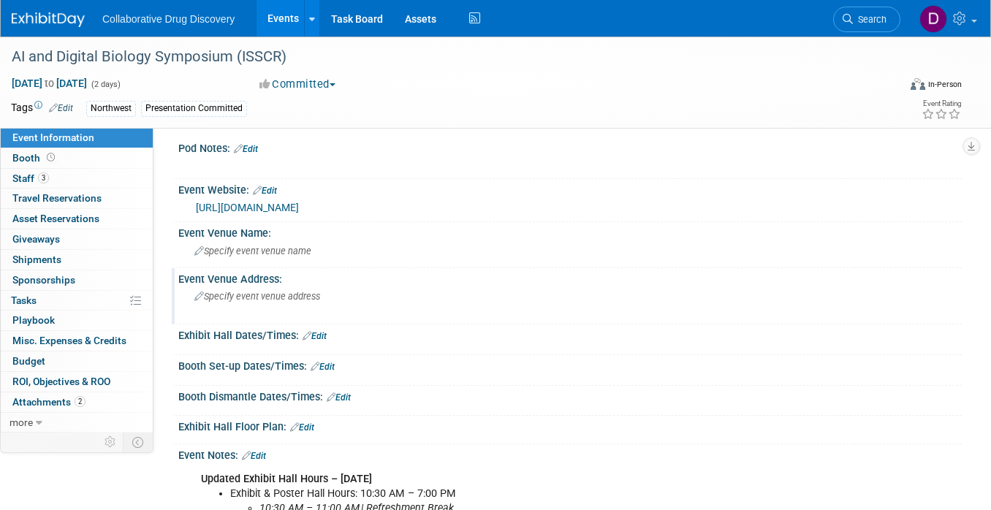
scroll to position [15, 0]
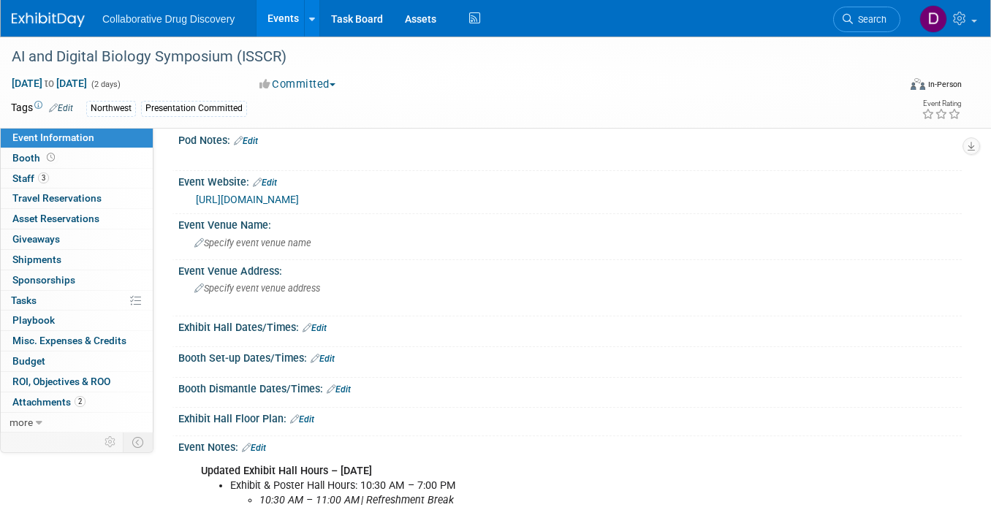
click at [299, 200] on link "https://www.isscr.org/upcoming-programs/2025-seattle-international-symposium" at bounding box center [247, 200] width 103 height 12
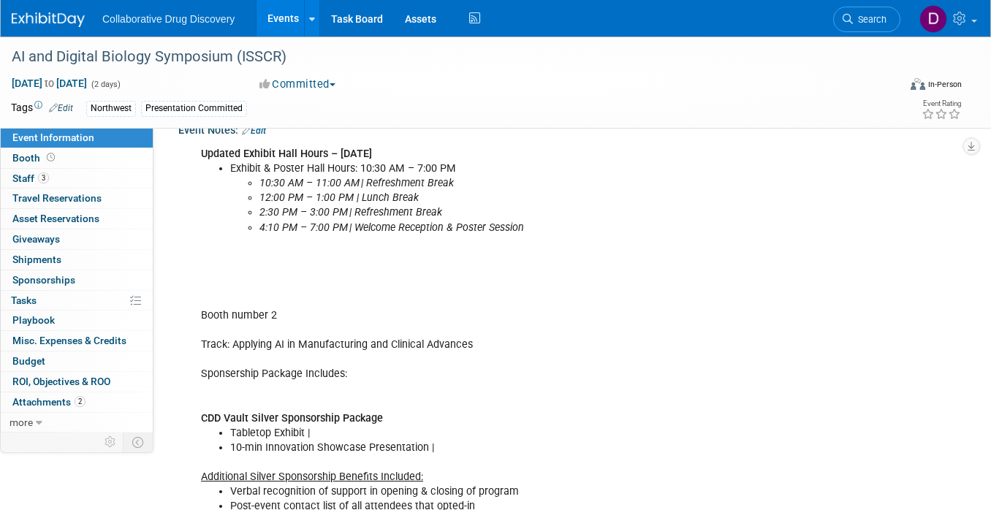
scroll to position [433, 0]
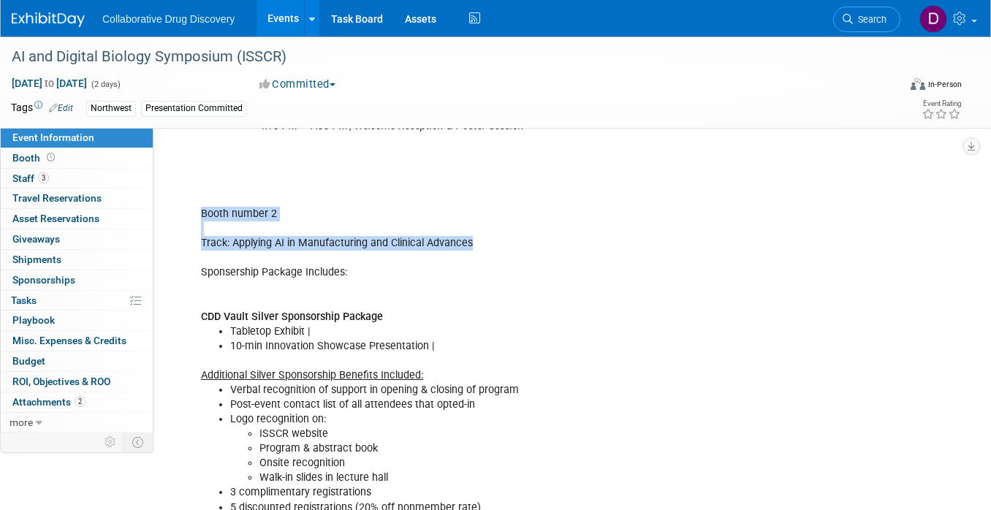
drag, startPoint x: 198, startPoint y: 206, endPoint x: 494, endPoint y: 245, distance: 298.5
click at [495, 245] on div "Updated Exhibit Hall Hours – Thursday, 9 October Exhibit & Poster Hall Hours: 1…" at bounding box center [500, 353] width 618 height 630
copy div "Booth number 2 Track: Applying AI in Manufacturing and Clinical Advances"
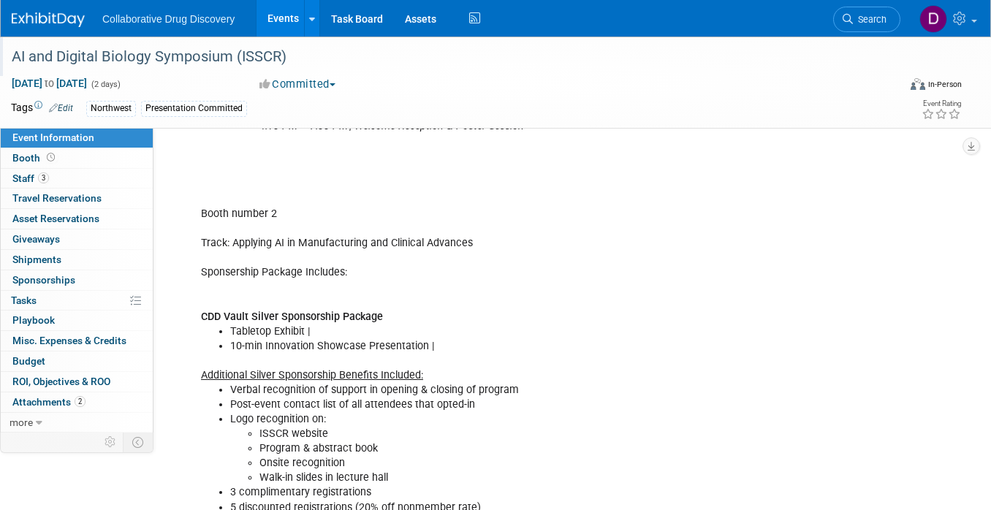
click at [218, 53] on div "AI and Digital Biology Symposium (ISSCR)" at bounding box center [444, 57] width 874 height 26
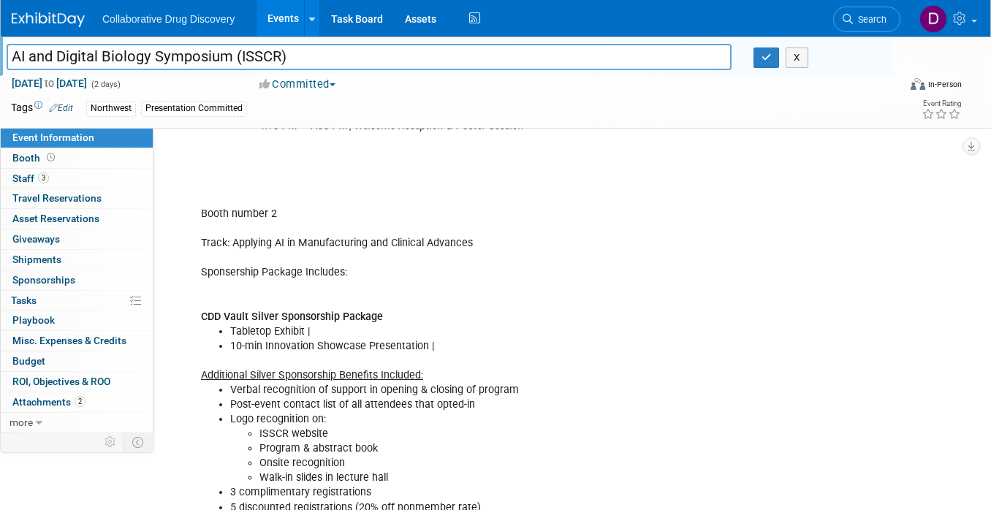
click at [218, 53] on input "AI and Digital Biology Symposium (ISSCR)" at bounding box center [369, 57] width 725 height 26
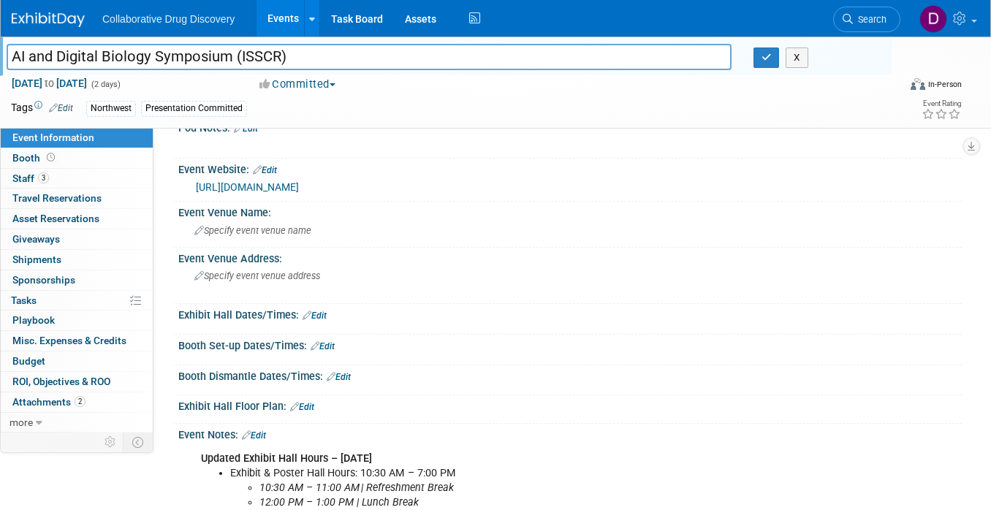
scroll to position [0, 0]
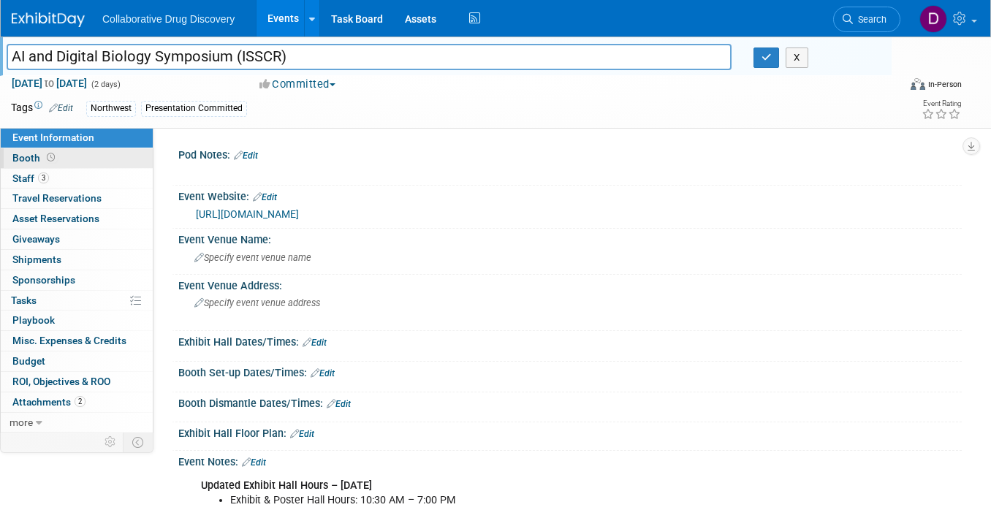
click at [105, 164] on link "Booth" at bounding box center [77, 158] width 152 height 20
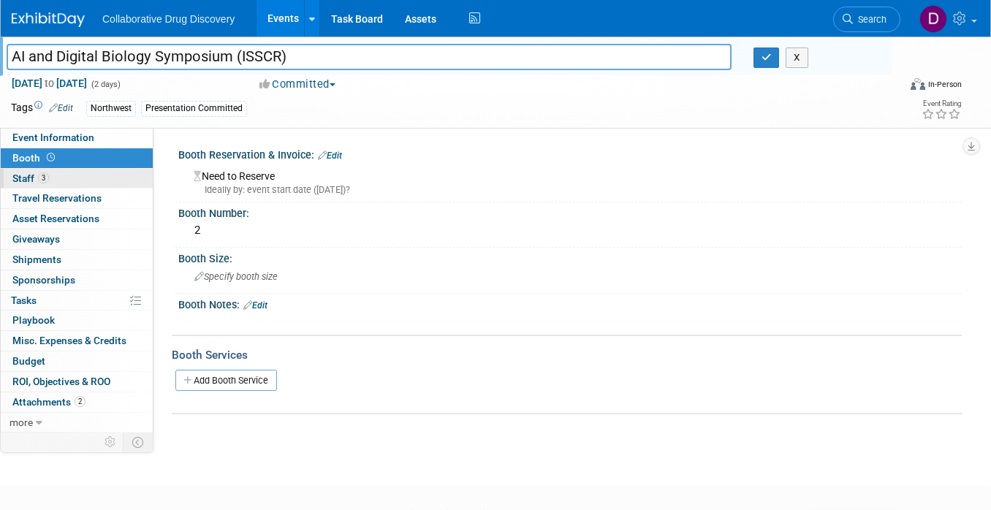
click at [85, 172] on link "3 Staff 3" at bounding box center [77, 179] width 152 height 20
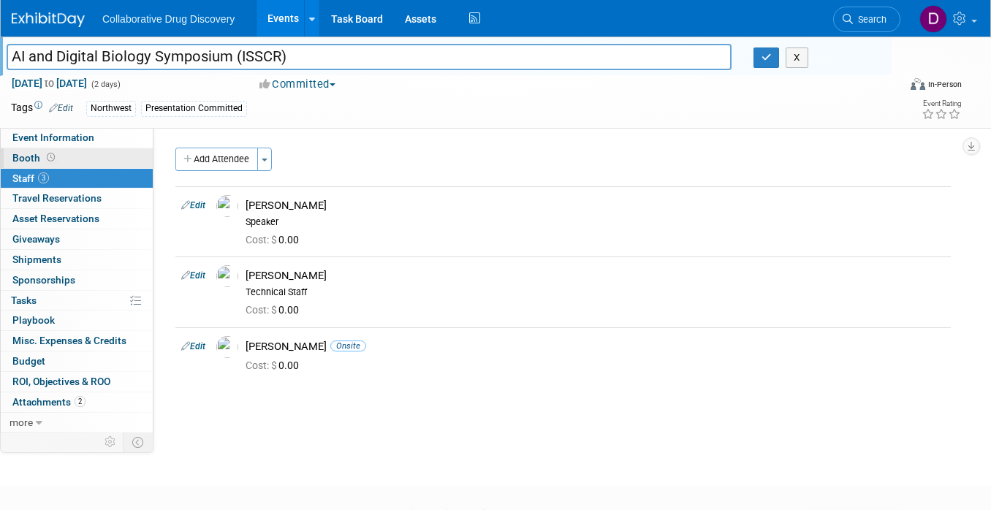
click at [80, 148] on link "Booth" at bounding box center [77, 158] width 152 height 20
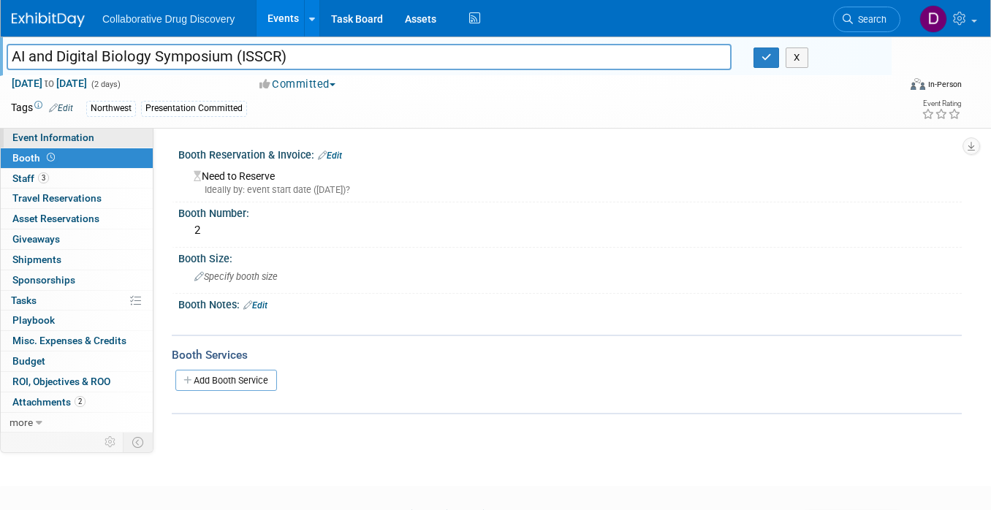
click at [83, 132] on span "Event Information" at bounding box center [53, 137] width 82 height 12
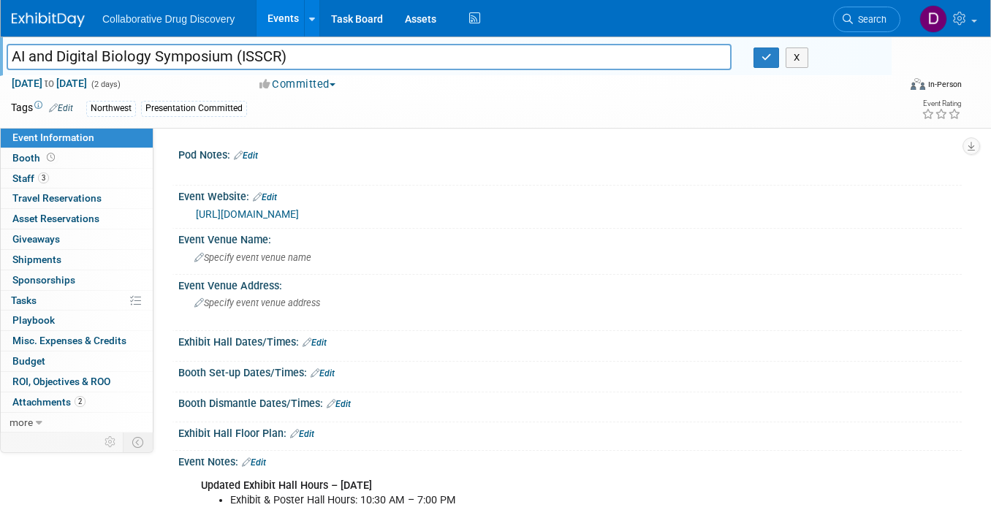
click at [299, 215] on link "https://www.isscr.org/upcoming-programs/2025-seattle-international-symposium" at bounding box center [247, 214] width 103 height 12
click at [261, 213] on link "https://www.isscr.org/upcoming-programs/2025-seattle-international-symposium" at bounding box center [247, 214] width 103 height 12
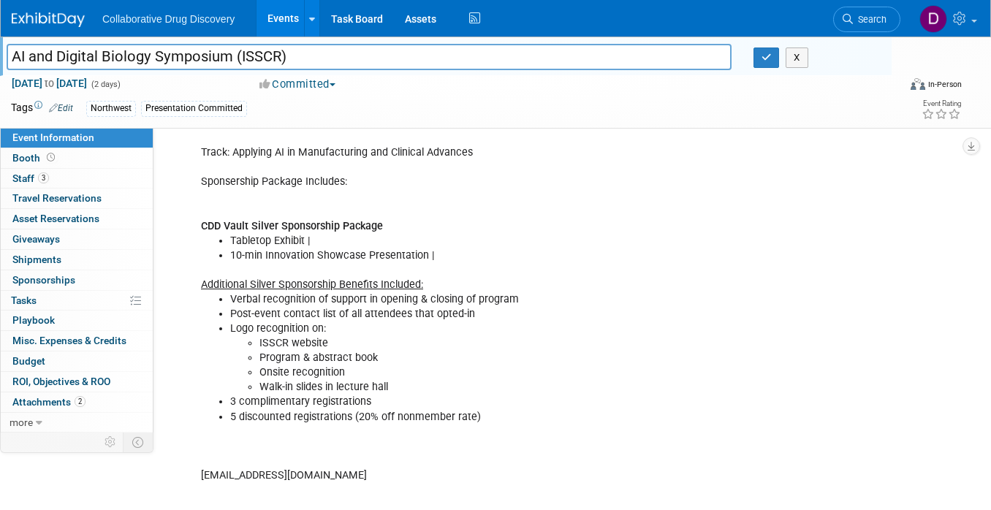
scroll to position [509, 0]
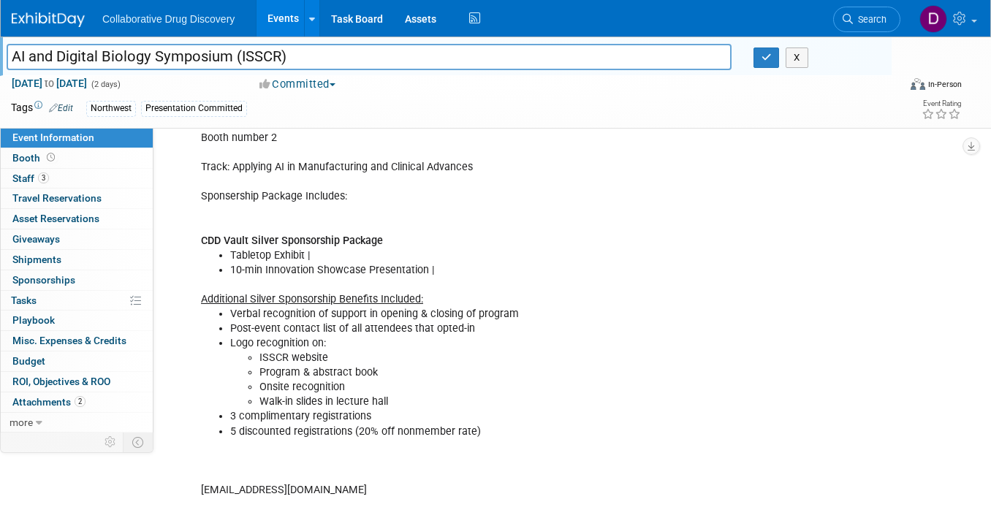
click at [310, 158] on div "Updated Exhibit Hall Hours – Thursday, 9 October Exhibit & Poster Hall Hours: 1…" at bounding box center [500, 277] width 618 height 630
copy div "Track: Applying AI in Manufacturing and Clinical Advances"
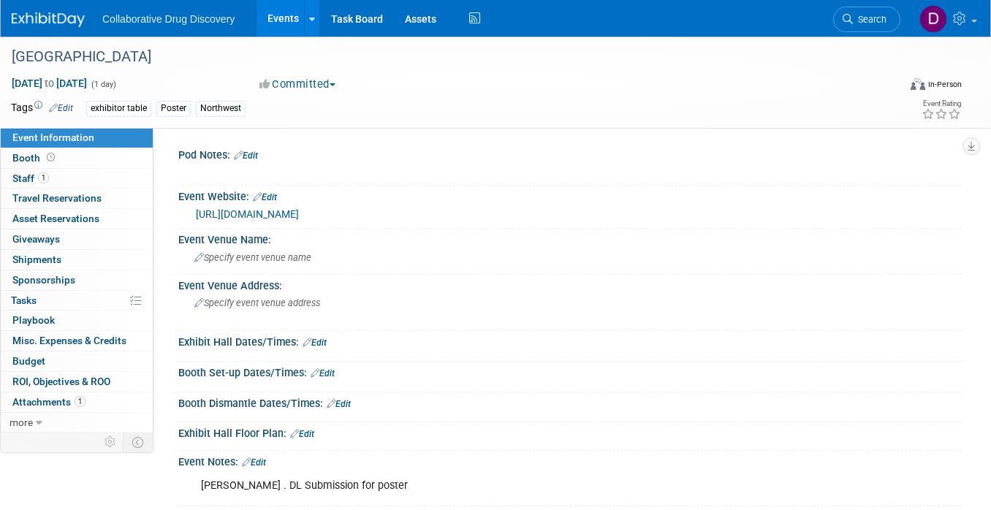
click at [270, 220] on div "[URL][DOMAIN_NAME]" at bounding box center [573, 214] width 755 height 17
click at [272, 214] on link "[URL][DOMAIN_NAME]" at bounding box center [247, 214] width 103 height 12
click at [299, 217] on link "[URL][DOMAIN_NAME]" at bounding box center [247, 214] width 103 height 12
